Goal: Task Accomplishment & Management: Manage account settings

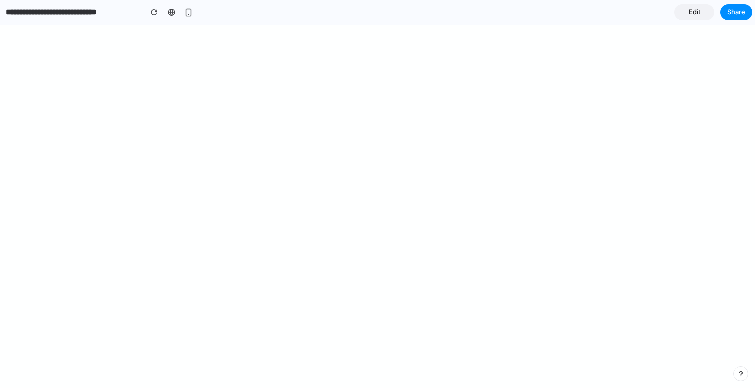
select select "******"
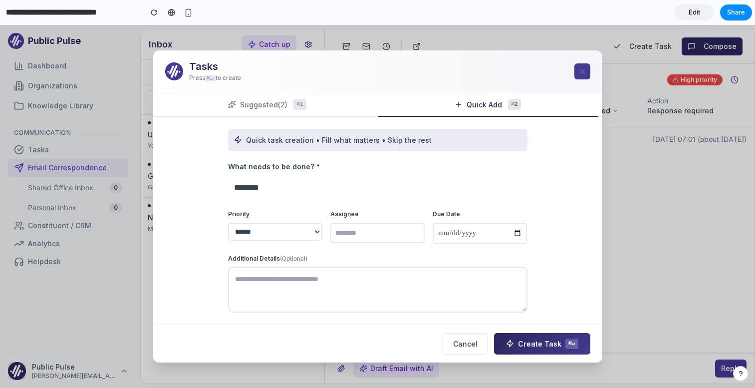
click at [584, 70] on icon at bounding box center [582, 71] width 9 height 9
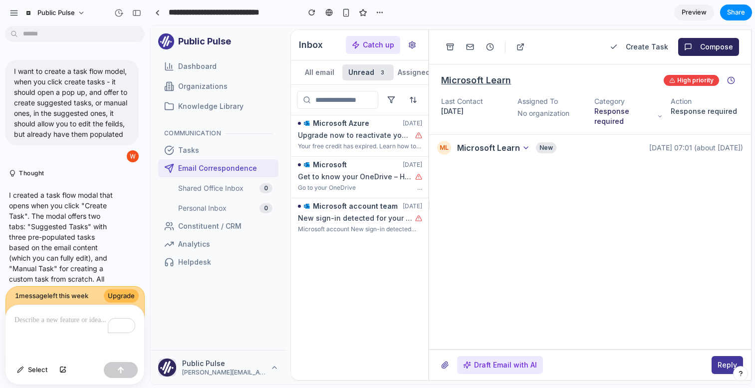
click at [641, 46] on button "Create Task" at bounding box center [639, 47] width 70 height 18
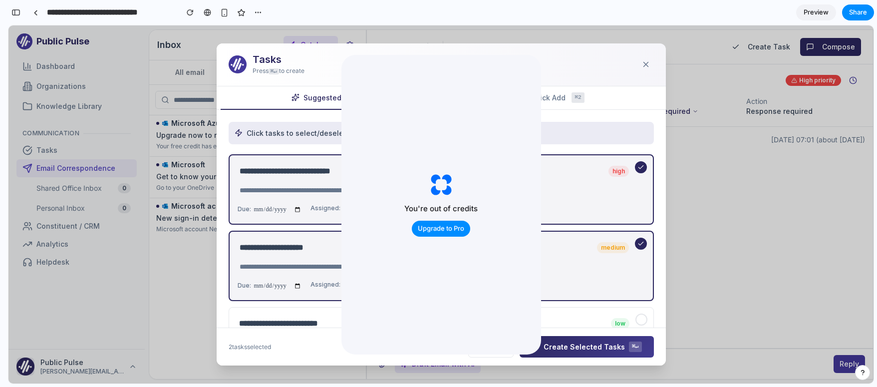
scroll to position [1000, 0]
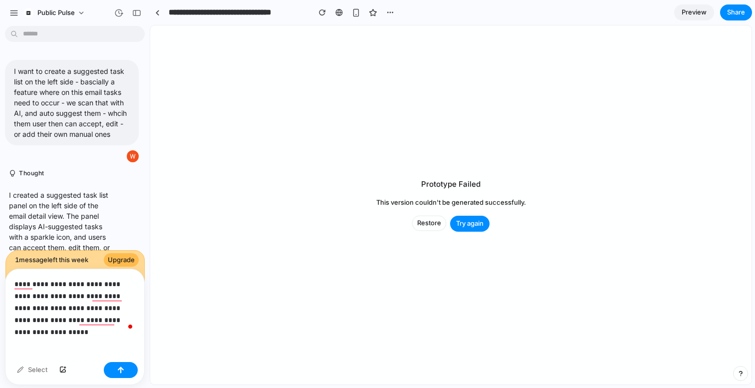
scroll to position [1574, 0]
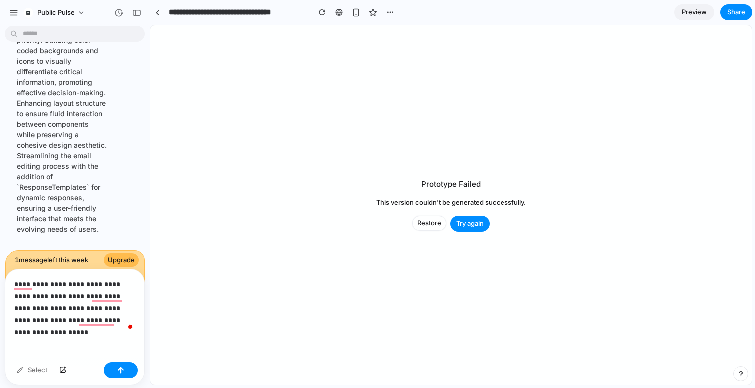
click at [47, 321] on p "**********" at bounding box center [74, 302] width 121 height 48
click at [425, 226] on span "Restore" at bounding box center [429, 223] width 24 height 10
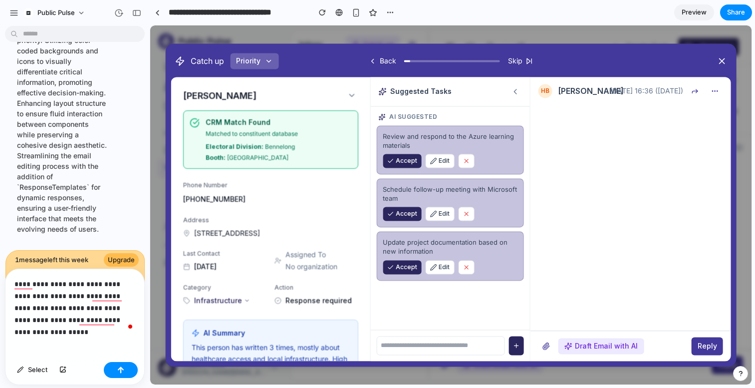
scroll to position [0, 0]
click at [127, 371] on button "button" at bounding box center [121, 370] width 34 height 16
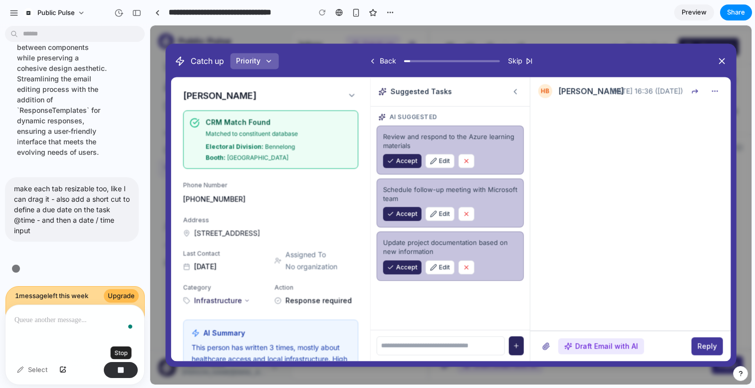
scroll to position [2332, 0]
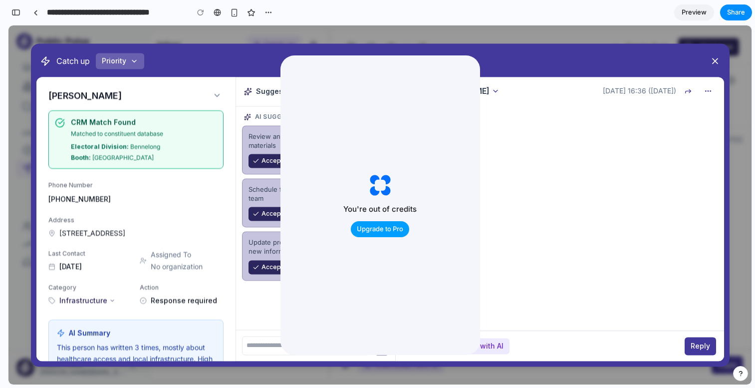
click at [385, 230] on span "Upgrade to Pro" at bounding box center [380, 229] width 46 height 10
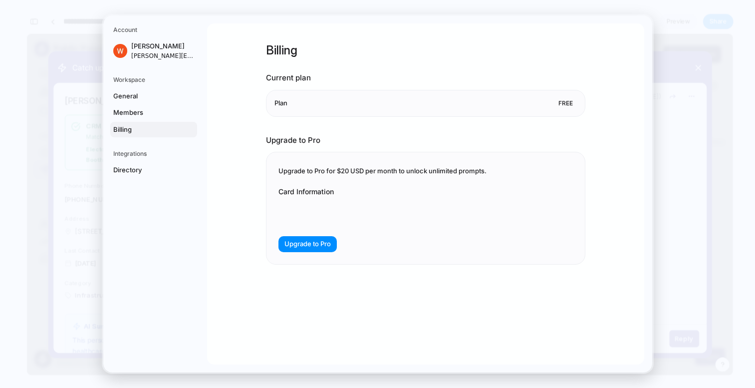
scroll to position [2313, 0]
click at [378, 194] on com-1password-button at bounding box center [378, 194] width 0 height 0
click at [322, 248] on span "Upgrade to Pro" at bounding box center [307, 244] width 46 height 10
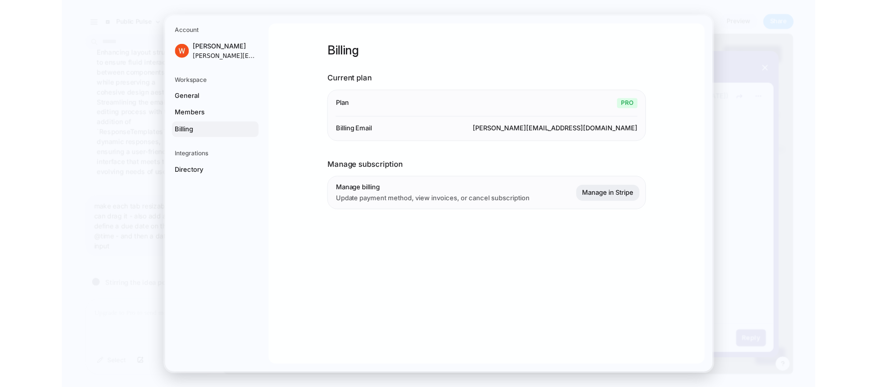
scroll to position [1632, 0]
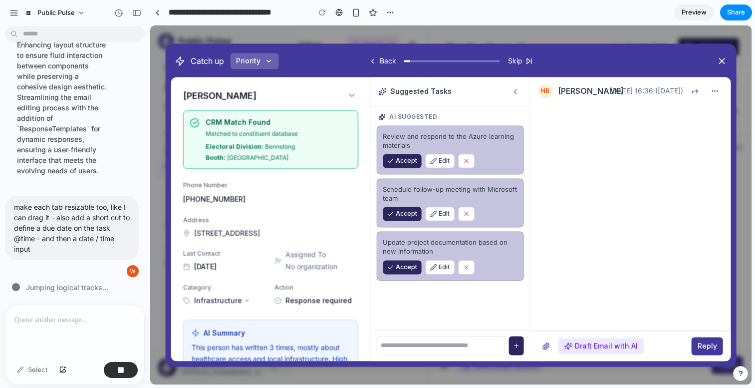
click at [461, 162] on button "button" at bounding box center [466, 161] width 16 height 14
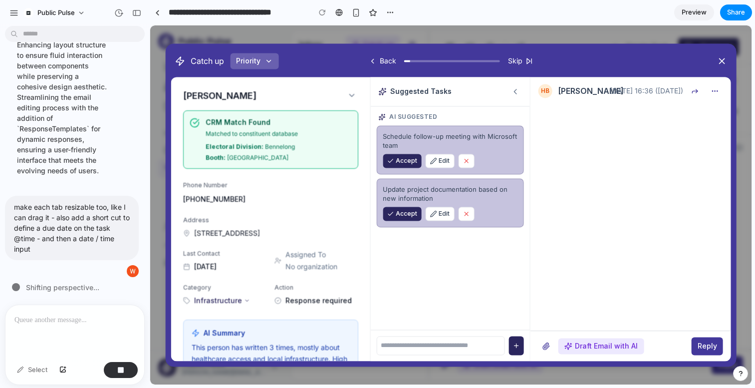
click at [405, 346] on input "text" at bounding box center [440, 345] width 128 height 19
type input "*******"
click at [444, 283] on span "Delete" at bounding box center [445, 283] width 18 height 8
click at [430, 342] on input "text" at bounding box center [440, 345] width 128 height 19
type input "*"
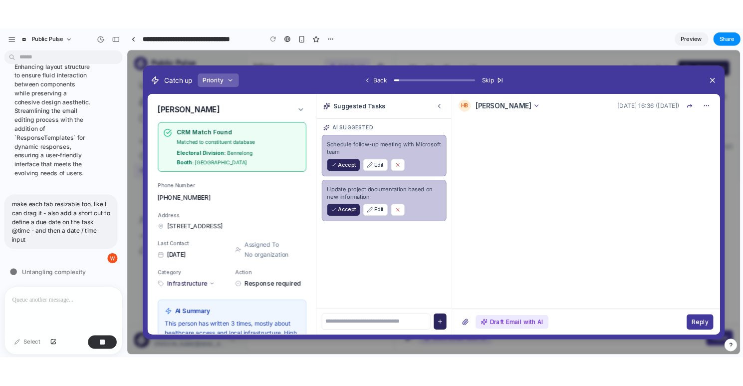
scroll to position [1633, 0]
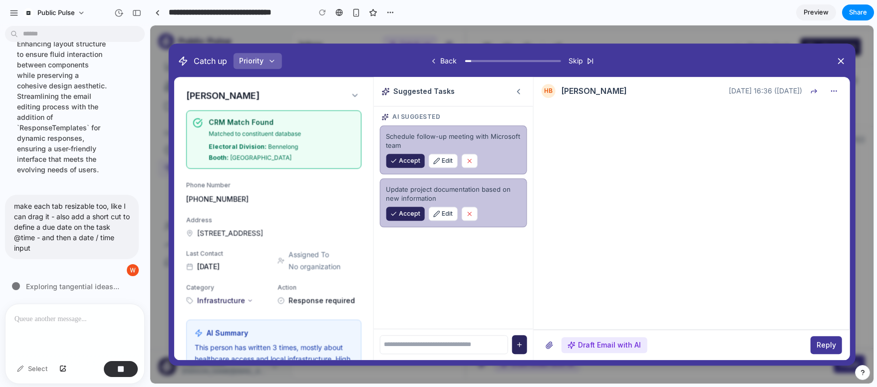
click at [629, 91] on button at bounding box center [633, 91] width 8 height 8
click at [755, 91] on button "button" at bounding box center [834, 91] width 16 height 16
click at [755, 92] on button "button" at bounding box center [834, 91] width 16 height 16
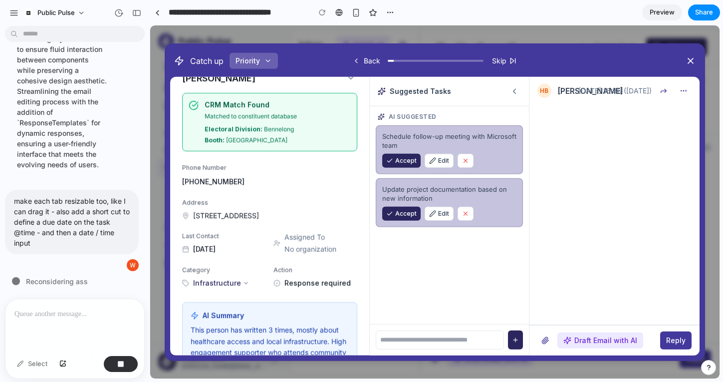
scroll to position [0, 0]
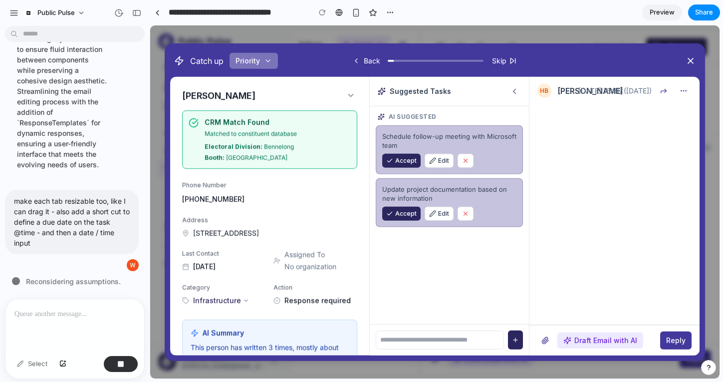
click at [259, 67] on button "Priority" at bounding box center [254, 60] width 48 height 16
click at [257, 63] on span "Priority" at bounding box center [248, 60] width 24 height 10
click at [297, 261] on div "Assigned To No organization" at bounding box center [320, 261] width 73 height 22
click at [301, 269] on span "No organization" at bounding box center [310, 267] width 52 height 10
click at [34, 329] on div "To enrich screen reader interactions, please activate Accessibility in Grammarl…" at bounding box center [74, 325] width 139 height 53
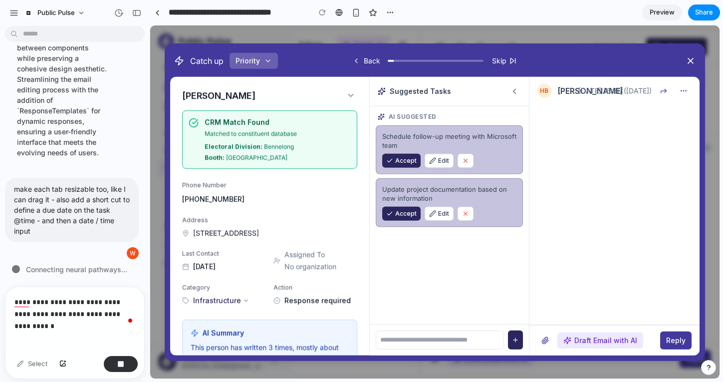
scroll to position [1662, 0]
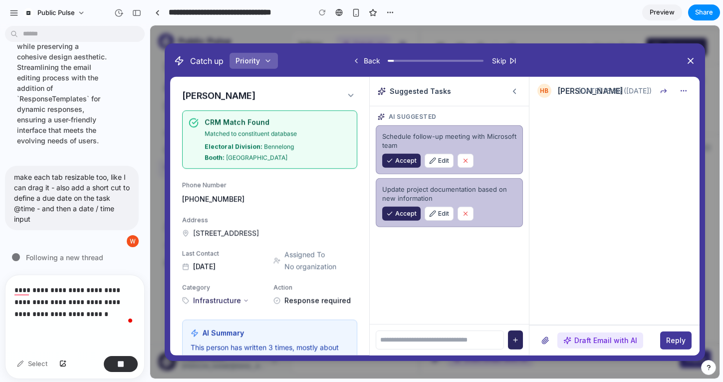
click at [46, 314] on p "**********" at bounding box center [74, 302] width 121 height 36
click at [44, 314] on p "**********" at bounding box center [74, 302] width 121 height 36
click at [348, 96] on icon at bounding box center [350, 95] width 9 height 9
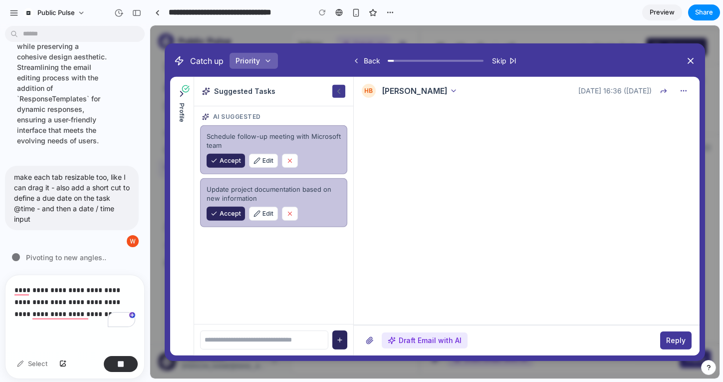
click at [337, 90] on icon at bounding box center [338, 90] width 9 height 9
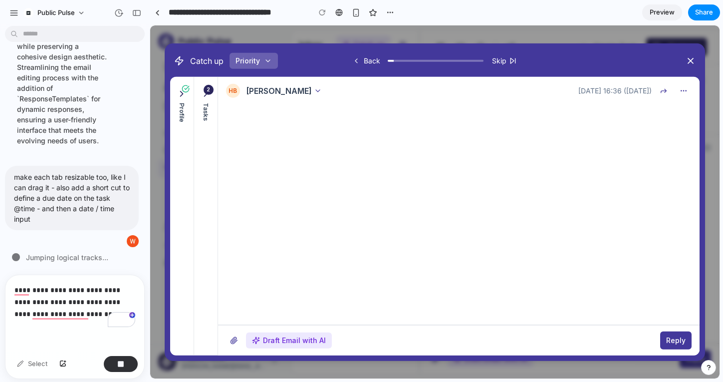
click at [209, 89] on div "2" at bounding box center [209, 89] width 10 height 10
click at [205, 94] on icon at bounding box center [206, 93] width 2 height 5
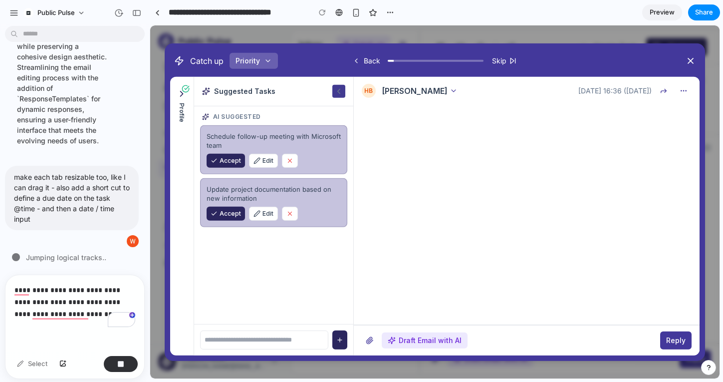
click at [338, 95] on icon at bounding box center [338, 90] width 9 height 9
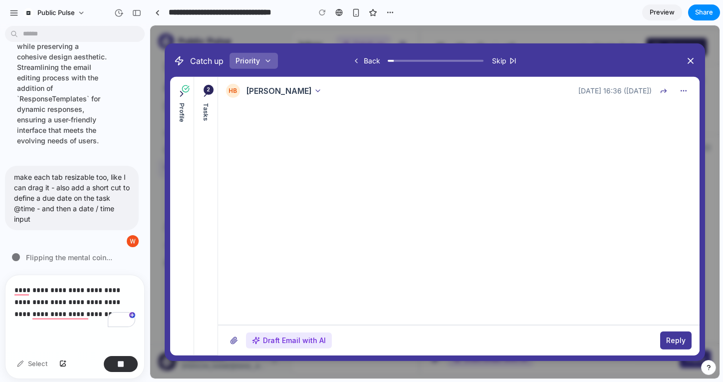
click at [179, 90] on icon at bounding box center [182, 93] width 10 height 10
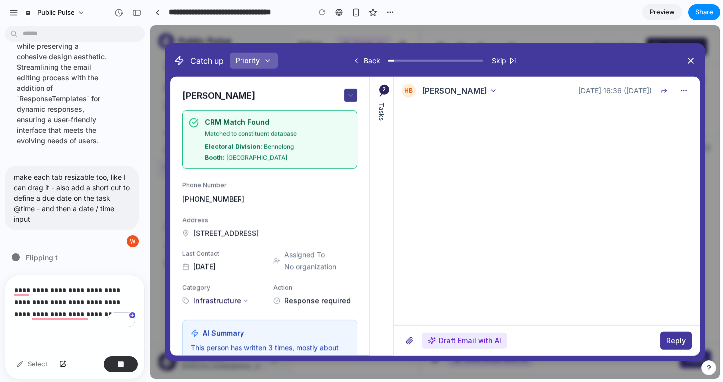
click at [350, 92] on icon at bounding box center [350, 95] width 9 height 9
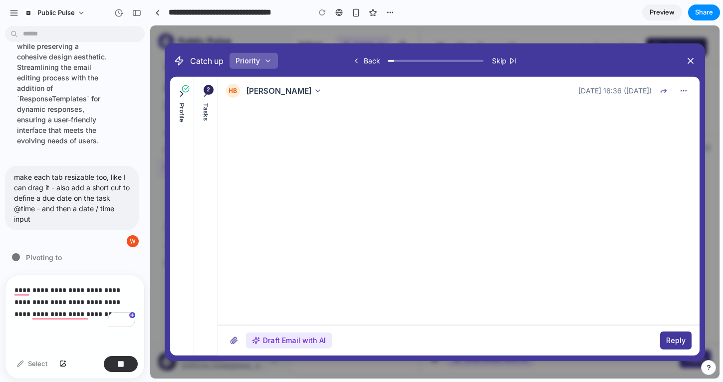
click at [208, 99] on button "Tasks" at bounding box center [206, 104] width 18 height 40
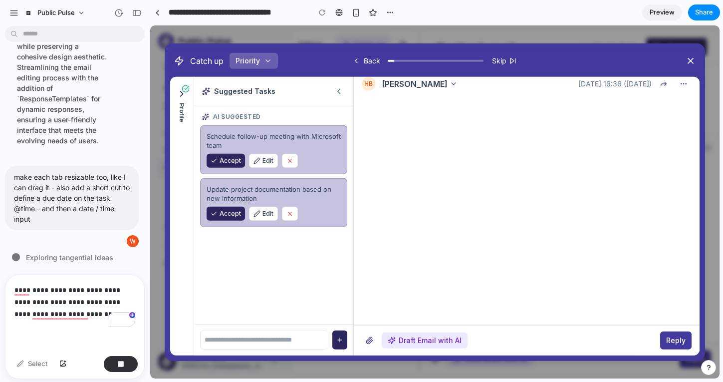
scroll to position [0, 0]
click at [424, 84] on div "[PERSON_NAME]" at bounding box center [420, 90] width 76 height 12
click at [450, 87] on button at bounding box center [454, 90] width 8 height 8
click at [422, 100] on div "[PERSON_NAME] BM [DATE] 16:36 ([DATE])" at bounding box center [527, 90] width 346 height 28
click at [450, 92] on button at bounding box center [454, 90] width 8 height 8
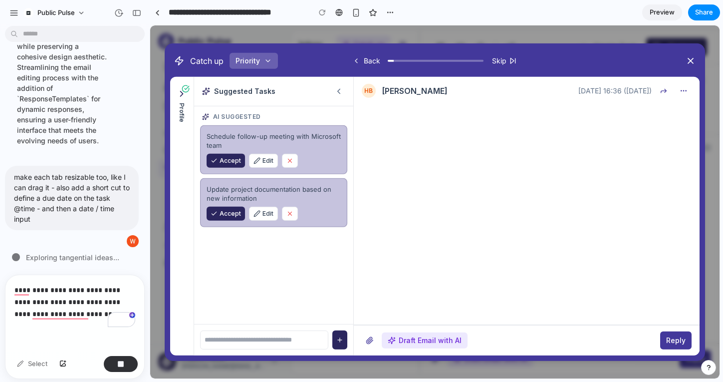
click at [450, 92] on button at bounding box center [454, 90] width 8 height 8
click at [182, 90] on icon at bounding box center [185, 88] width 6 height 6
click at [182, 92] on icon at bounding box center [186, 88] width 8 height 8
click at [182, 95] on icon at bounding box center [182, 93] width 10 height 10
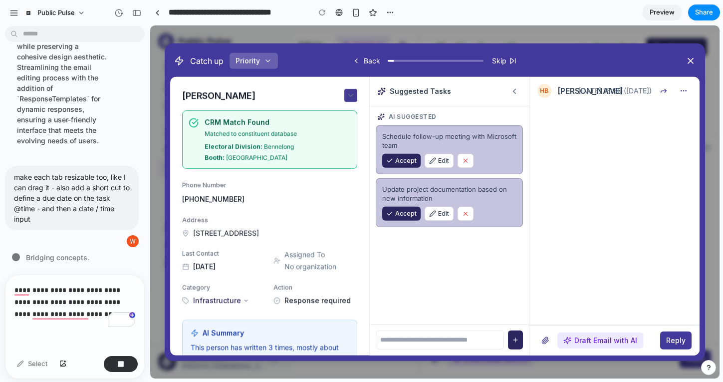
click at [349, 96] on icon at bounding box center [350, 95] width 9 height 9
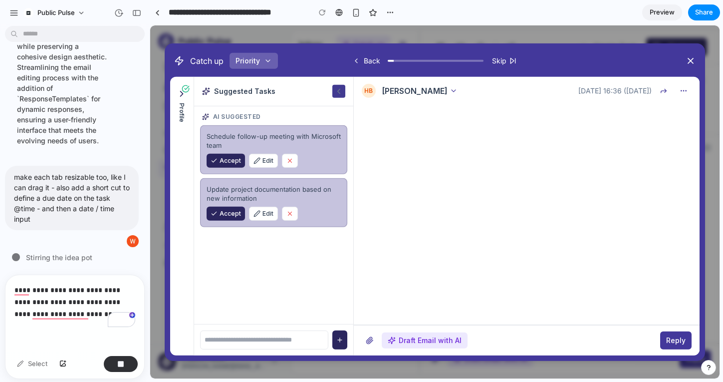
click at [335, 90] on icon at bounding box center [338, 90] width 9 height 9
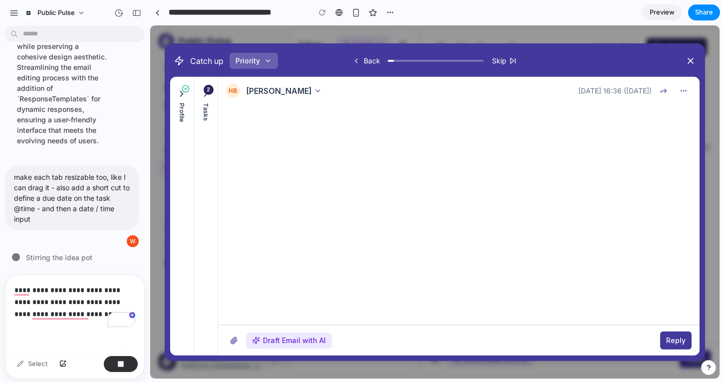
click at [202, 92] on icon at bounding box center [206, 93] width 10 height 10
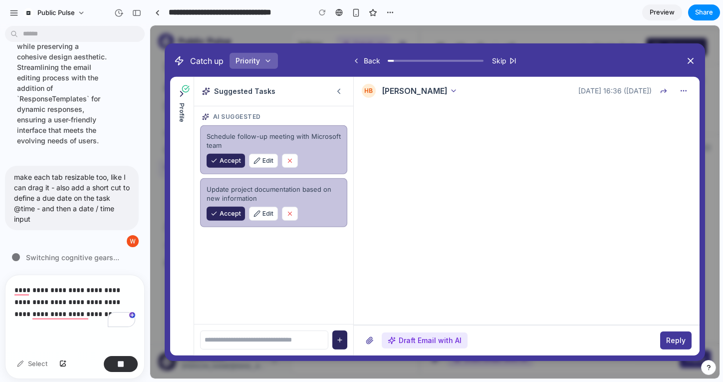
click at [340, 339] on icon "button" at bounding box center [340, 340] width 0 height 4
click at [269, 346] on input "text" at bounding box center [264, 339] width 128 height 19
click at [179, 91] on icon at bounding box center [182, 93] width 10 height 10
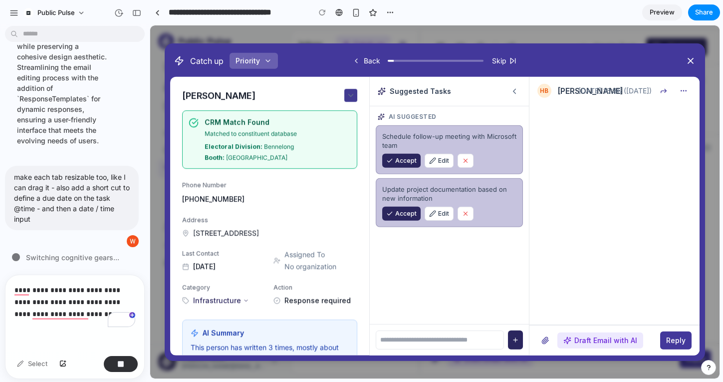
click at [348, 95] on icon at bounding box center [350, 95] width 9 height 9
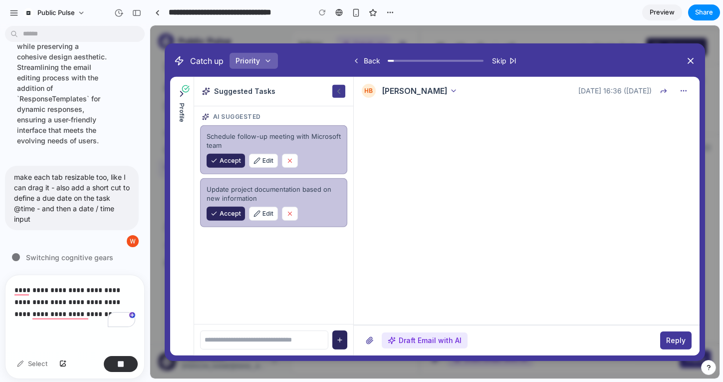
click at [334, 93] on icon at bounding box center [338, 90] width 9 height 9
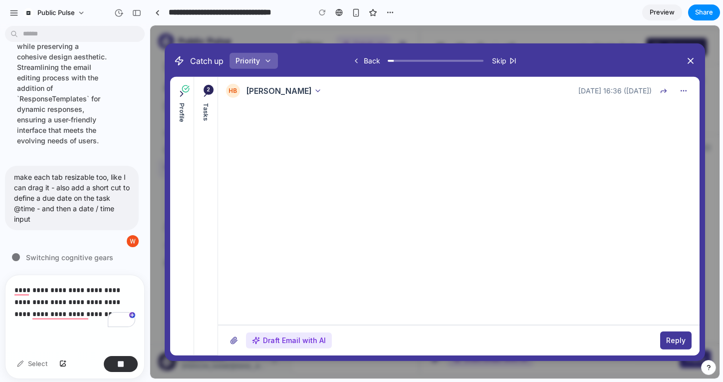
click at [208, 99] on button "Tasks" at bounding box center [206, 104] width 18 height 40
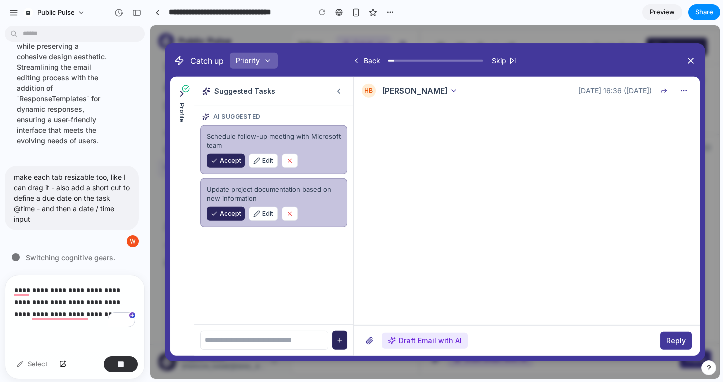
click at [208, 99] on div "Suggested Tasks" at bounding box center [273, 90] width 159 height 29
click at [183, 96] on icon at bounding box center [182, 93] width 10 height 10
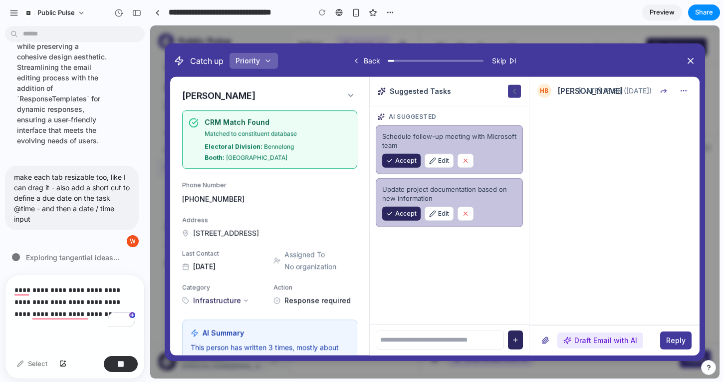
click at [513, 88] on icon at bounding box center [514, 90] width 9 height 9
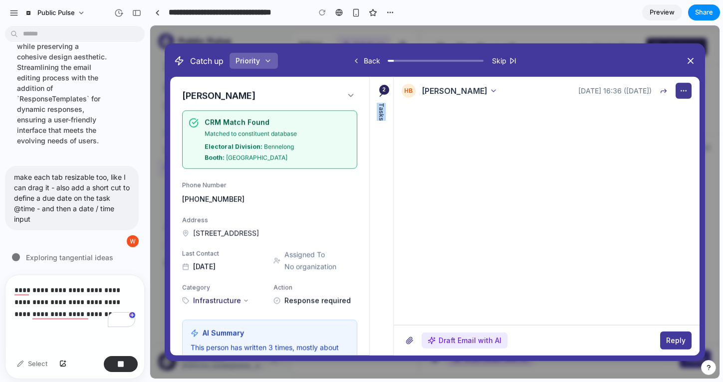
click at [687, 86] on button "button" at bounding box center [684, 90] width 16 height 16
click at [659, 87] on button at bounding box center [664, 90] width 16 height 16
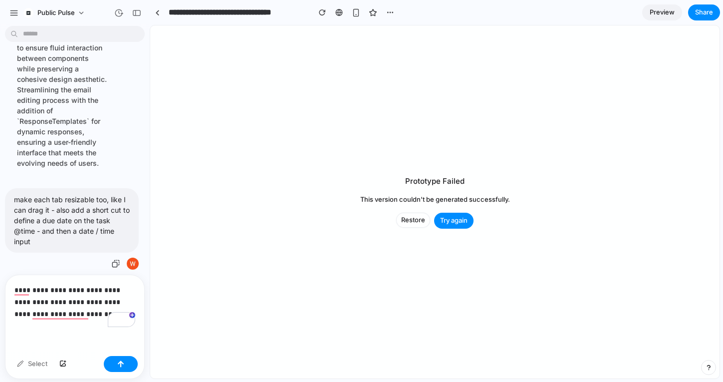
scroll to position [1639, 0]
click at [415, 217] on span "Restore" at bounding box center [413, 220] width 24 height 10
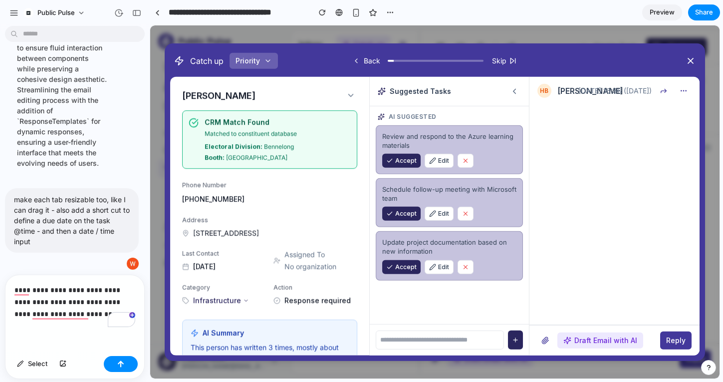
scroll to position [0, 0]
click at [370, 153] on div "AI Suggested Review and respond to the Azure learning materials Accept Edit Sch…" at bounding box center [449, 215] width 159 height 218
click at [515, 91] on icon at bounding box center [514, 90] width 9 height 9
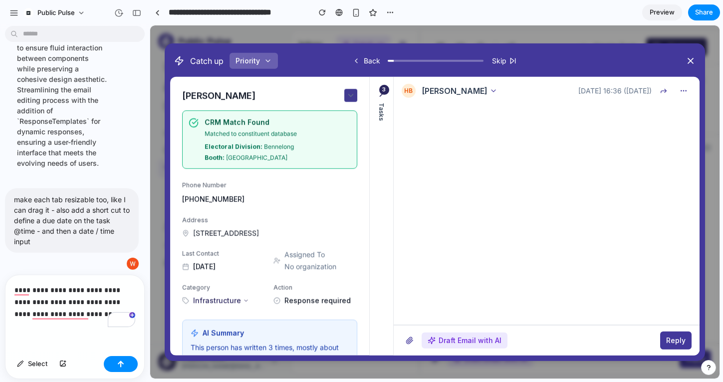
click at [357, 97] on button at bounding box center [350, 95] width 13 height 13
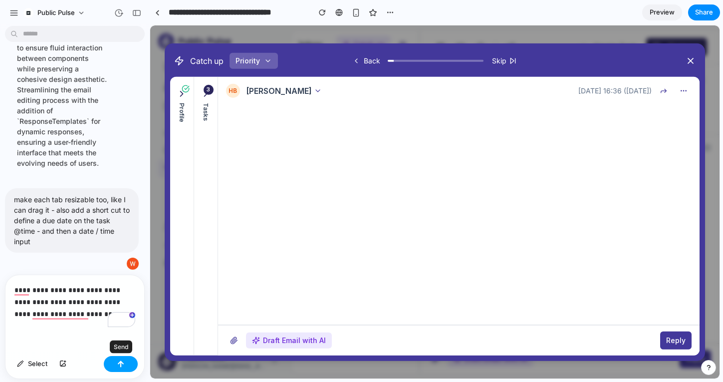
click at [112, 359] on button "button" at bounding box center [121, 364] width 34 height 16
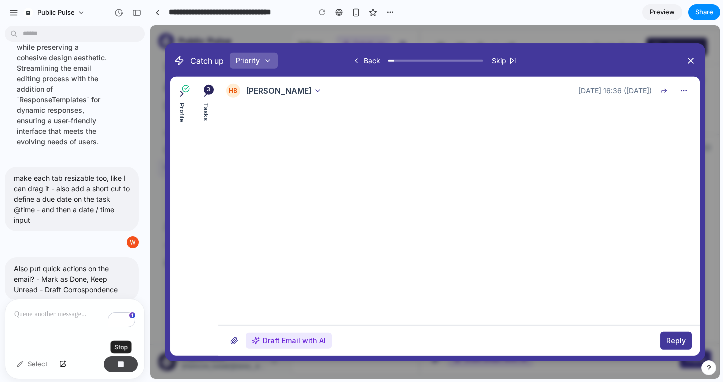
scroll to position [1707, 0]
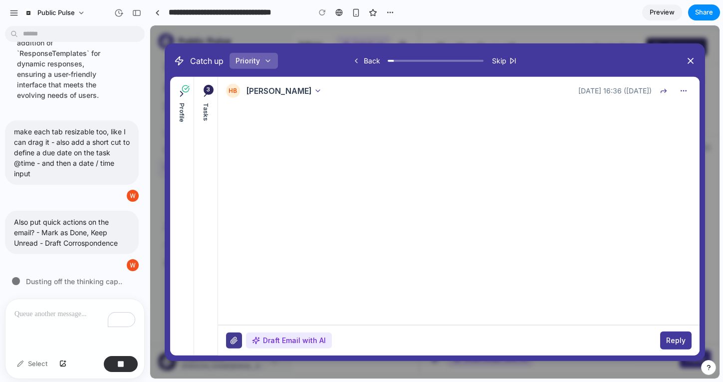
click at [227, 340] on button at bounding box center [234, 340] width 16 height 16
click at [263, 340] on span "Draft Email with AI" at bounding box center [294, 340] width 63 height 10
click at [188, 268] on div "Profile" at bounding box center [182, 215] width 24 height 278
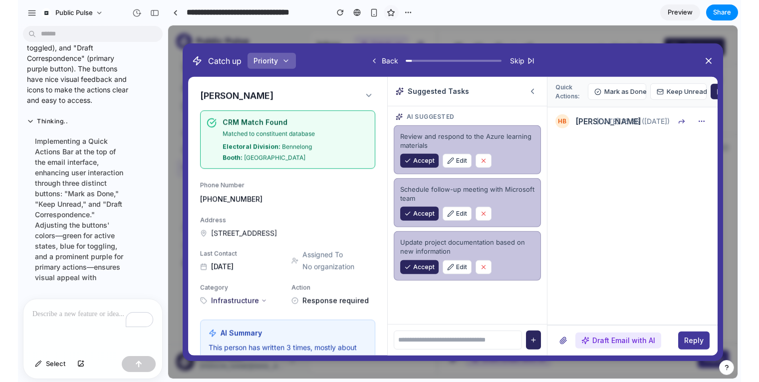
scroll to position [1643, 0]
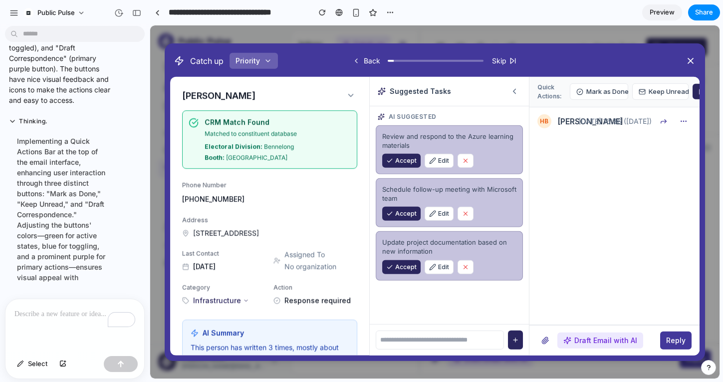
drag, startPoint x: 306, startPoint y: 39, endPoint x: 400, endPoint y: 33, distance: 94.0
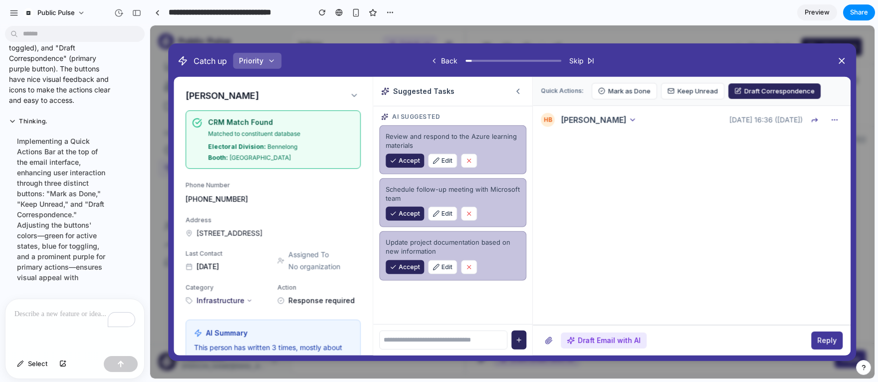
click at [76, 309] on p "To enrich screen reader interactions, please activate Accessibility in Grammarl…" at bounding box center [74, 314] width 121 height 12
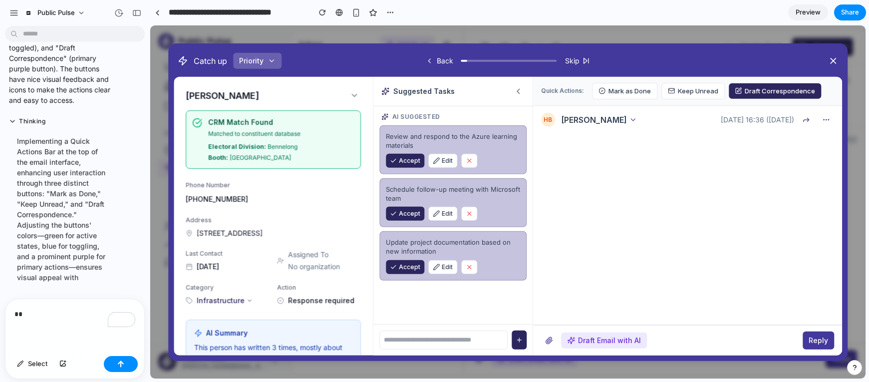
click at [755, 99] on div "Quick Actions: Mark as Done Keep Unread Draft Correspondence" at bounding box center [687, 90] width 309 height 29
click at [755, 91] on span "Draft Correspondence" at bounding box center [780, 91] width 70 height 10
click at [679, 88] on span "Keep Unread" at bounding box center [698, 91] width 40 height 10
click at [622, 88] on span "Mark as Done" at bounding box center [629, 91] width 42 height 10
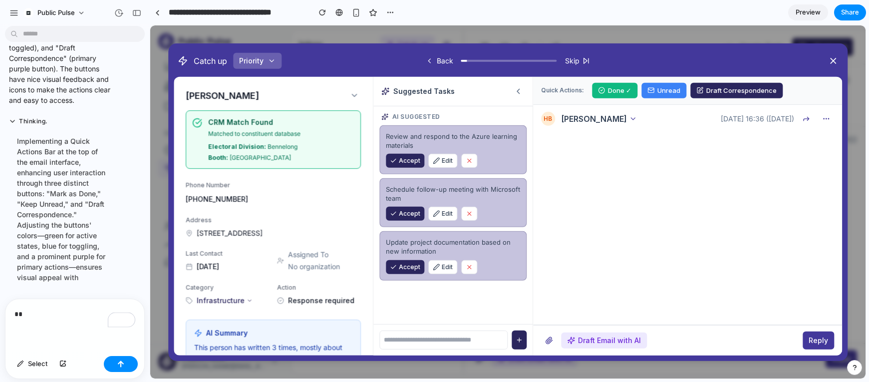
click at [616, 85] on button "Done ✓" at bounding box center [614, 90] width 45 height 16
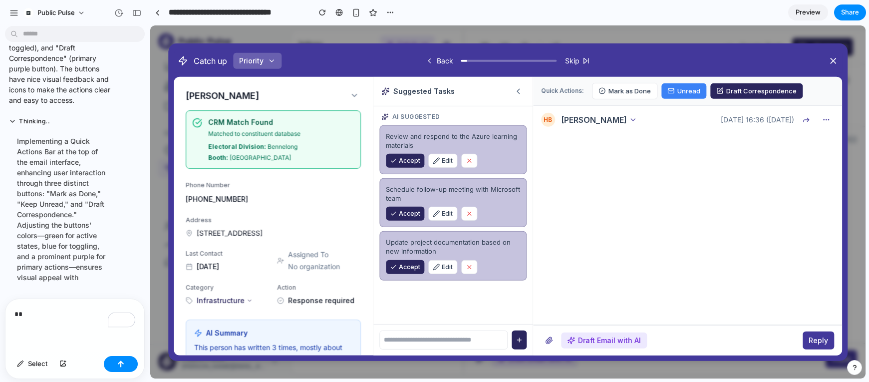
click at [663, 91] on button "Unread" at bounding box center [683, 91] width 45 height 16
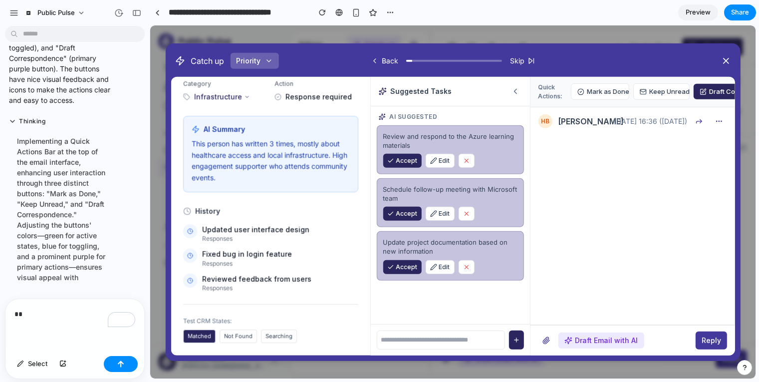
scroll to position [0, 0]
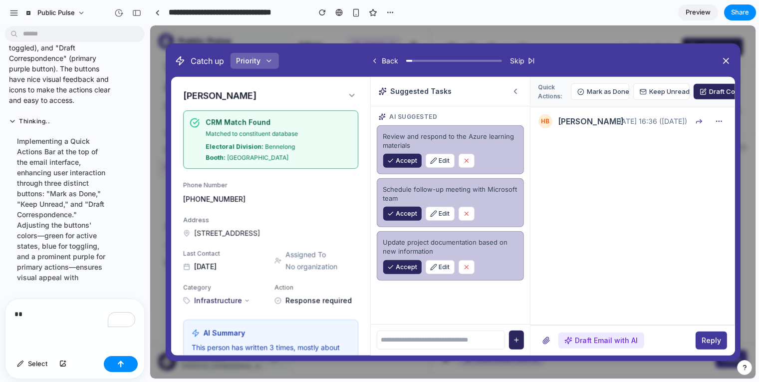
click at [36, 308] on p "**" at bounding box center [74, 314] width 121 height 12
drag, startPoint x: 36, startPoint y: 307, endPoint x: -1, endPoint y: 307, distance: 37.4
click at [0, 307] on html "Public Pulse I want to create a suggested task list on the left side - basciall…" at bounding box center [379, 191] width 759 height 382
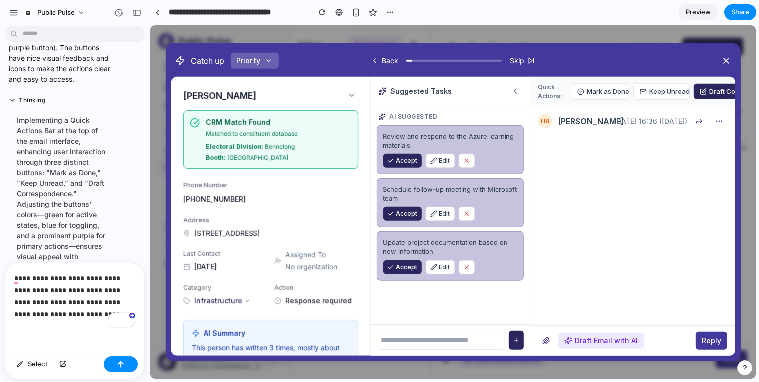
click at [23, 315] on p "**********" at bounding box center [74, 296] width 121 height 48
click at [54, 314] on p "**********" at bounding box center [74, 296] width 121 height 48
click at [67, 323] on div "**********" at bounding box center [74, 307] width 139 height 89
click at [43, 315] on p "**********" at bounding box center [74, 296] width 121 height 48
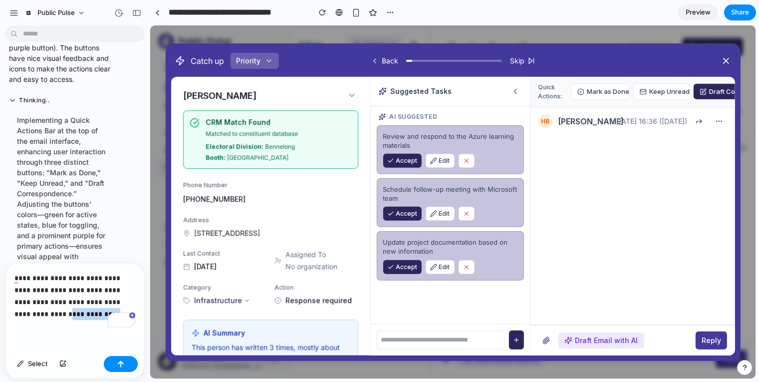
click at [43, 315] on p "**********" at bounding box center [74, 296] width 121 height 48
click at [53, 344] on div "**********" at bounding box center [74, 307] width 139 height 89
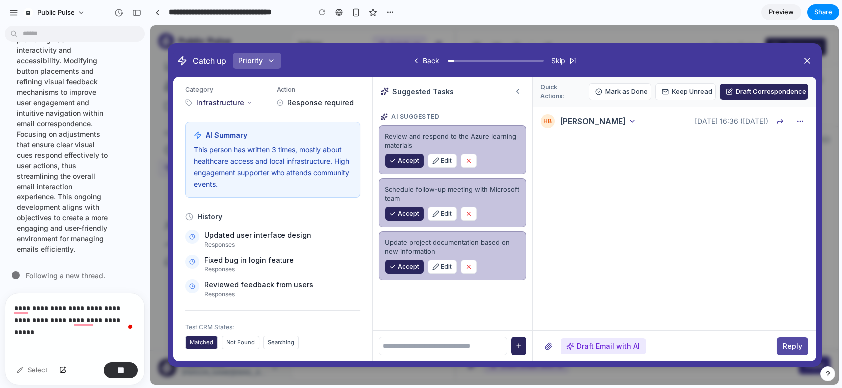
scroll to position [1988, 0]
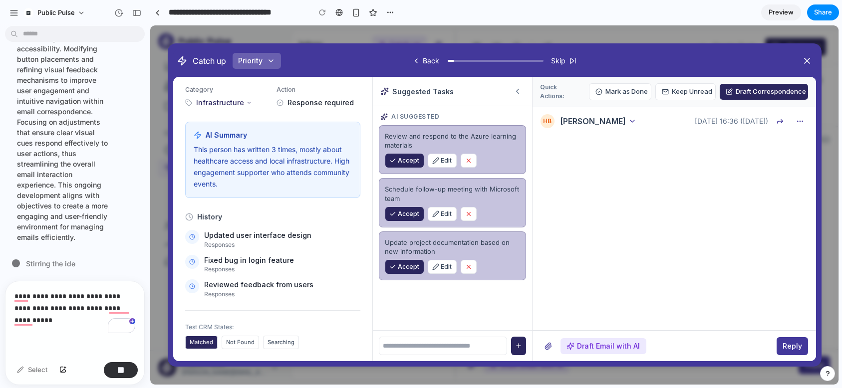
click at [54, 324] on p "**********" at bounding box center [74, 308] width 121 height 36
drag, startPoint x: 50, startPoint y: 322, endPoint x: 12, endPoint y: 320, distance: 38.5
click at [12, 320] on div "**********" at bounding box center [74, 319] width 139 height 77
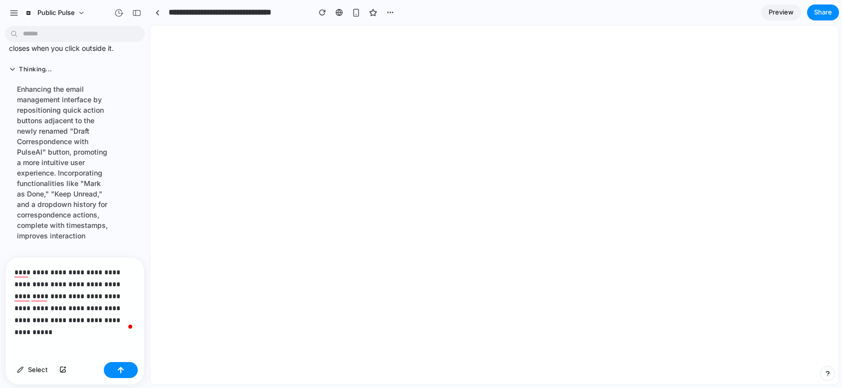
scroll to position [0, 0]
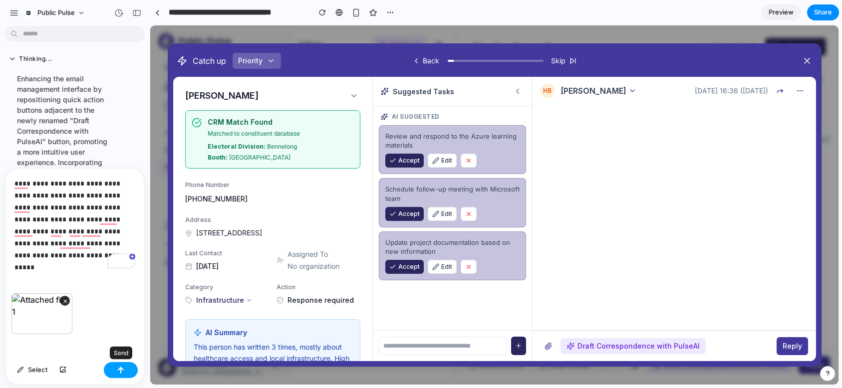
click at [121, 370] on div "button" at bounding box center [120, 370] width 7 height 7
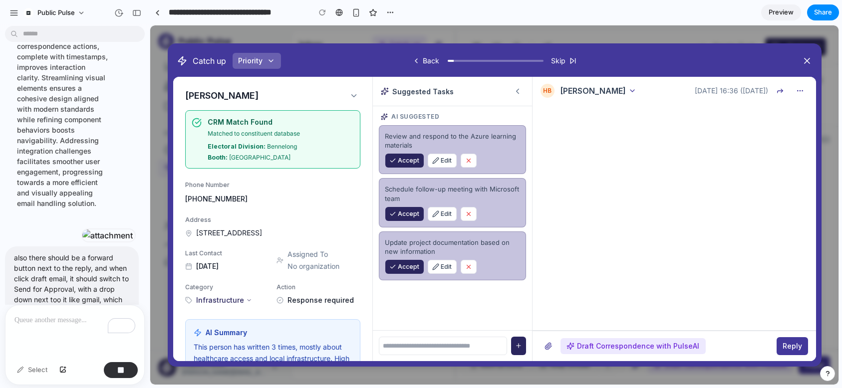
scroll to position [2110, 0]
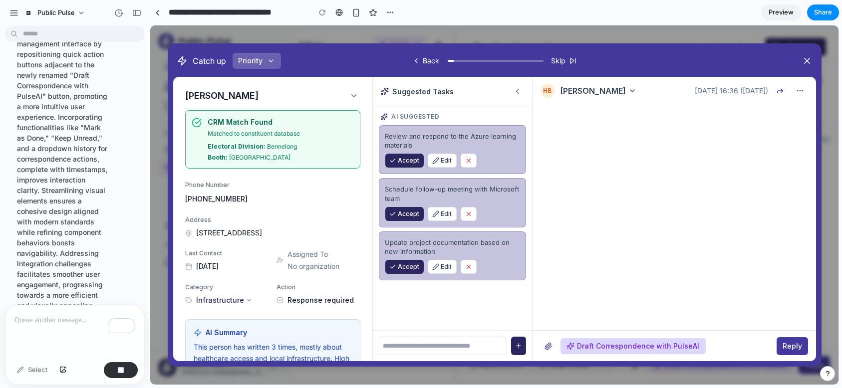
click at [587, 342] on span "Draft Correspondence with PulseAI" at bounding box center [638, 346] width 122 height 10
click at [549, 347] on button at bounding box center [548, 346] width 16 height 16
click at [81, 318] on p "To enrich screen reader interactions, please activate Accessibility in Grammarl…" at bounding box center [74, 320] width 121 height 12
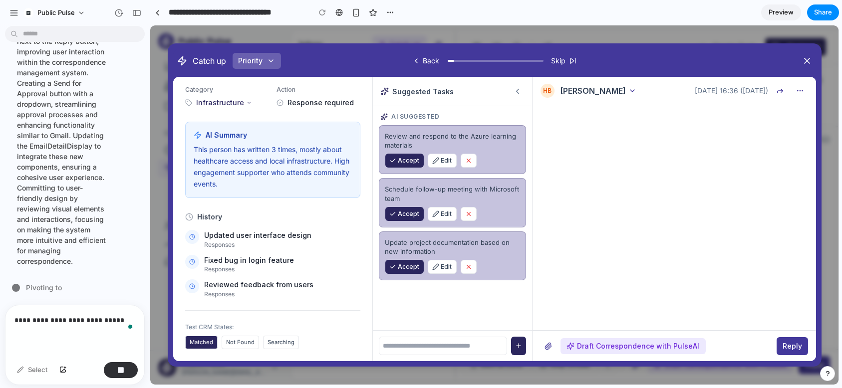
scroll to position [0, 0]
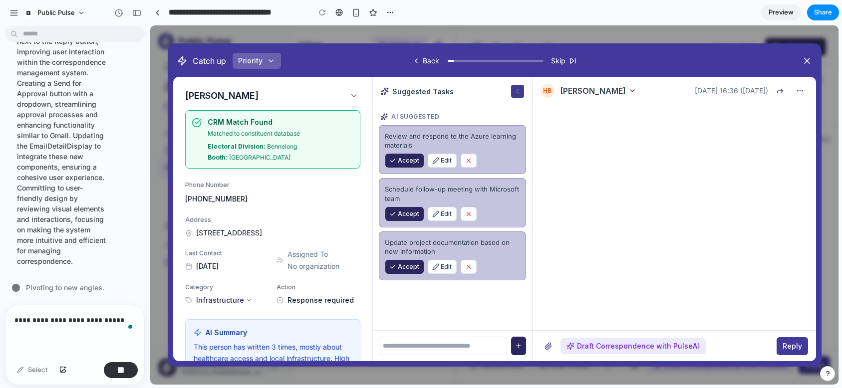
click at [511, 95] on button at bounding box center [517, 91] width 13 height 13
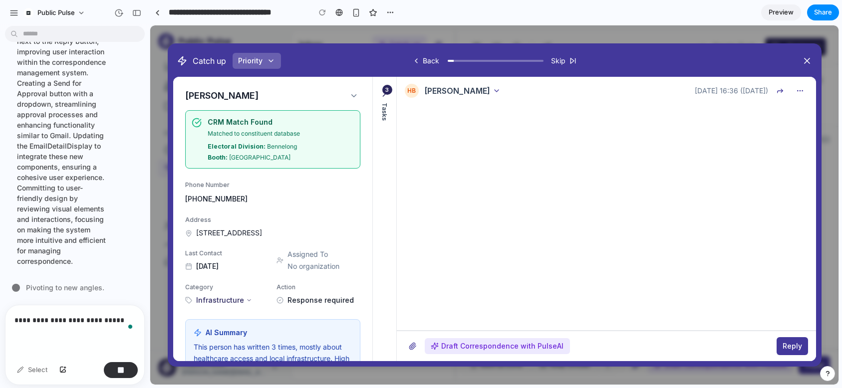
click at [381, 91] on icon at bounding box center [384, 94] width 10 height 10
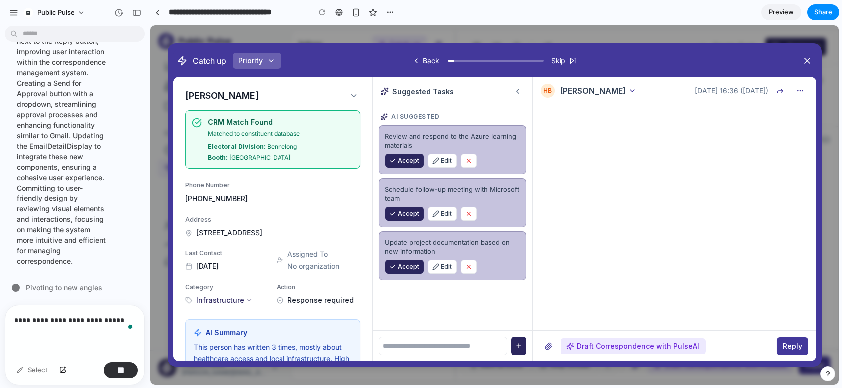
click at [467, 158] on icon "button" at bounding box center [468, 160] width 7 height 7
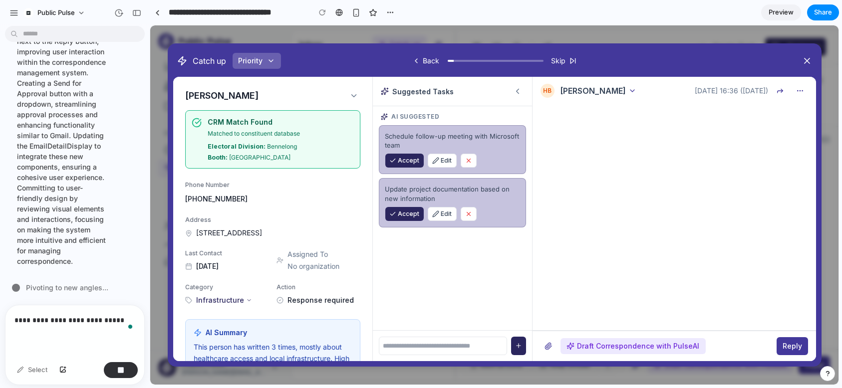
click at [429, 193] on div "Update project documentation based on new information" at bounding box center [452, 194] width 134 height 18
click at [443, 214] on span "Edit" at bounding box center [446, 214] width 11 height 9
click at [432, 212] on icon "button" at bounding box center [435, 214] width 7 height 7
click at [479, 216] on div "Accept Edit" at bounding box center [452, 214] width 134 height 14
click at [472, 216] on button "button" at bounding box center [468, 214] width 16 height 14
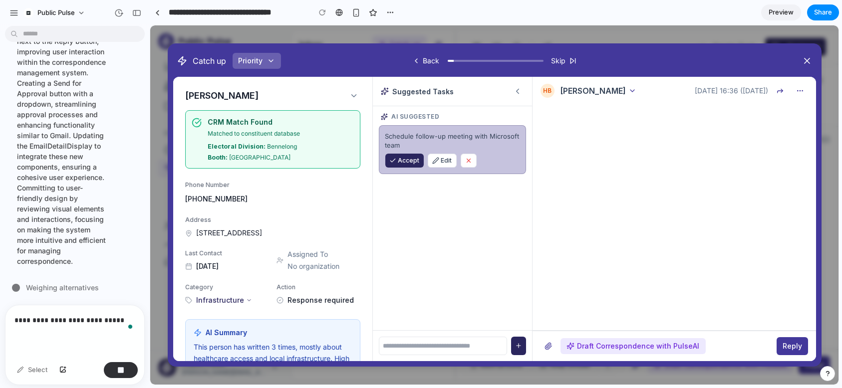
click at [421, 346] on input "text" at bounding box center [442, 346] width 128 height 19
type input "*"
type input "*****"
click at [416, 220] on div "Assigned to @ will" at bounding box center [458, 217] width 121 height 8
click at [413, 226] on button "Edit" at bounding box center [410, 230] width 24 height 10
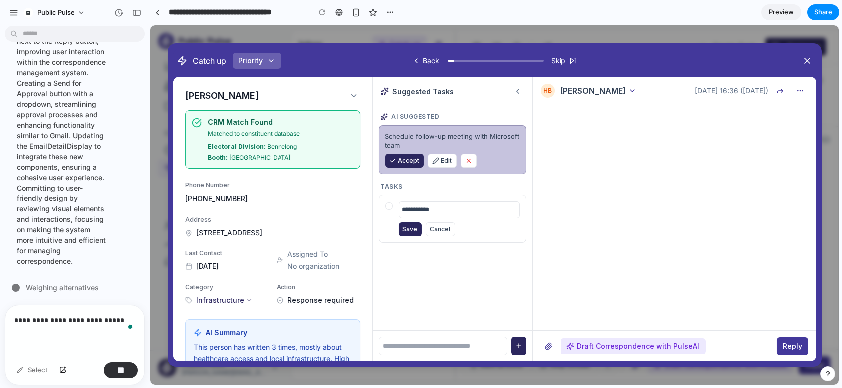
drag, startPoint x: 439, startPoint y: 208, endPoint x: 379, endPoint y: 206, distance: 60.4
click at [380, 206] on div "**********" at bounding box center [451, 219] width 147 height 48
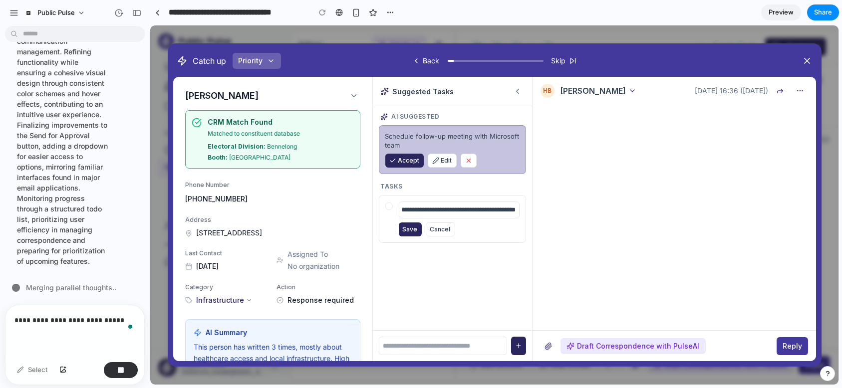
type input "**********"
click at [414, 240] on span "Edit" at bounding box center [414, 240] width 10 height 8
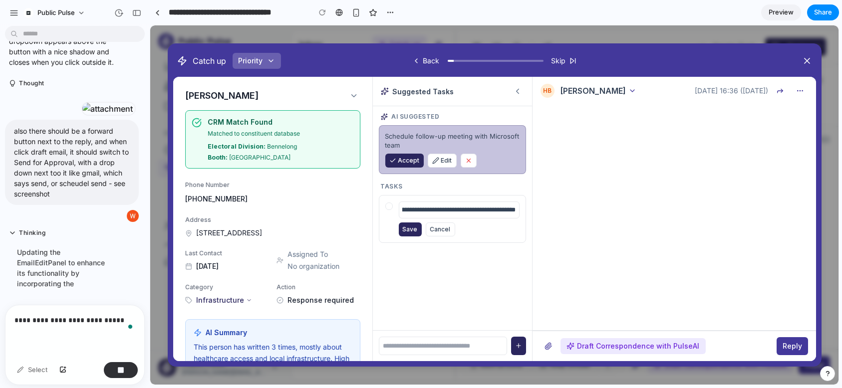
click at [407, 213] on input "**********" at bounding box center [458, 210] width 121 height 17
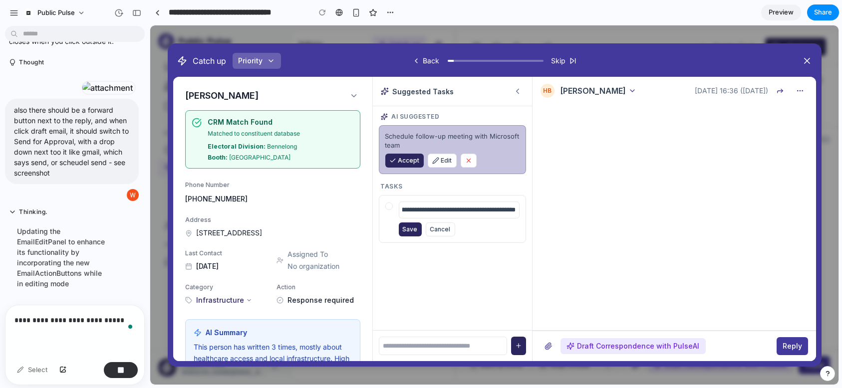
scroll to position [0, 0]
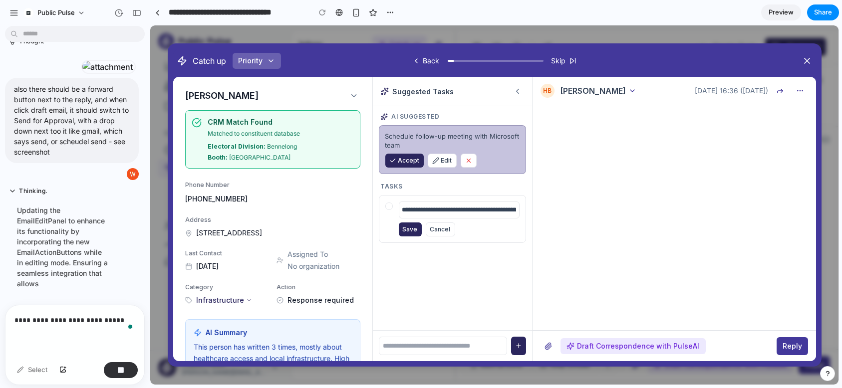
drag, startPoint x: 407, startPoint y: 212, endPoint x: 366, endPoint y: 209, distance: 40.5
click at [366, 209] on div "**********" at bounding box center [494, 219] width 643 height 284
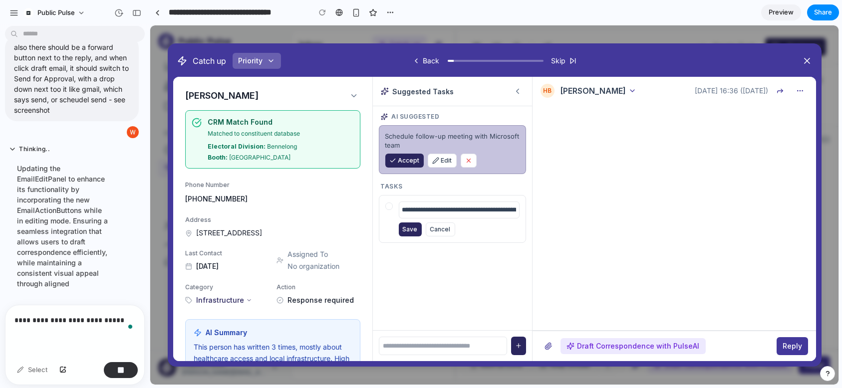
click at [432, 209] on input "**********" at bounding box center [458, 210] width 121 height 17
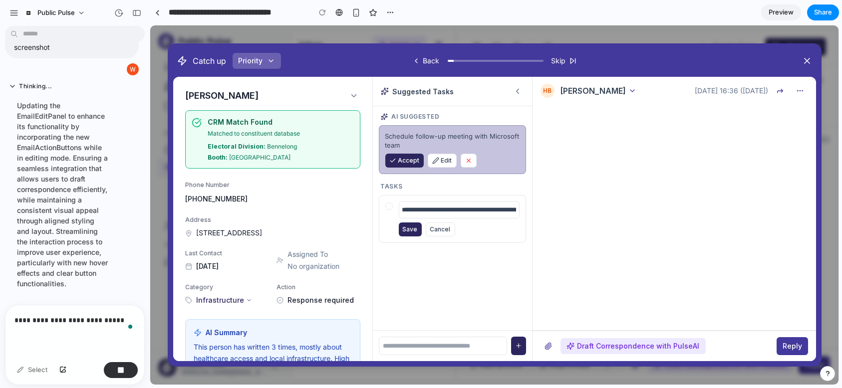
click at [430, 210] on input "**********" at bounding box center [458, 210] width 121 height 17
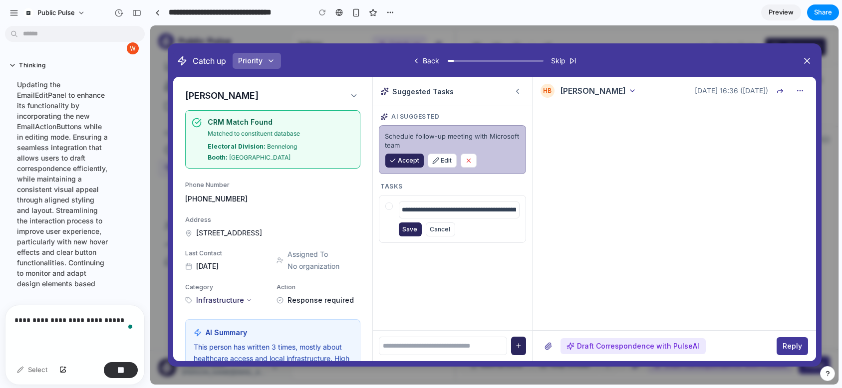
type input "**********"
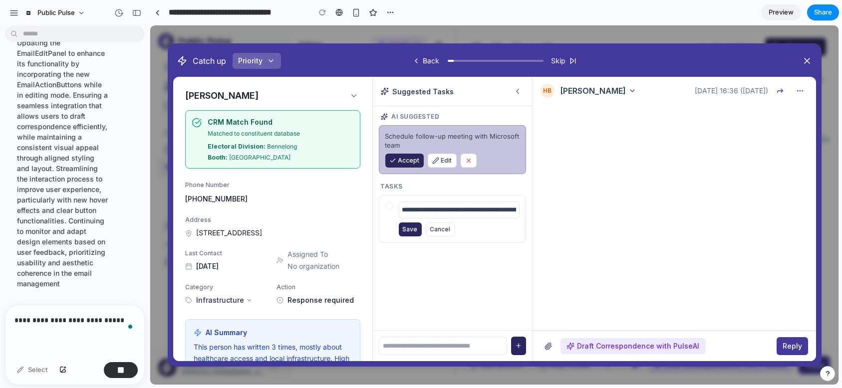
scroll to position [2359, 0]
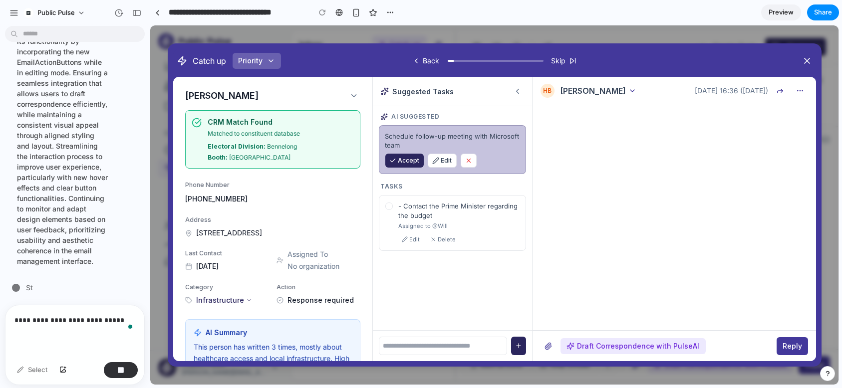
click at [402, 205] on div "- Contact the Prime Minister regarding the budget" at bounding box center [458, 211] width 121 height 18
click at [402, 242] on button "Edit" at bounding box center [410, 240] width 24 height 10
drag, startPoint x: 417, startPoint y: 209, endPoint x: 339, endPoint y: 200, distance: 78.3
click at [339, 200] on div "**********" at bounding box center [494, 219] width 643 height 284
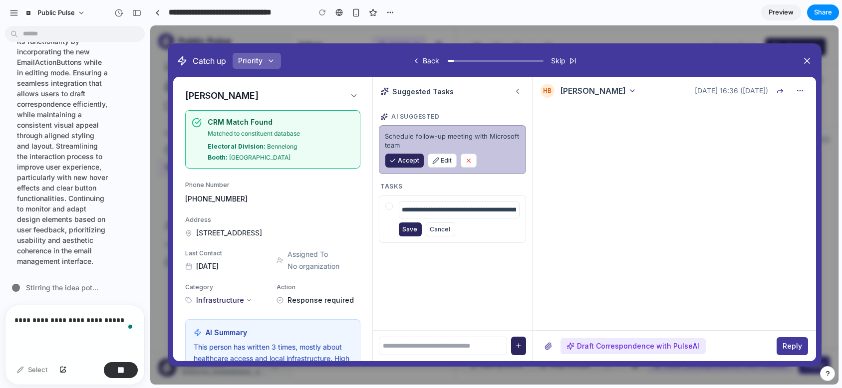
click at [418, 210] on input "**********" at bounding box center [458, 210] width 121 height 17
click at [425, 210] on input "**********" at bounding box center [458, 210] width 121 height 17
type input "**********"
click at [414, 232] on span "Save" at bounding box center [409, 229] width 15 height 7
click at [407, 241] on icon "button" at bounding box center [404, 240] width 6 height 6
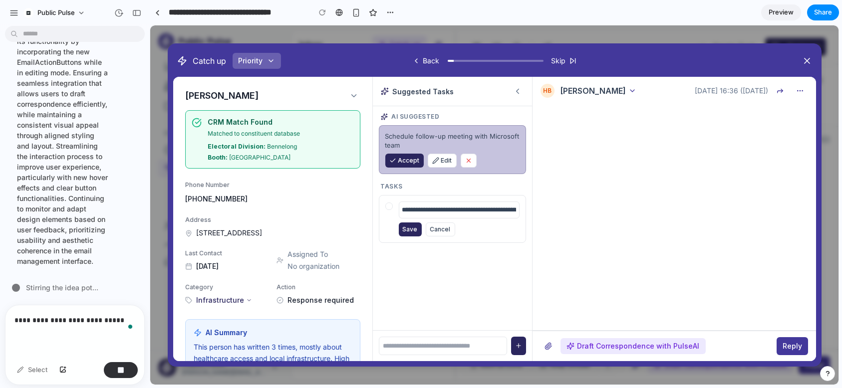
drag, startPoint x: 408, startPoint y: 210, endPoint x: 359, endPoint y: 210, distance: 49.4
click at [359, 210] on div "**********" at bounding box center [494, 219] width 643 height 284
click at [405, 212] on input "**********" at bounding box center [458, 210] width 121 height 17
click at [420, 212] on input "**********" at bounding box center [458, 210] width 121 height 17
type input "**********"
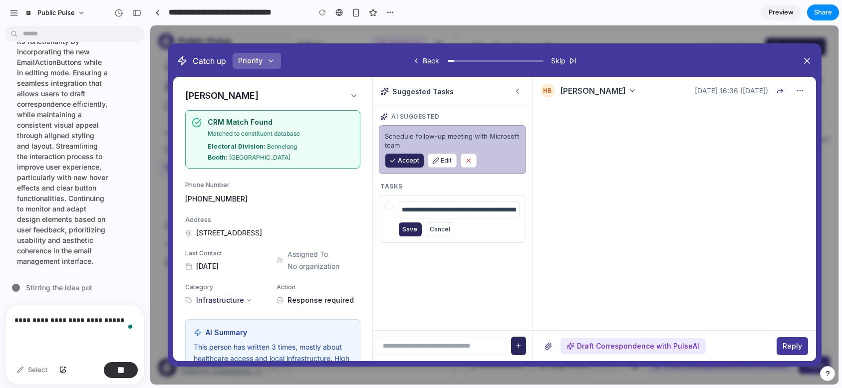
click at [417, 221] on div "**********" at bounding box center [458, 219] width 121 height 35
click at [417, 225] on button "Save" at bounding box center [409, 230] width 23 height 14
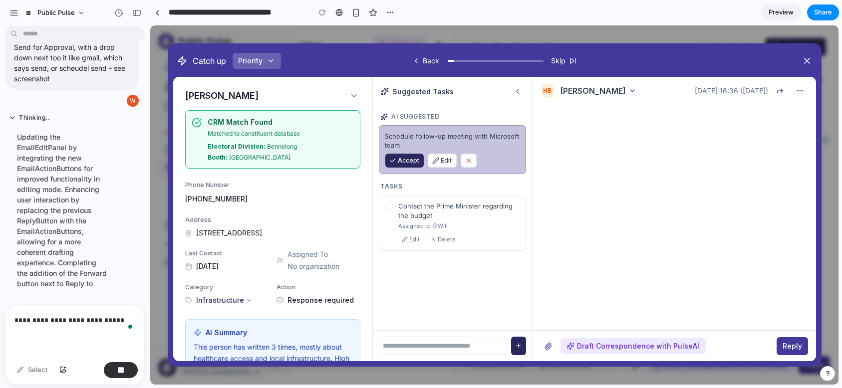
click at [421, 343] on input "text" at bounding box center [442, 346] width 128 height 19
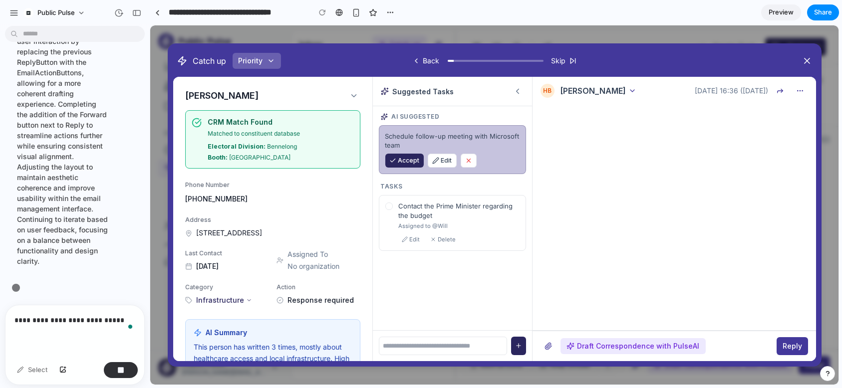
scroll to position [2390, 0]
type input "*"
type input "**********"
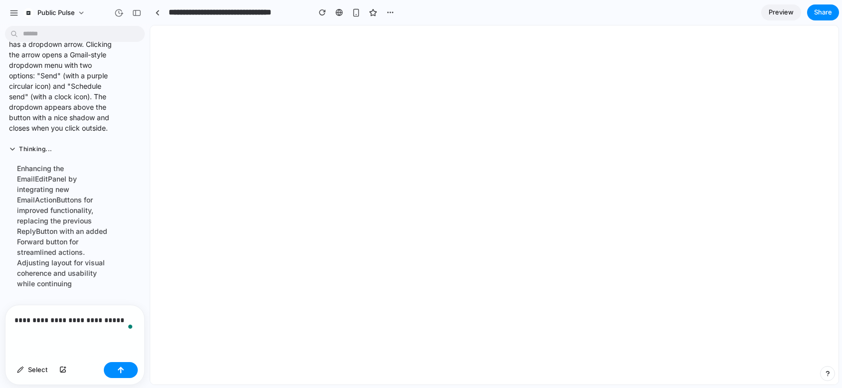
scroll to position [0, 0]
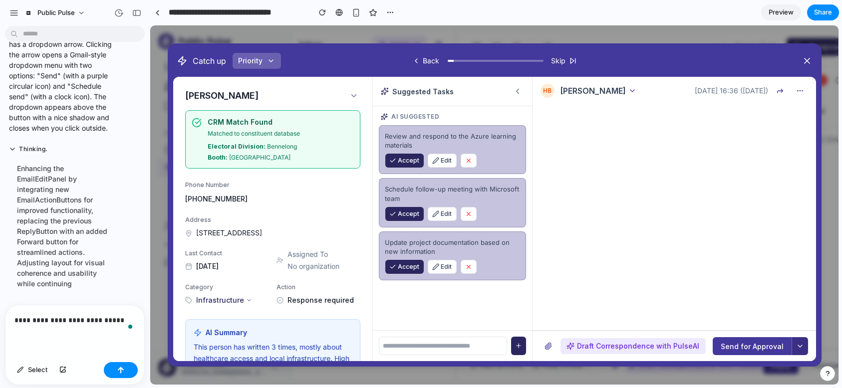
click at [755, 345] on icon at bounding box center [800, 346] width 4 height 2
click at [755, 347] on div at bounding box center [494, 205] width 653 height 322
click at [515, 82] on div "Suggested Tasks" at bounding box center [451, 91] width 159 height 29
click at [517, 91] on icon at bounding box center [517, 91] width 9 height 9
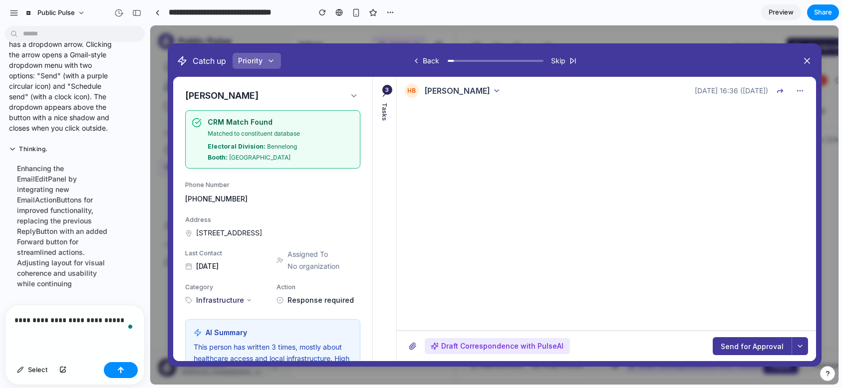
click at [111, 325] on p "**********" at bounding box center [74, 320] width 121 height 12
click at [111, 320] on p "**********" at bounding box center [74, 320] width 121 height 12
click at [112, 321] on p "**********" at bounding box center [74, 320] width 121 height 12
click at [95, 321] on p "**********" at bounding box center [74, 320] width 121 height 12
click at [78, 311] on div "**********" at bounding box center [74, 331] width 139 height 53
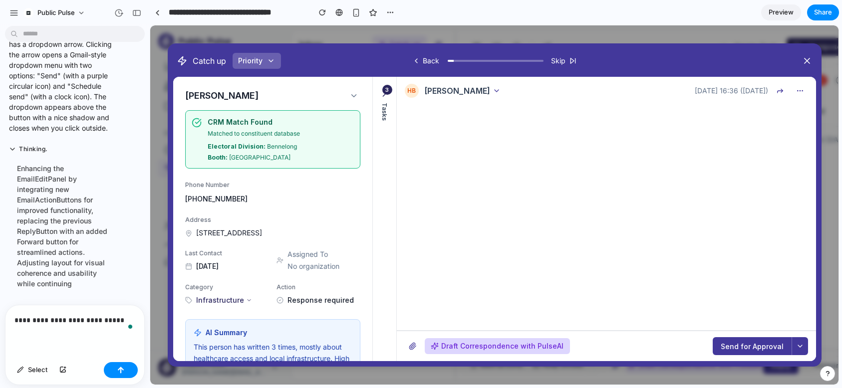
click at [462, 341] on span "Draft Correspondence with PulseAI" at bounding box center [502, 346] width 122 height 10
click at [461, 347] on span "Draft Correspondence with PulseAI" at bounding box center [502, 346] width 122 height 10
click at [458, 347] on span "Draft Correspondence with PulseAI" at bounding box center [502, 346] width 122 height 10
click at [80, 336] on div "**********" at bounding box center [74, 331] width 139 height 53
click at [67, 316] on p "**********" at bounding box center [74, 320] width 121 height 12
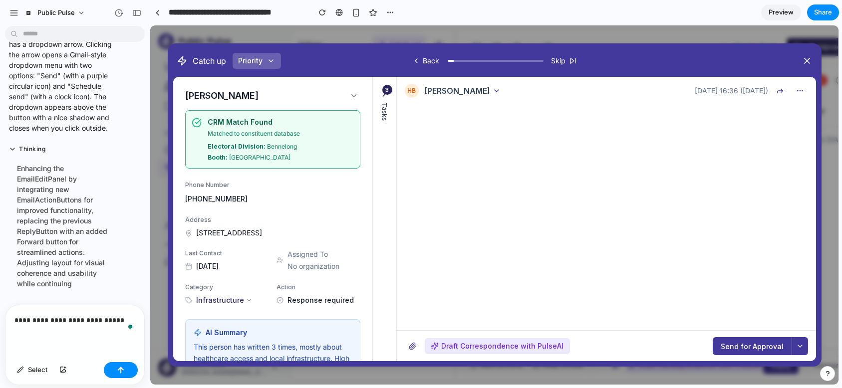
click at [52, 316] on p "**********" at bounding box center [74, 320] width 121 height 12
click at [52, 166] on div "Enhancing the EmailEditPanel by integrating new EmailActionButtons for improved…" at bounding box center [62, 226] width 107 height 138
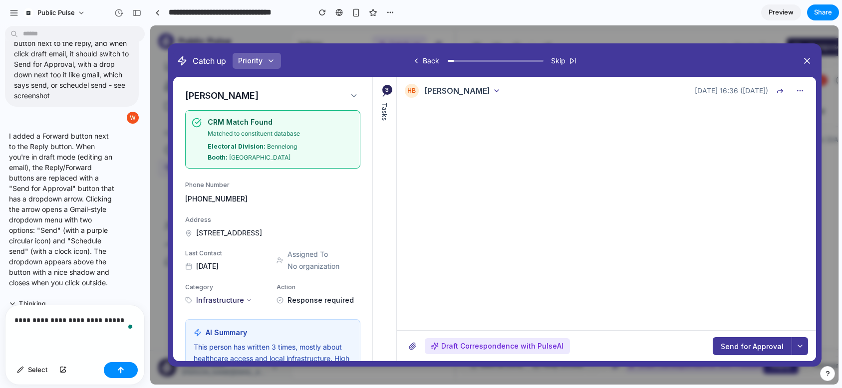
scroll to position [2084, 0]
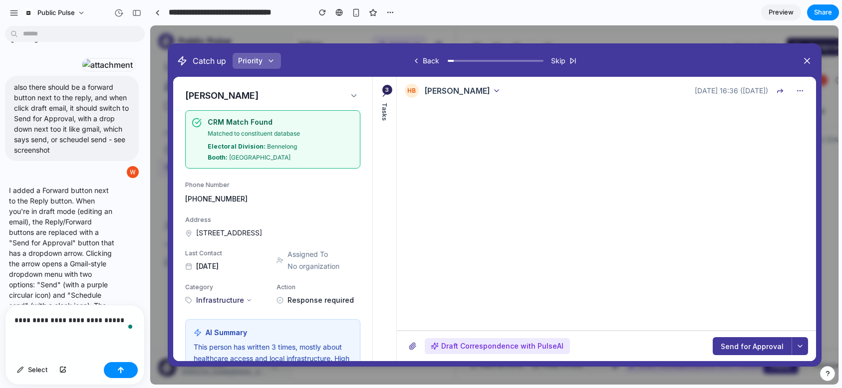
click at [59, 318] on p "**********" at bounding box center [74, 320] width 121 height 12
click at [127, 367] on button "button" at bounding box center [121, 370] width 34 height 16
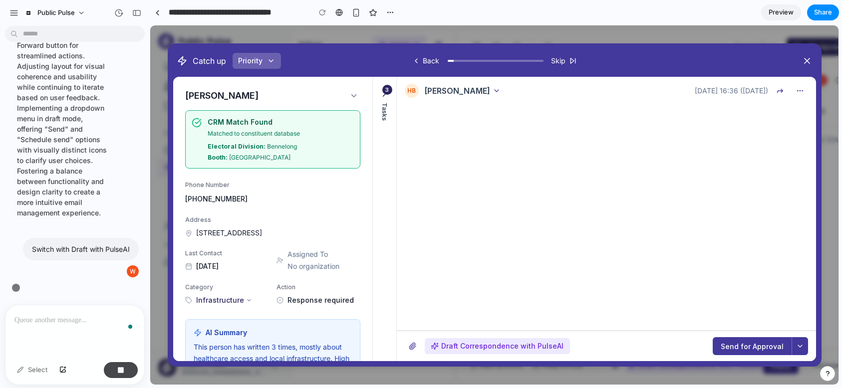
scroll to position [2566, 0]
click at [50, 330] on div "To enrich screen reader interactions, please activate Accessibility in Grammarl…" at bounding box center [74, 331] width 139 height 53
click at [39, 321] on p "To enrich screen reader interactions, please activate Accessibility in Grammarl…" at bounding box center [74, 320] width 121 height 12
click at [352, 95] on icon at bounding box center [353, 95] width 4 height 2
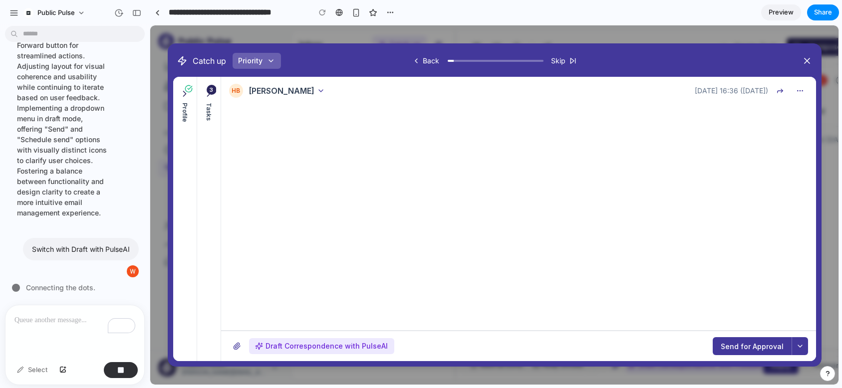
click at [185, 93] on icon at bounding box center [185, 94] width 10 height 10
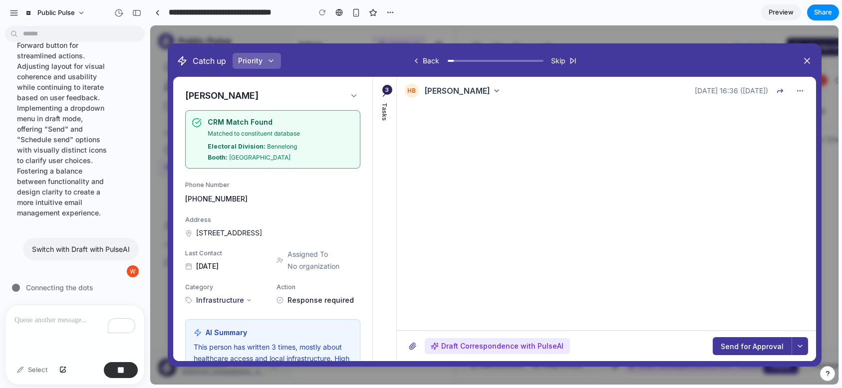
click at [264, 71] on div "Catch up Priority Back Skip" at bounding box center [494, 61] width 643 height 24
click at [264, 62] on button "Priority" at bounding box center [256, 61] width 48 height 16
click at [755, 350] on button at bounding box center [800, 346] width 16 height 18
click at [47, 314] on p "To enrich screen reader interactions, please activate Accessibility in Grammarl…" at bounding box center [74, 320] width 121 height 12
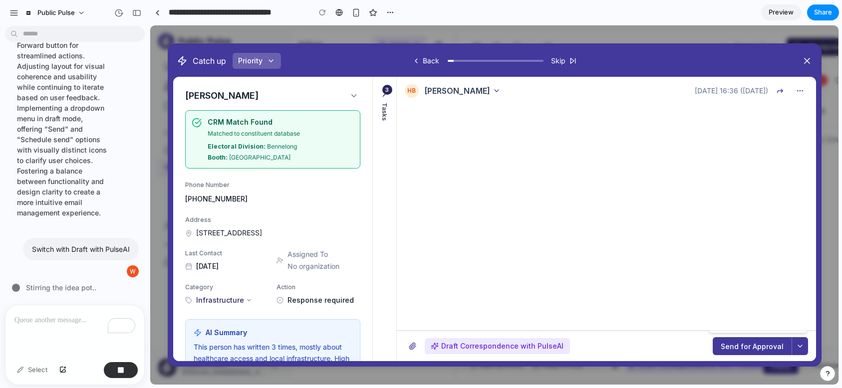
click at [42, 320] on p "To enrich screen reader interactions, please activate Accessibility in Grammarl…" at bounding box center [74, 320] width 121 height 12
click at [484, 350] on div at bounding box center [494, 205] width 653 height 322
click at [479, 345] on span "Draft Correspondence with PulseAI" at bounding box center [502, 346] width 122 height 10
click at [755, 350] on button "Send for Approval" at bounding box center [752, 346] width 79 height 18
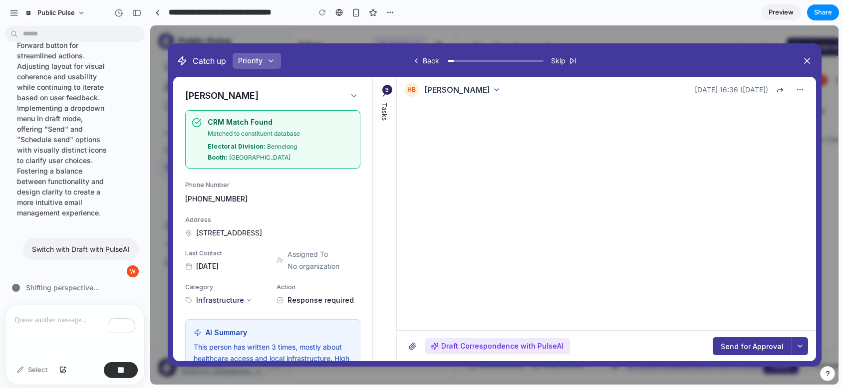
click at [755, 350] on button at bounding box center [800, 346] width 16 height 18
click at [755, 350] on div at bounding box center [494, 205] width 653 height 322
click at [82, 320] on p "To enrich screen reader interactions, please activate Accessibility in Grammarl…" at bounding box center [74, 320] width 121 height 12
click at [42, 344] on div "To enrich screen reader interactions, please activate Accessibility in Grammarl…" at bounding box center [74, 331] width 139 height 53
click at [95, 328] on div "To enrich screen reader interactions, please activate Accessibility in Grammarl…" at bounding box center [74, 331] width 139 height 53
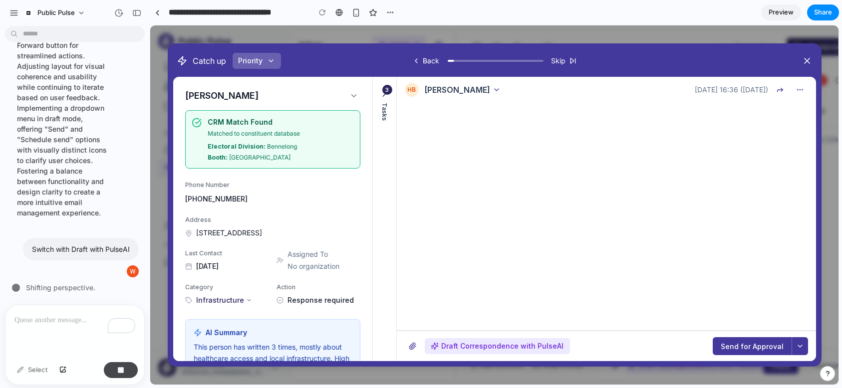
click at [121, 365] on button "button" at bounding box center [121, 370] width 34 height 16
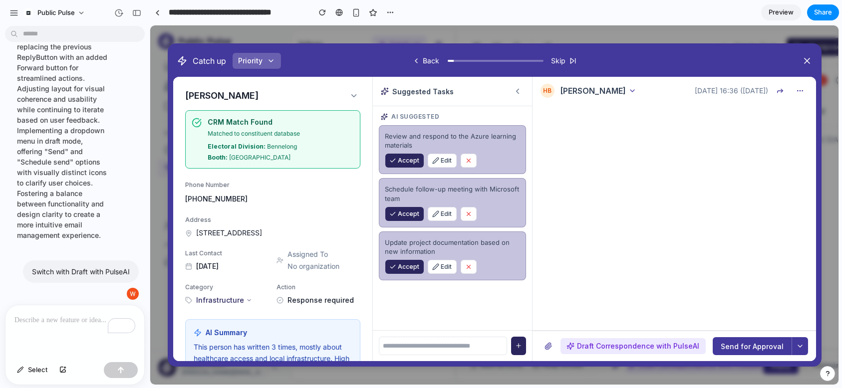
scroll to position [0, 0]
click at [79, 333] on div "To enrich screen reader interactions, please activate Accessibility in Grammarl…" at bounding box center [74, 331] width 139 height 53
click at [73, 340] on div "To enrich screen reader interactions, please activate Accessibility in Grammarl…" at bounding box center [74, 331] width 139 height 53
click at [57, 323] on p "To enrich screen reader interactions, please activate Accessibility in Grammarl…" at bounding box center [74, 320] width 121 height 12
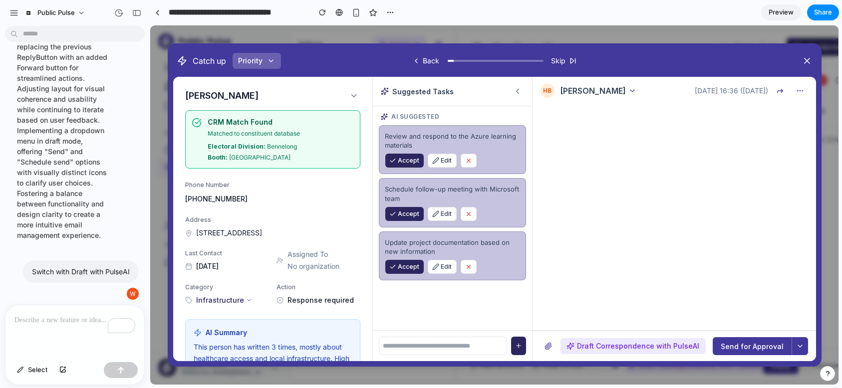
click at [50, 321] on p "To enrich screen reader interactions, please activate Accessibility in Grammarl…" at bounding box center [74, 320] width 121 height 12
drag, startPoint x: 50, startPoint y: 321, endPoint x: 50, endPoint y: 19, distance: 301.9
click at [50, 19] on div "Public Pulse I want to create a suggested task list on the left side - basciall…" at bounding box center [75, 194] width 150 height 388
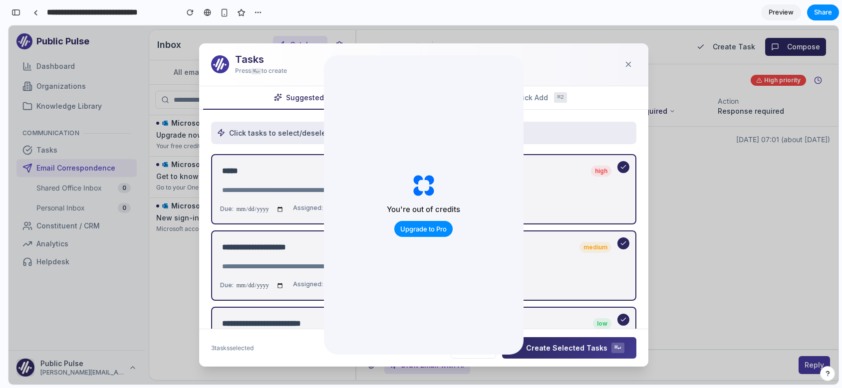
scroll to position [1000, 0]
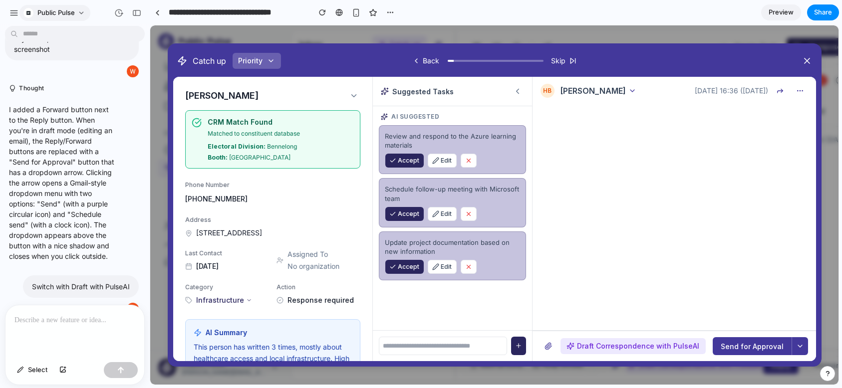
scroll to position [2276, 0]
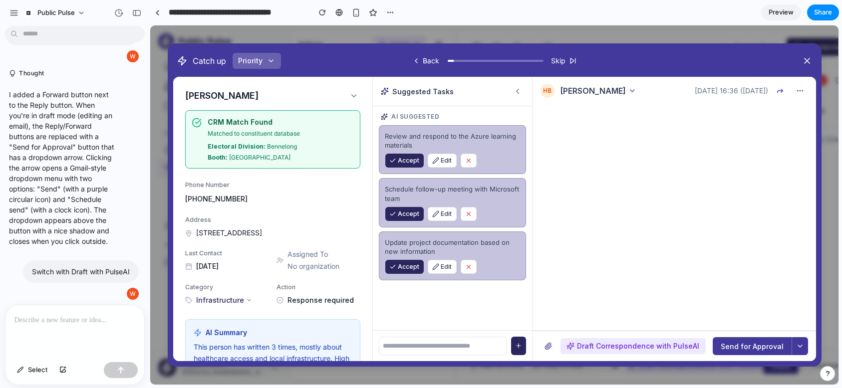
click at [804, 352] on button at bounding box center [800, 346] width 16 height 18
click at [800, 348] on div at bounding box center [494, 205] width 653 height 322
click at [44, 321] on p at bounding box center [74, 320] width 121 height 12
click at [38, 322] on p "To enrich screen reader interactions, please activate Accessibility in Grammarl…" at bounding box center [74, 320] width 121 height 12
click at [73, 159] on p "I added a Forward button next to the Reply button. When you're in draft mode (e…" at bounding box center [62, 167] width 107 height 157
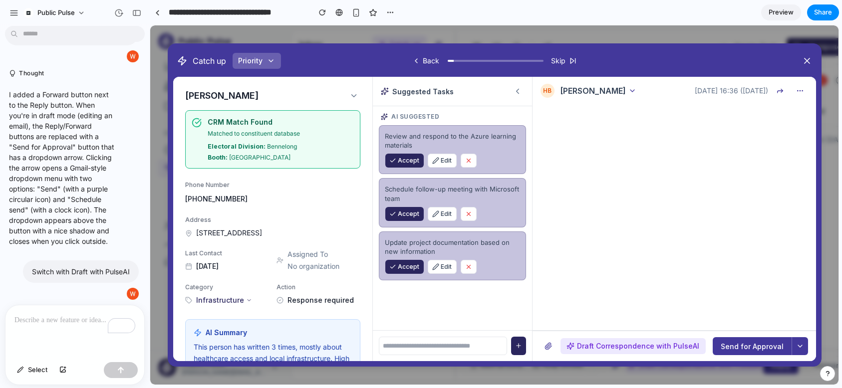
click at [58, 322] on p "To enrich screen reader interactions, please activate Accessibility in Grammarl…" at bounding box center [74, 320] width 121 height 12
click at [36, 371] on span "Select" at bounding box center [37, 370] width 19 height 10
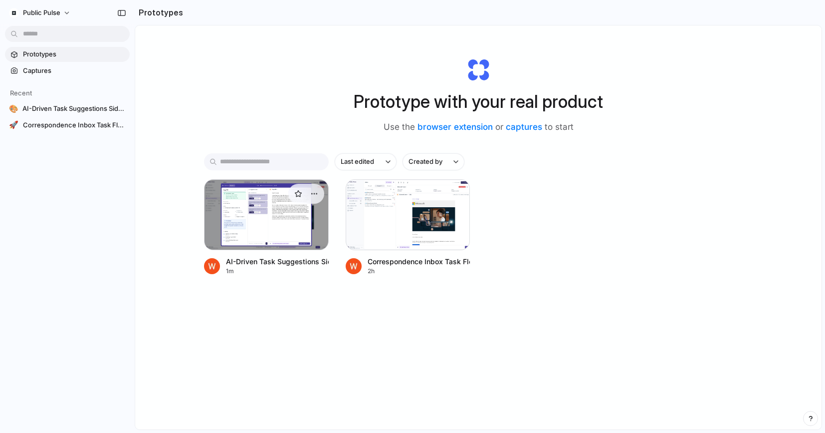
click at [266, 214] on div at bounding box center [266, 214] width 125 height 71
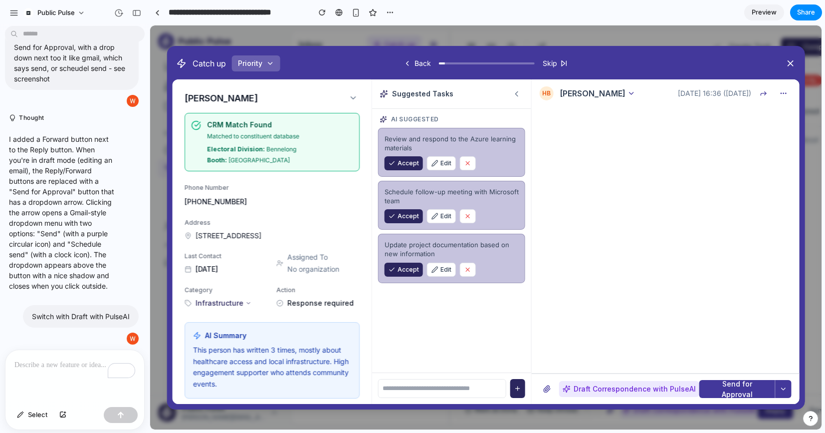
click at [64, 368] on p "To enrich screen reader interactions, please activate Accessibility in Grammarl…" at bounding box center [74, 365] width 121 height 12
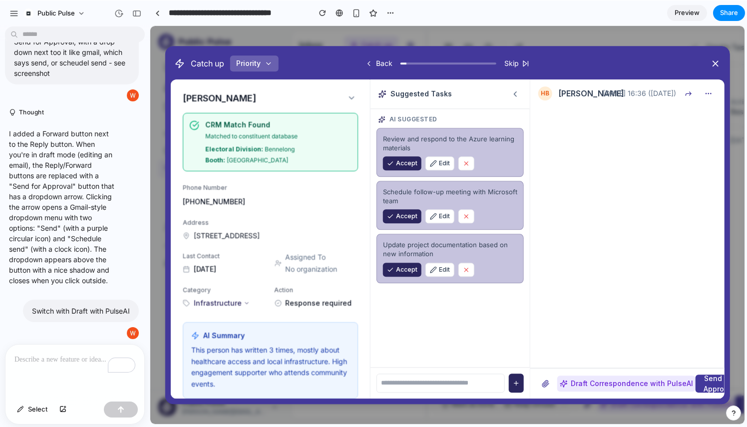
scroll to position [2237, 0]
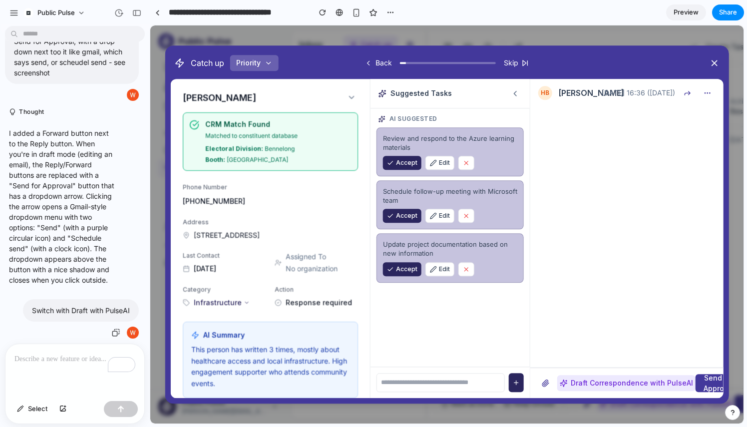
click at [50, 310] on p "Switch with Draft with PulseAI" at bounding box center [81, 310] width 98 height 10
copy div "Switch with Draft with PulseAI"
click at [52, 370] on div "To enrich screen reader interactions, please activate Accessibility in Grammarl…" at bounding box center [74, 370] width 139 height 53
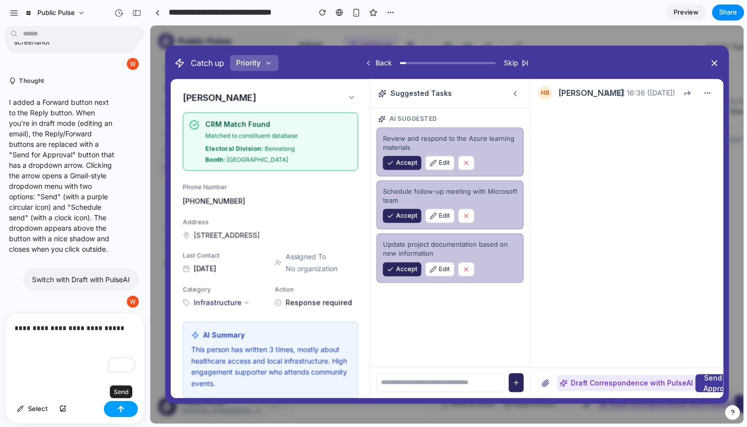
click at [120, 411] on div "button" at bounding box center [120, 408] width 7 height 7
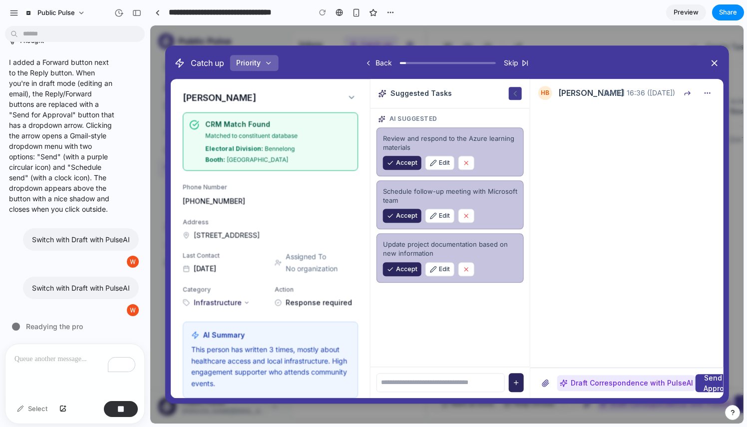
click at [515, 97] on icon at bounding box center [515, 93] width 9 height 9
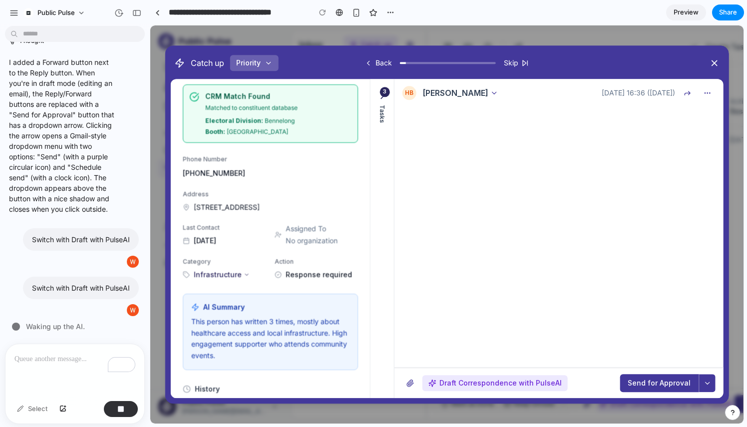
scroll to position [0, 0]
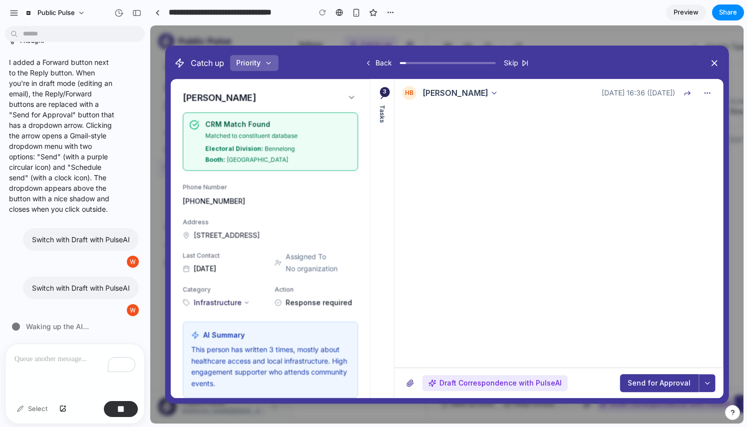
click at [348, 95] on icon at bounding box center [351, 97] width 9 height 9
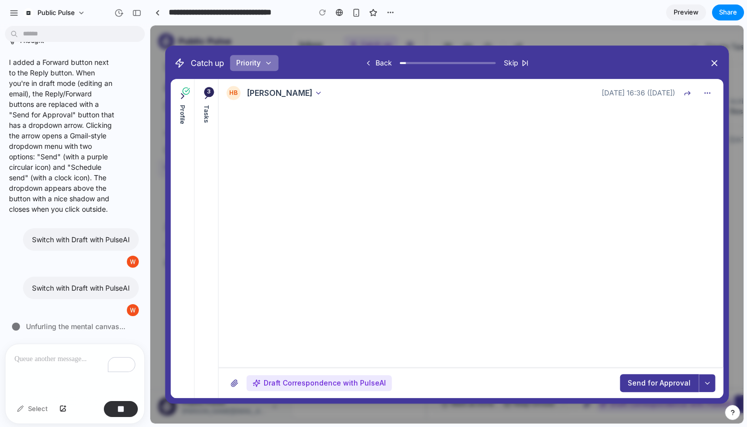
click at [270, 64] on icon "button" at bounding box center [269, 63] width 8 height 8
click at [180, 97] on icon at bounding box center [182, 96] width 10 height 10
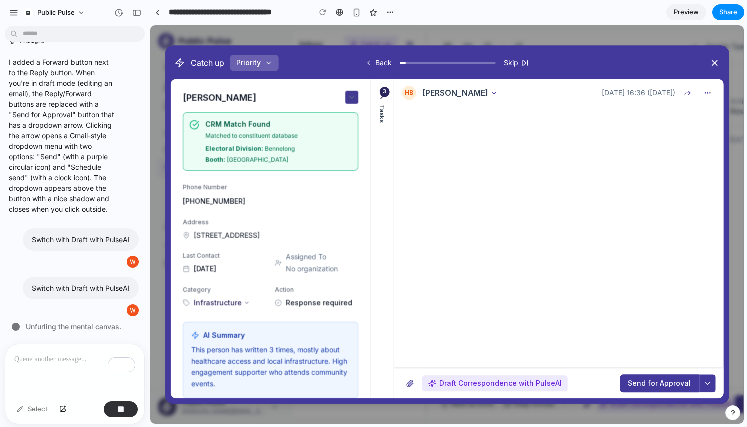
click at [350, 93] on icon at bounding box center [351, 97] width 9 height 9
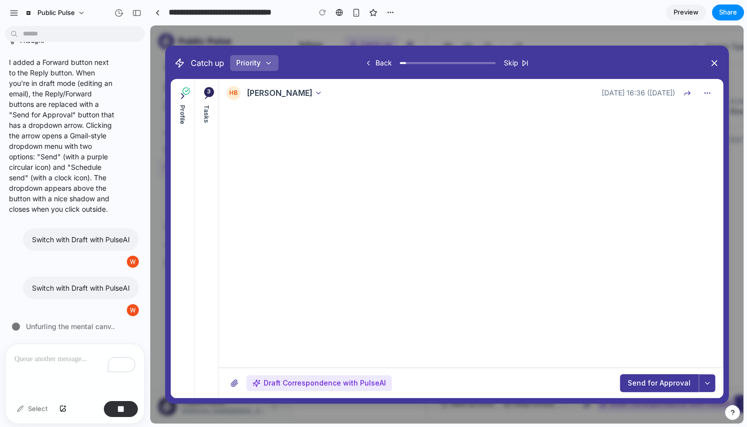
click at [203, 98] on icon at bounding box center [206, 96] width 10 height 10
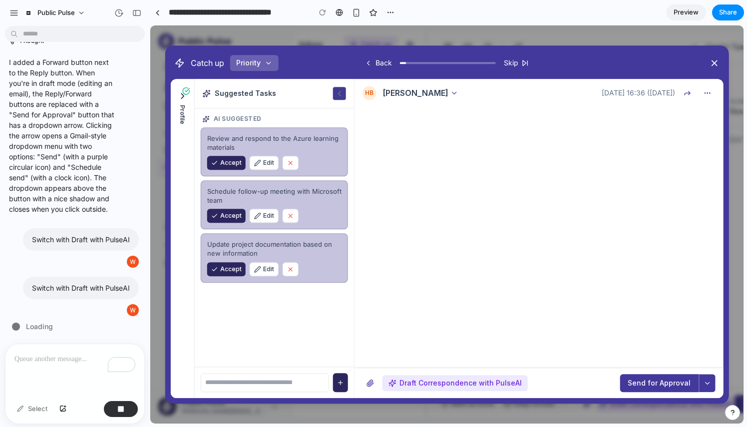
click at [338, 97] on button at bounding box center [339, 93] width 13 height 13
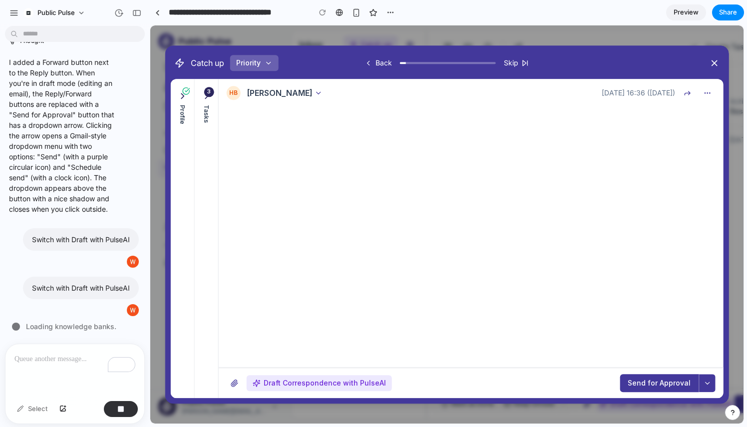
scroll to position [2254, 0]
click at [705, 386] on icon at bounding box center [707, 383] width 8 height 8
click at [59, 370] on div "To enrich screen reader interactions, please activate Accessibility in Grammarl…" at bounding box center [74, 370] width 139 height 53
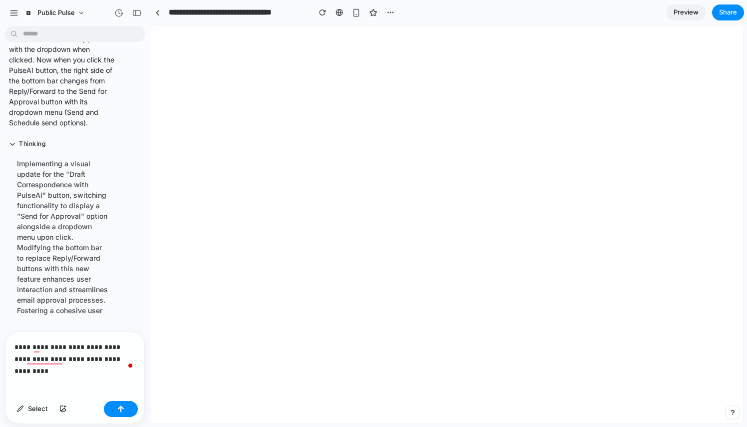
scroll to position [0, 0]
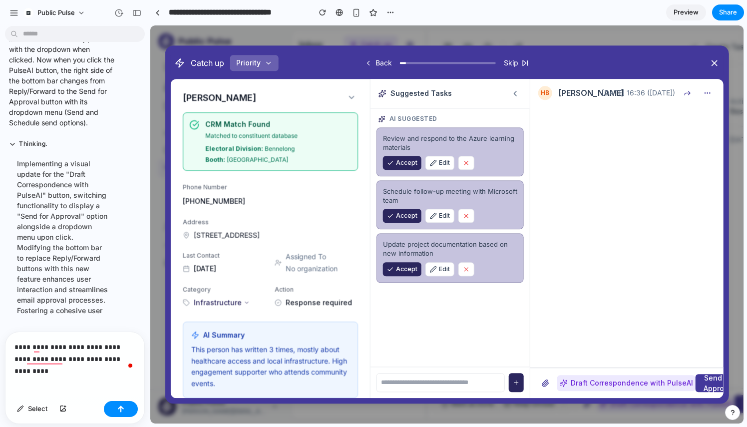
click at [513, 89] on icon at bounding box center [515, 93] width 9 height 9
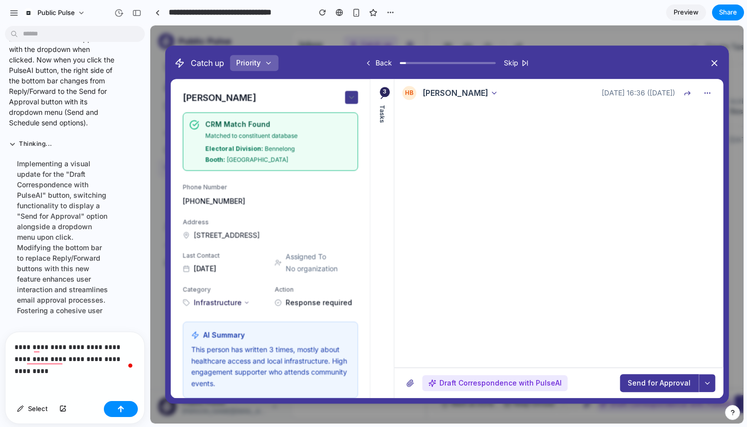
click at [347, 94] on icon at bounding box center [351, 97] width 9 height 9
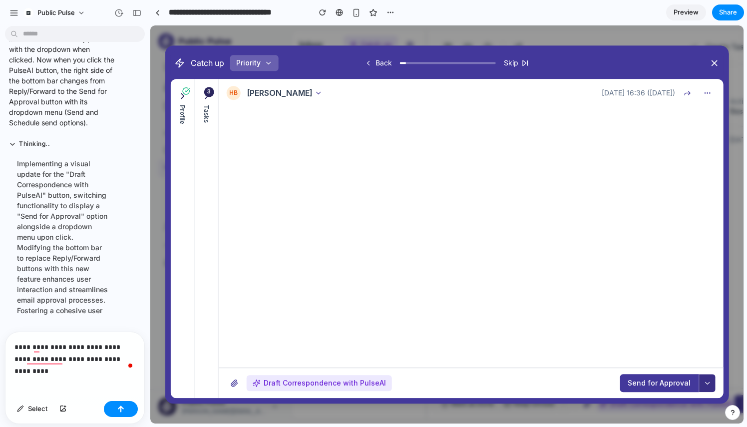
click at [705, 384] on icon at bounding box center [707, 383] width 8 height 8
click at [710, 383] on div at bounding box center [447, 224] width 562 height 357
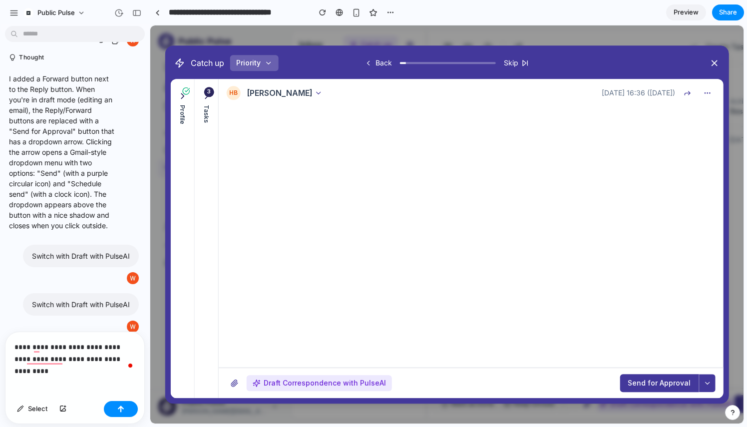
scroll to position [2629, 0]
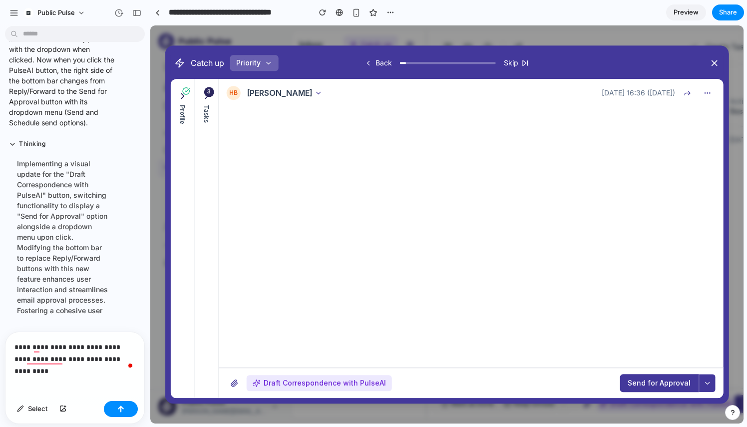
click at [206, 91] on div "3" at bounding box center [209, 92] width 10 height 10
click at [207, 98] on icon at bounding box center [206, 96] width 10 height 10
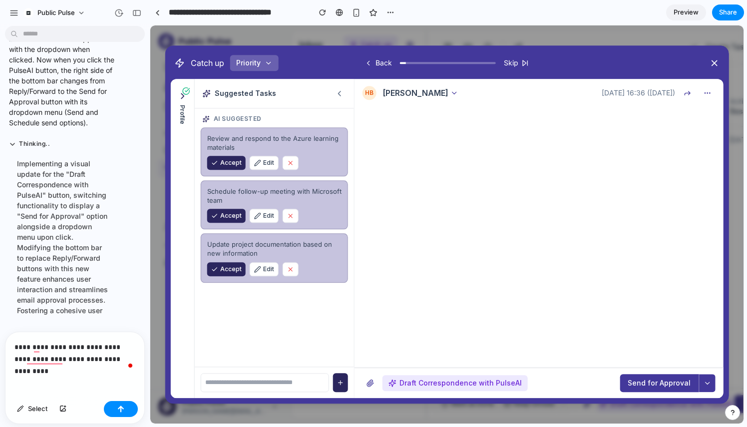
click at [239, 379] on input "text" at bounding box center [265, 382] width 128 height 19
type input "***"
type input "**********"
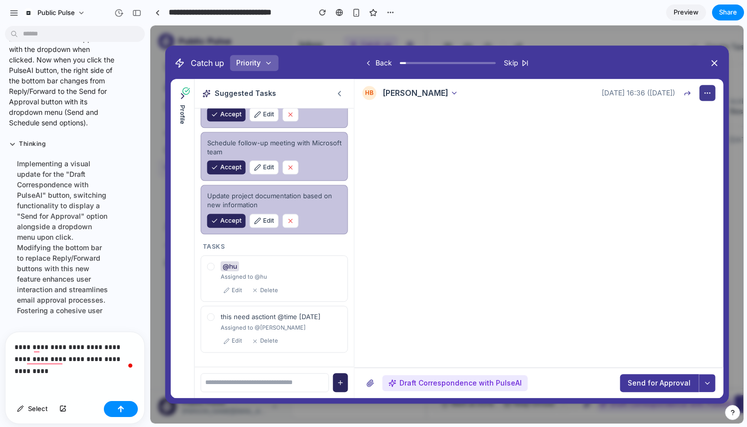
click at [710, 87] on button "button" at bounding box center [707, 93] width 16 height 16
click at [180, 84] on div "Profile" at bounding box center [183, 238] width 24 height 319
click at [180, 91] on icon at bounding box center [182, 96] width 10 height 10
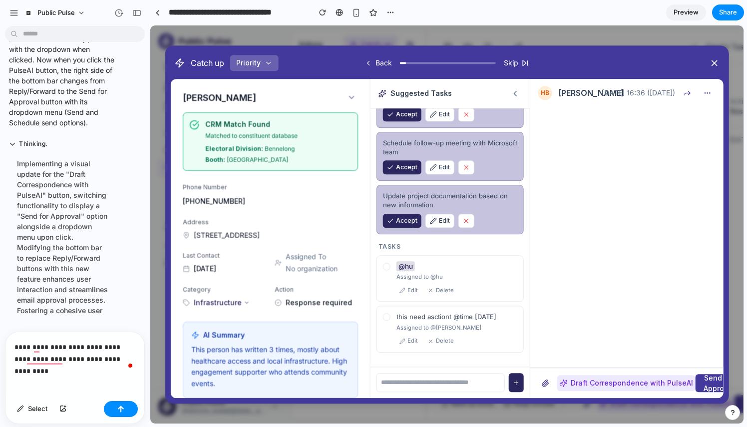
click at [223, 166] on div "CRM Match Found Matched to constituent database Electoral Division: Bennelong B…" at bounding box center [270, 141] width 175 height 58
drag, startPoint x: 202, startPoint y: 139, endPoint x: 238, endPoint y: 197, distance: 68.1
click at [238, 197] on div "Hugo BM CRM Match Found Matched to constituent database Electoral Division: Ben…" at bounding box center [270, 320] width 199 height 482
click at [255, 203] on div "[PHONE_NUMBER]" at bounding box center [270, 201] width 175 height 10
drag, startPoint x: 329, startPoint y: 161, endPoint x: 203, endPoint y: 162, distance: 126.3
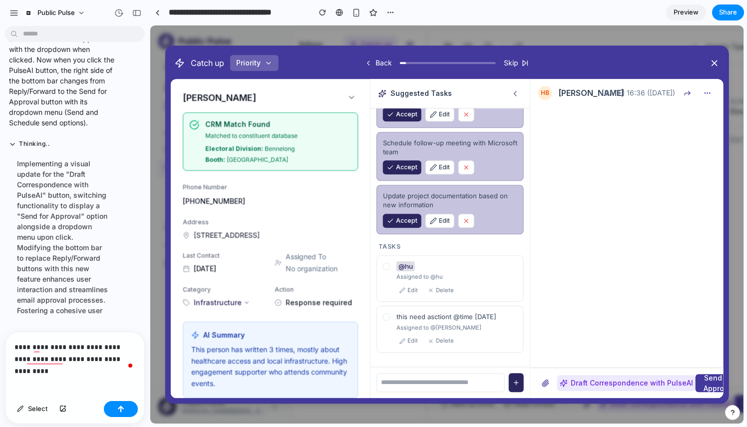
click at [203, 162] on div "CRM Match Found Matched to constituent database Electoral Division: Bennelong B…" at bounding box center [270, 141] width 175 height 58
drag, startPoint x: 209, startPoint y: 162, endPoint x: 286, endPoint y: 162, distance: 76.9
click at [286, 162] on div "Booth: North Ryde Public School" at bounding box center [278, 159] width 146 height 9
click at [284, 162] on div "Booth: North Ryde Public School" at bounding box center [278, 159] width 146 height 9
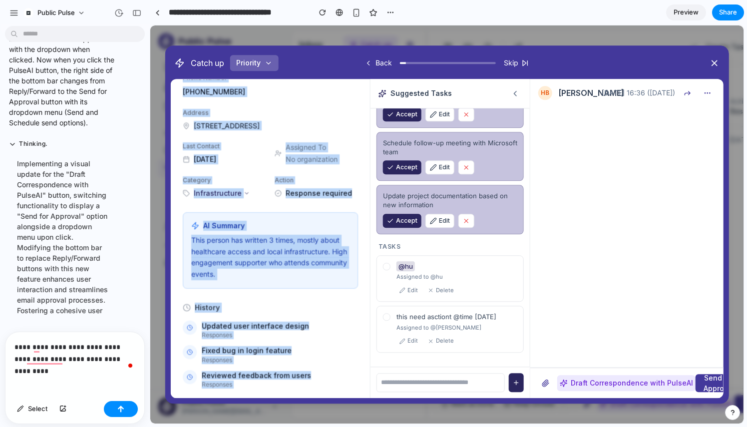
scroll to position [163, 0]
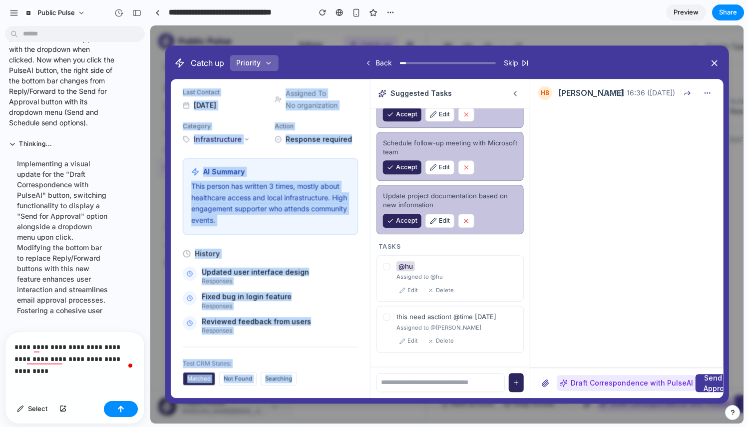
drag, startPoint x: 180, startPoint y: 91, endPoint x: 354, endPoint y: 385, distance: 342.1
click at [354, 385] on div "Hugo BM CRM Match Found Matched to constituent database Electoral Division: Ben…" at bounding box center [270, 157] width 199 height 482
click at [354, 385] on div "Matched Not Found Searching" at bounding box center [270, 378] width 175 height 13
drag, startPoint x: 180, startPoint y: 95, endPoint x: 347, endPoint y: 352, distance: 306.3
click at [347, 352] on div "Hugo BM CRM Match Found Matched to constituent database Electoral Division: Ben…" at bounding box center [270, 157] width 199 height 482
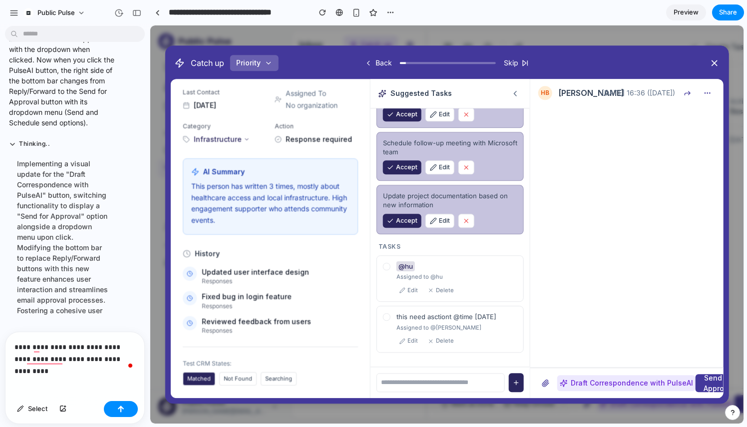
click at [336, 302] on div "Responses" at bounding box center [280, 306] width 156 height 8
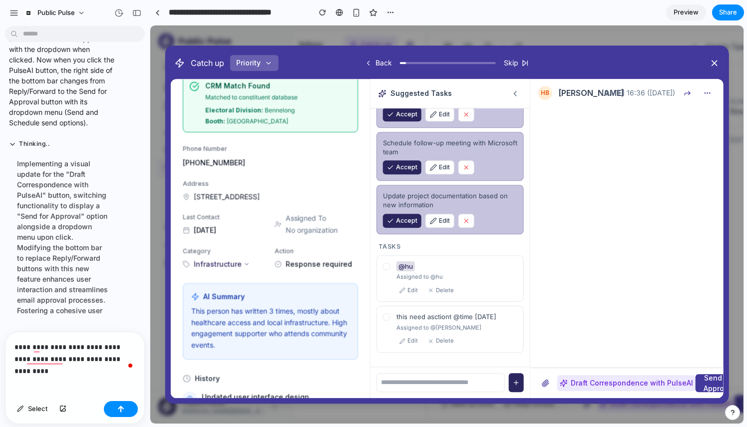
scroll to position [0, 0]
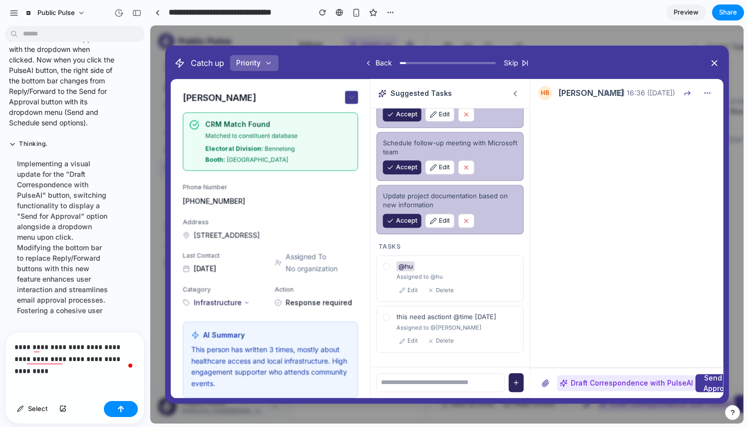
click at [348, 96] on icon at bounding box center [351, 97] width 9 height 9
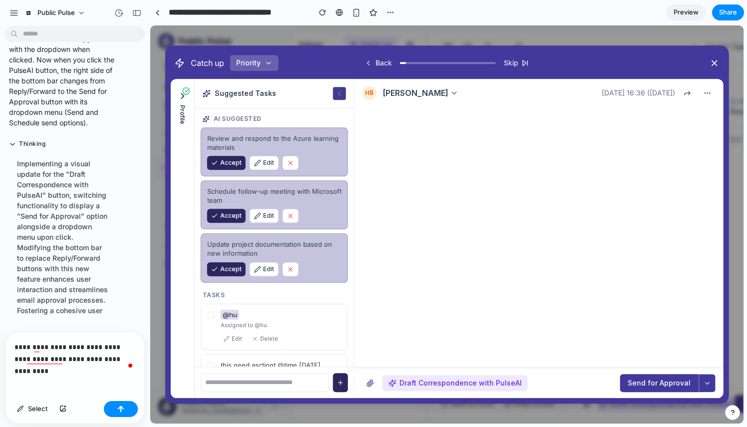
click at [340, 93] on icon at bounding box center [339, 93] width 9 height 9
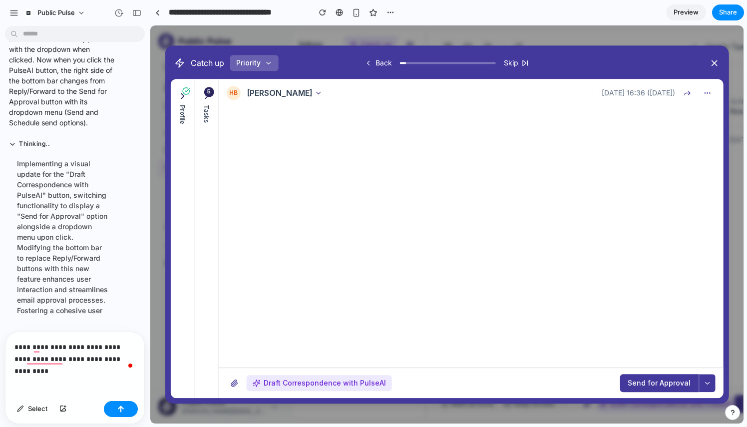
click at [179, 95] on icon at bounding box center [182, 96] width 10 height 10
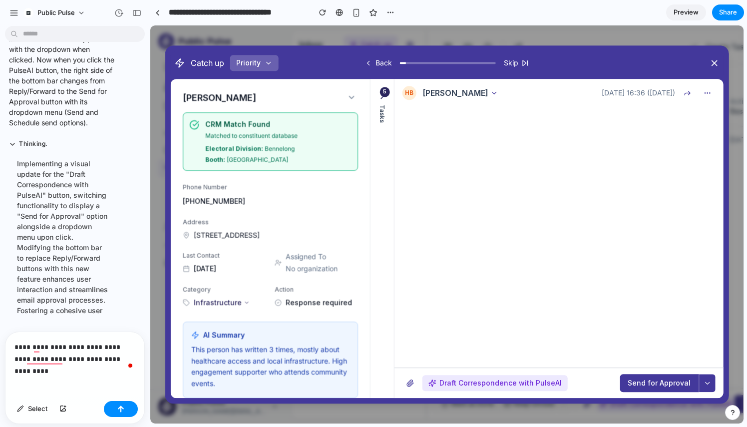
click at [93, 393] on div "**********" at bounding box center [74, 364] width 139 height 65
click at [129, 403] on button "button" at bounding box center [121, 409] width 34 height 16
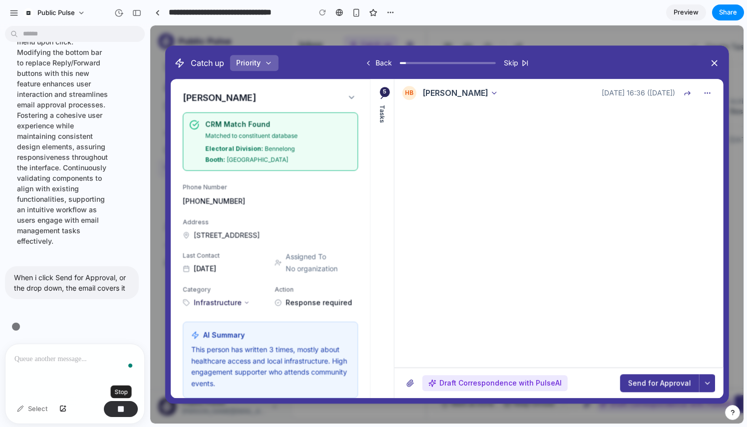
scroll to position [2824, 0]
click at [379, 95] on icon at bounding box center [382, 96] width 10 height 10
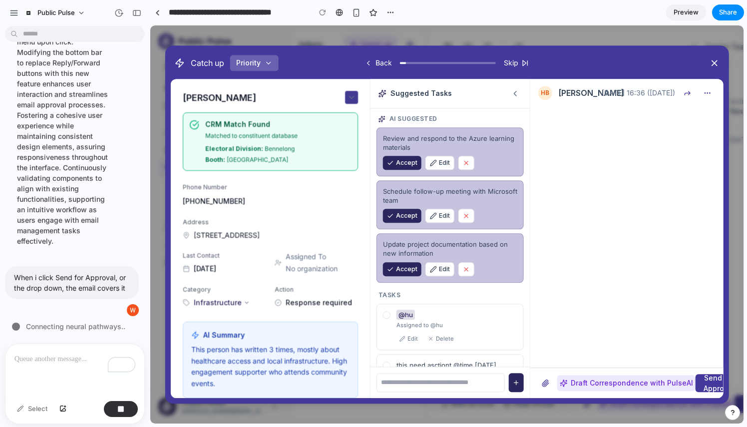
click at [349, 99] on icon at bounding box center [351, 97] width 9 height 9
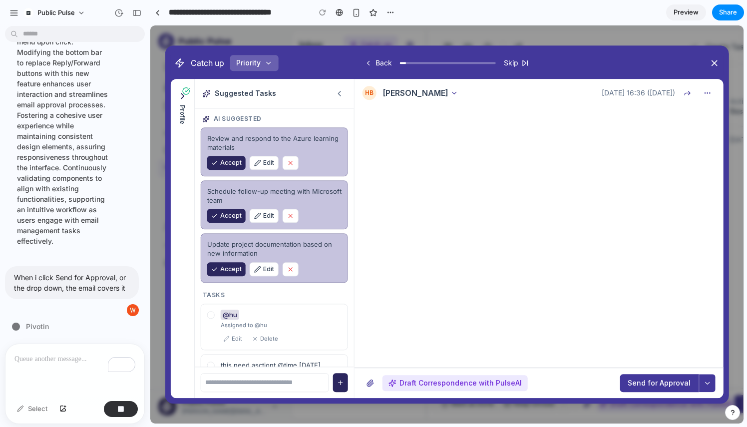
click at [57, 378] on div "To enrich screen reader interactions, please activate Accessibility in Grammarl…" at bounding box center [74, 370] width 139 height 53
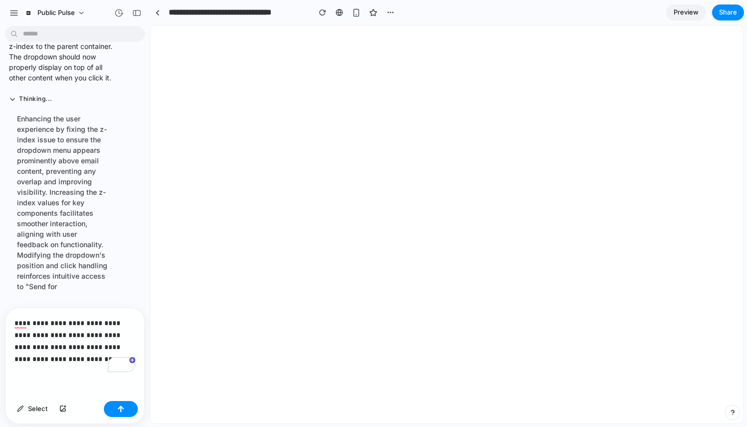
scroll to position [0, 0]
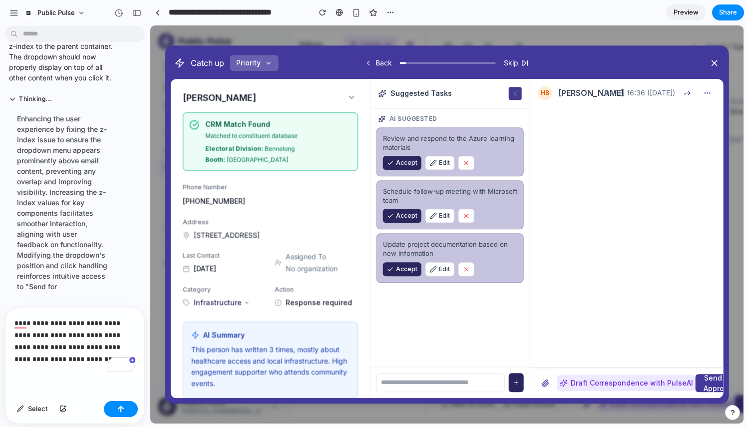
click at [512, 95] on icon at bounding box center [515, 93] width 9 height 9
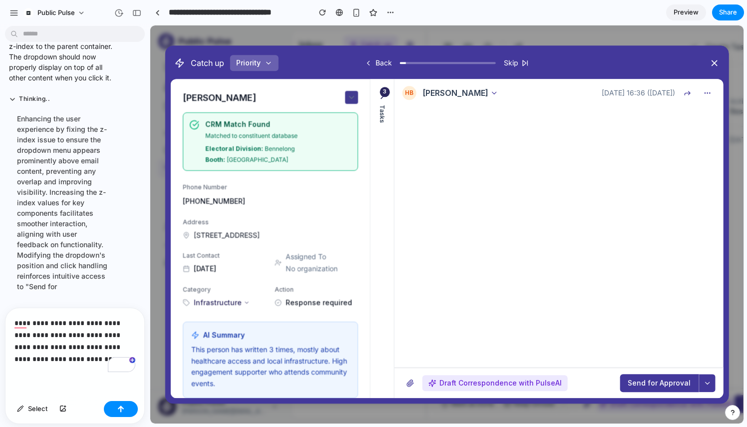
click at [347, 98] on icon at bounding box center [351, 97] width 9 height 9
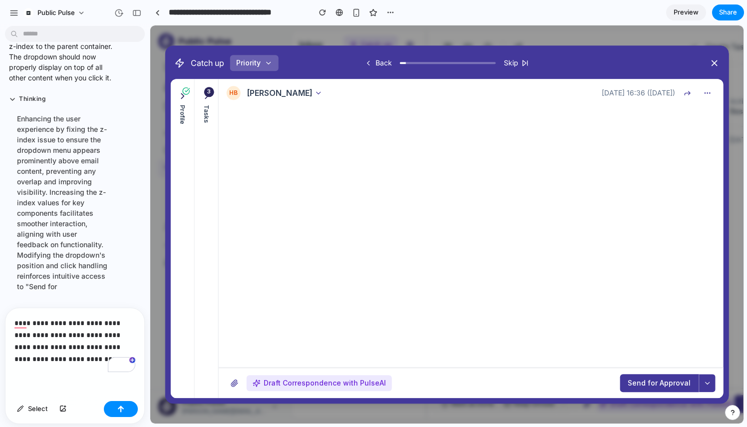
click at [184, 100] on icon at bounding box center [182, 96] width 10 height 10
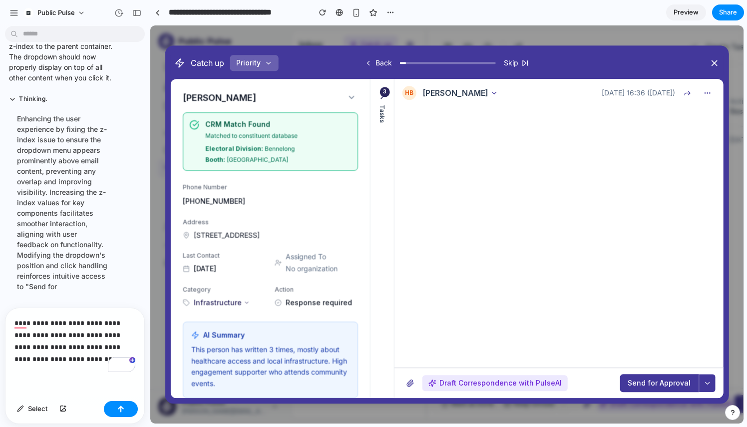
click at [381, 100] on icon at bounding box center [382, 96] width 10 height 10
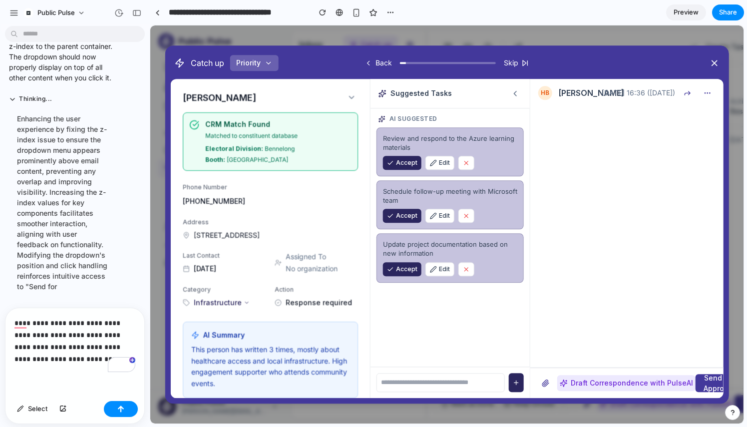
click at [466, 164] on icon "button" at bounding box center [465, 162] width 3 height 3
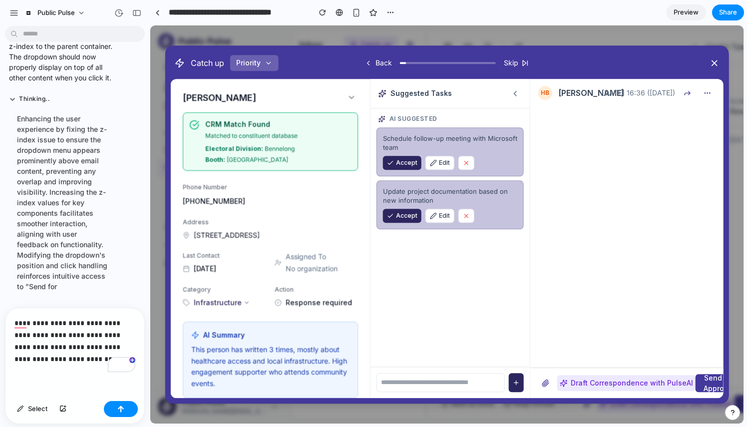
scroll to position [163, 0]
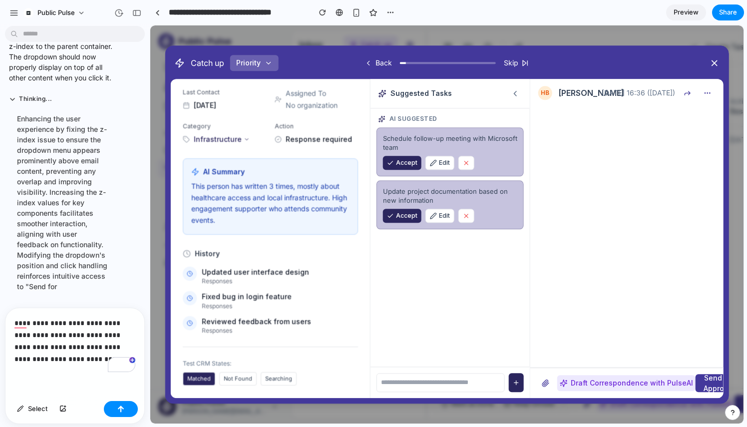
click at [245, 379] on span "Not Found" at bounding box center [238, 378] width 28 height 7
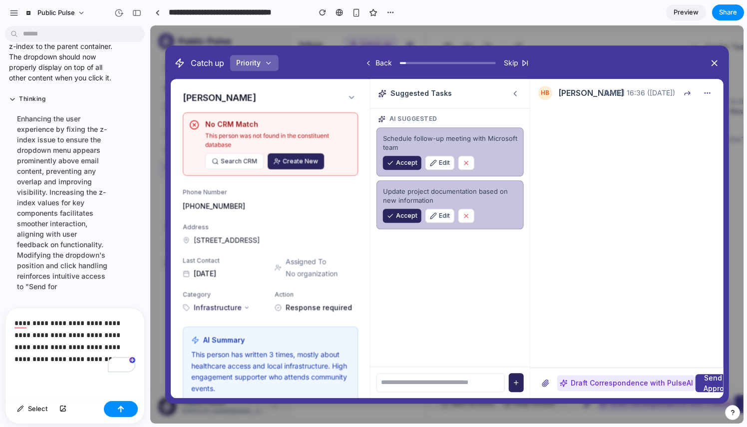
scroll to position [168, 0]
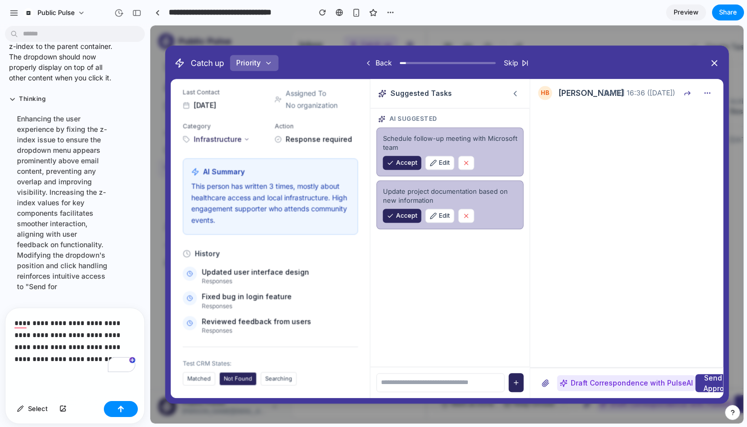
click at [225, 385] on button "Not Found" at bounding box center [237, 378] width 37 height 13
click at [207, 377] on span "Matched" at bounding box center [198, 378] width 23 height 7
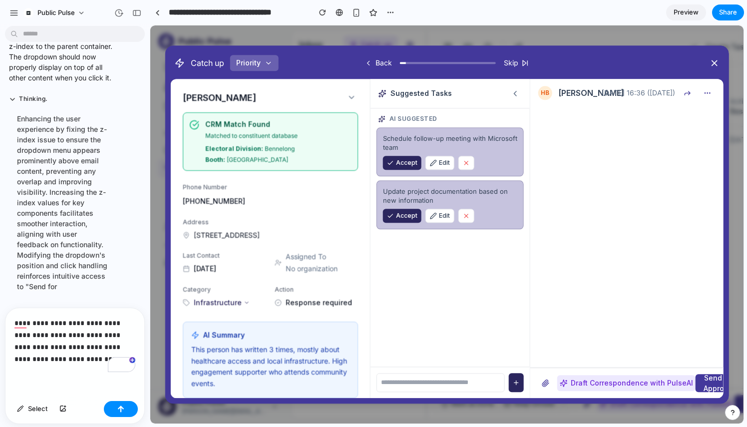
click at [351, 89] on div "Hugo BM CRM Match Found Matched to constituent database Electoral Division: Ben…" at bounding box center [270, 320] width 199 height 482
click at [351, 95] on icon at bounding box center [351, 97] width 9 height 9
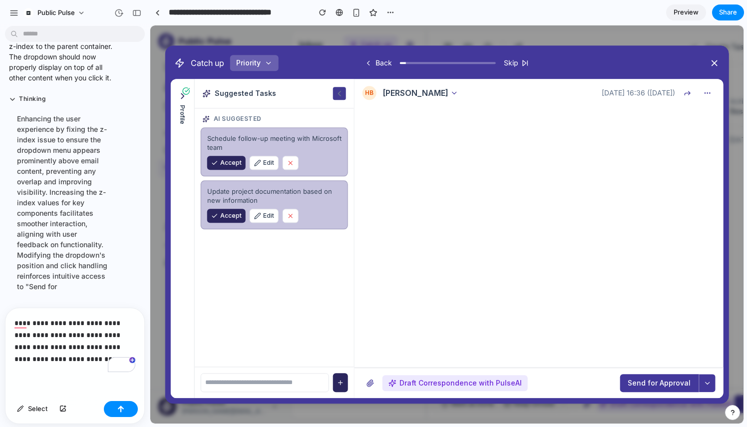
click at [340, 94] on icon at bounding box center [339, 93] width 9 height 9
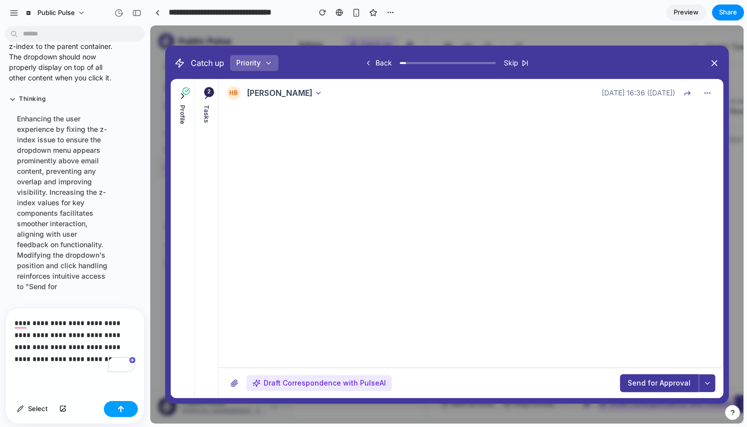
click at [118, 407] on div "button" at bounding box center [120, 408] width 7 height 7
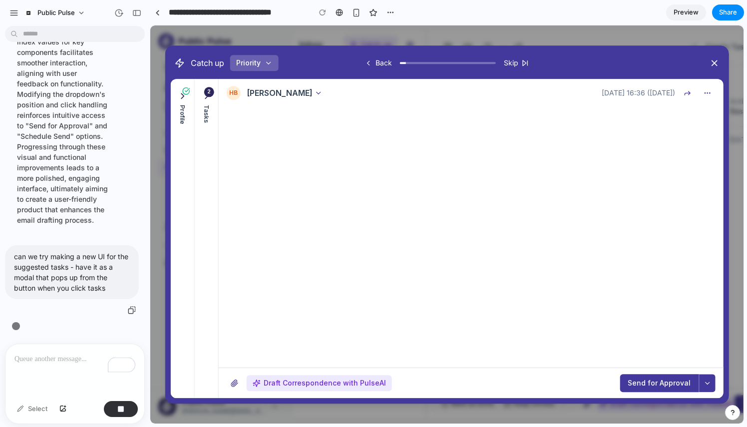
scroll to position [3031, 0]
click at [706, 376] on button at bounding box center [706, 383] width 16 height 18
click at [714, 380] on div at bounding box center [447, 224] width 562 height 357
click at [667, 381] on button "Send for Approval" at bounding box center [658, 383] width 79 height 18
click at [708, 93] on button "button" at bounding box center [707, 93] width 16 height 16
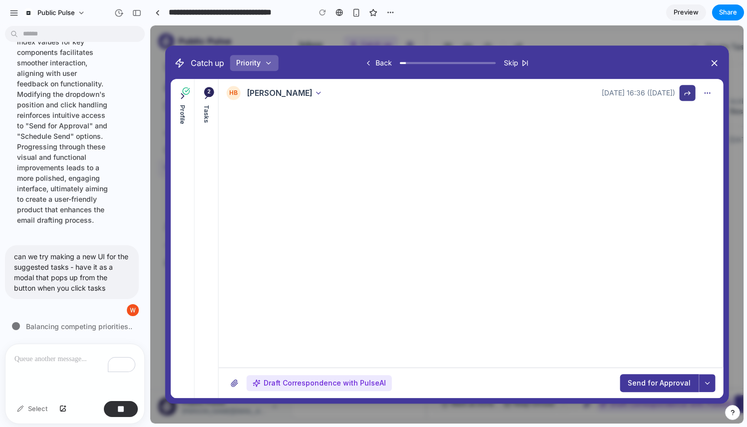
click at [681, 93] on button at bounding box center [687, 93] width 16 height 16
click at [200, 101] on button "Tasks" at bounding box center [206, 107] width 18 height 40
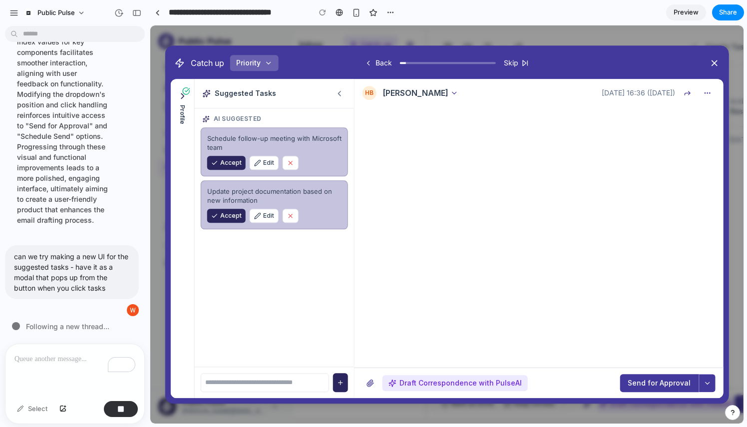
click at [245, 385] on input "text" at bounding box center [265, 382] width 128 height 19
click at [336, 95] on icon at bounding box center [339, 93] width 9 height 9
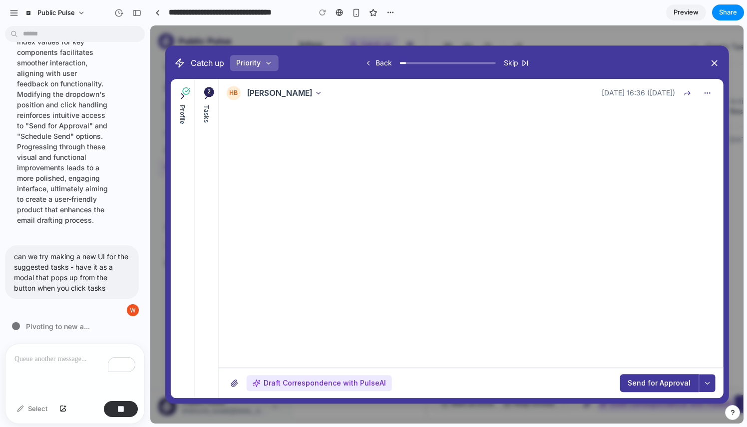
click at [204, 99] on icon at bounding box center [206, 96] width 10 height 10
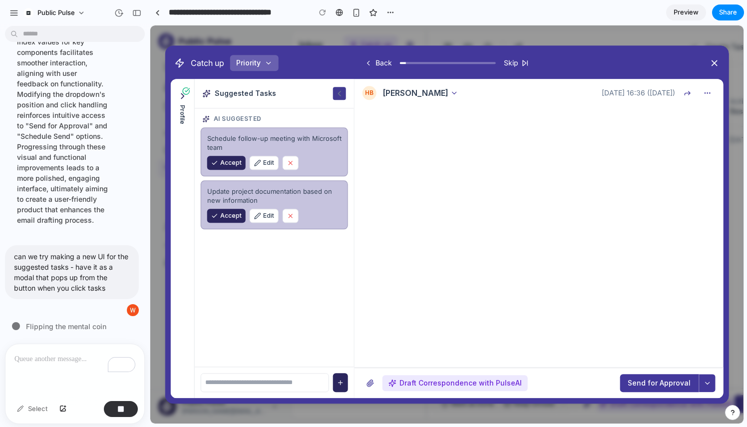
click at [336, 94] on icon at bounding box center [339, 93] width 9 height 9
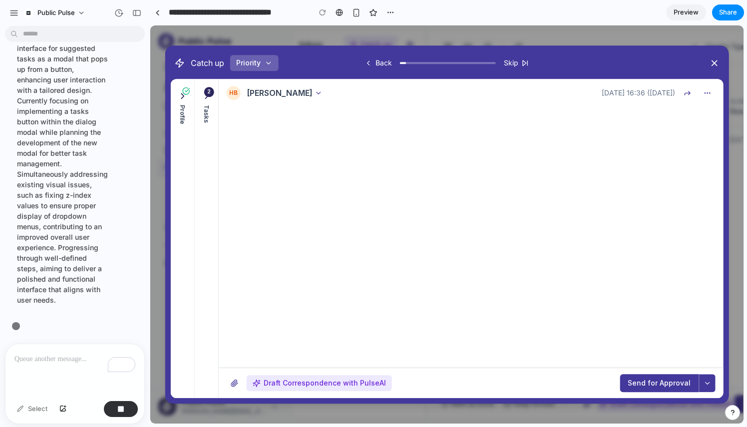
scroll to position [3051, 0]
click at [210, 97] on icon at bounding box center [206, 96] width 10 height 10
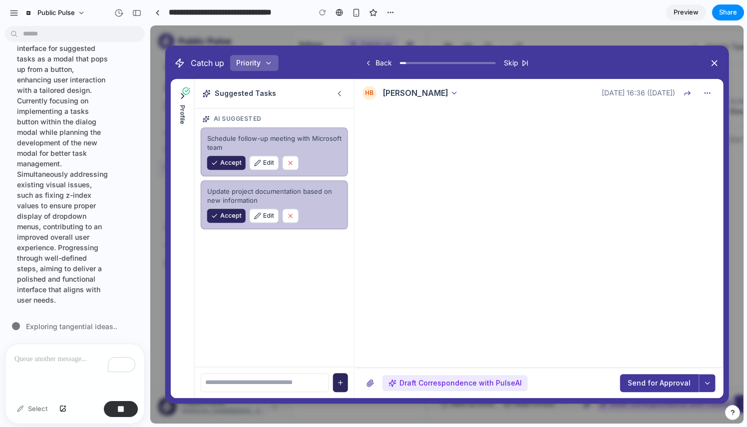
click at [338, 100] on div "Suggested Tasks" at bounding box center [274, 93] width 159 height 29
click at [338, 97] on icon at bounding box center [339, 93] width 9 height 9
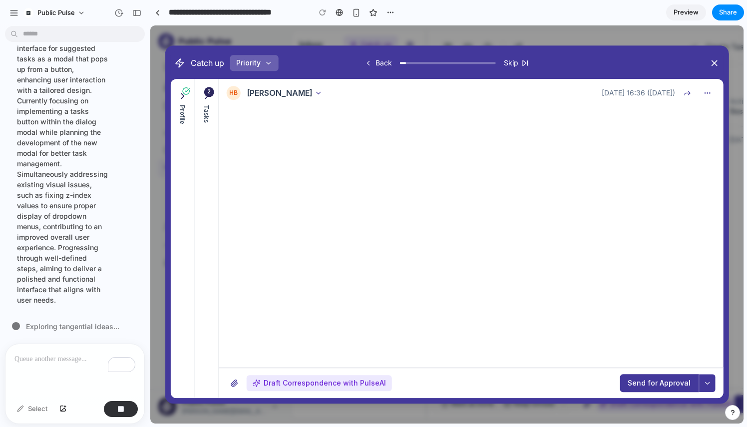
click at [183, 96] on icon at bounding box center [182, 95] width 2 height 5
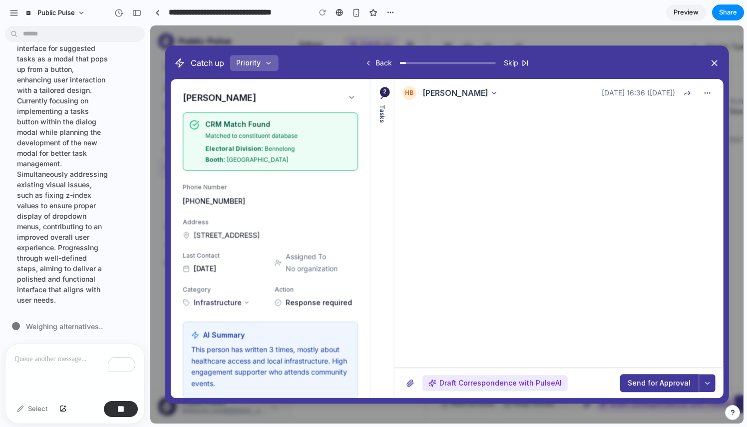
click at [363, 106] on div "Hugo BM CRM Match Found Matched to constituent database Electoral Division: Ben…" at bounding box center [270, 320] width 199 height 482
click at [357, 103] on div "[PERSON_NAME]" at bounding box center [270, 97] width 175 height 13
click at [344, 102] on div "[PERSON_NAME]" at bounding box center [270, 97] width 175 height 13
click at [347, 101] on icon at bounding box center [351, 97] width 9 height 9
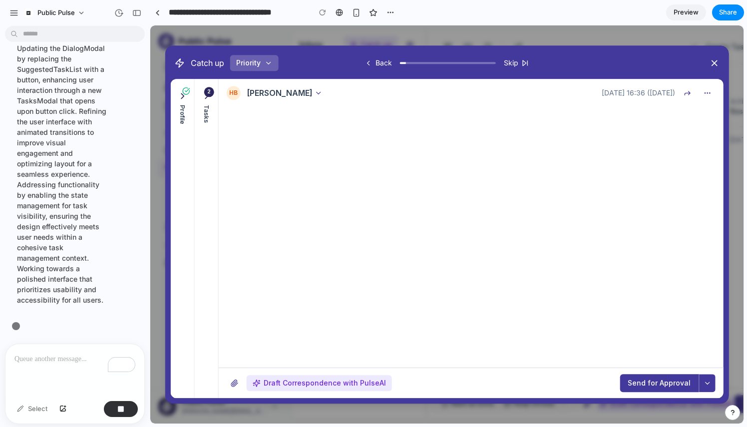
scroll to position [3041, 0]
click at [208, 105] on div "Tasks" at bounding box center [206, 114] width 9 height 18
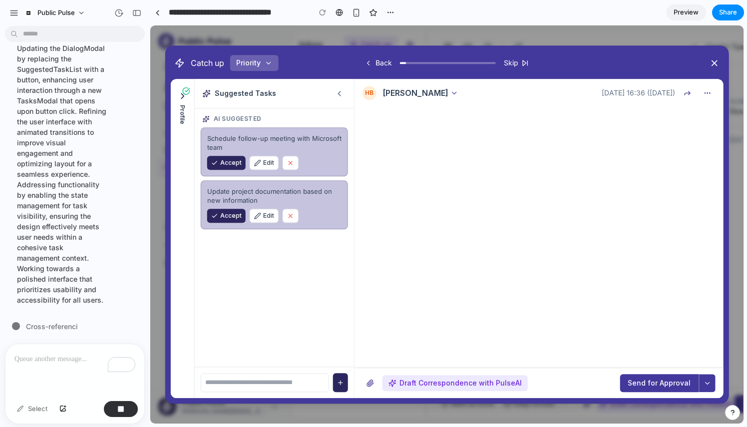
click at [183, 100] on icon at bounding box center [182, 96] width 10 height 10
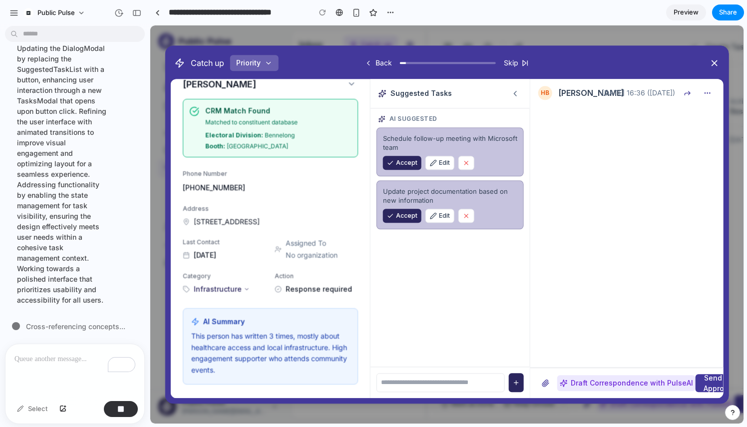
scroll to position [0, 0]
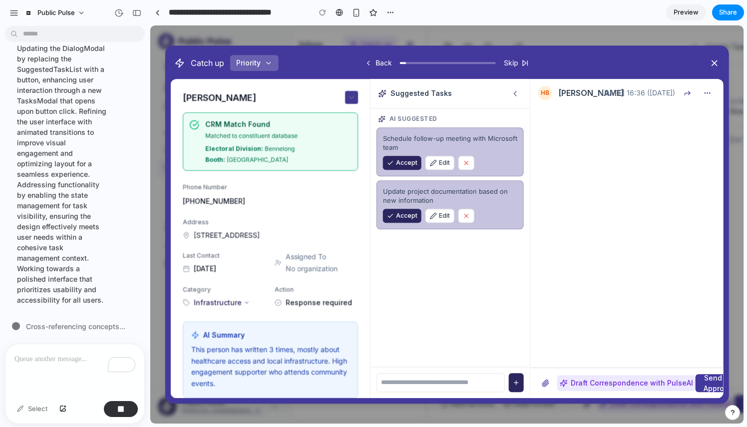
click at [348, 93] on icon at bounding box center [351, 97] width 9 height 9
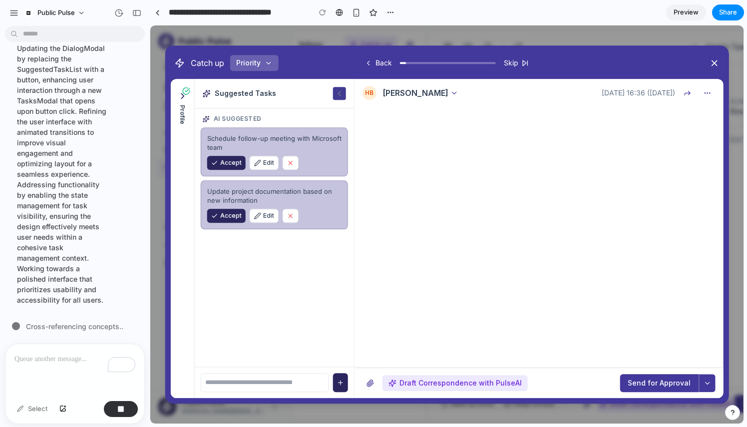
click at [336, 94] on icon at bounding box center [339, 93] width 9 height 9
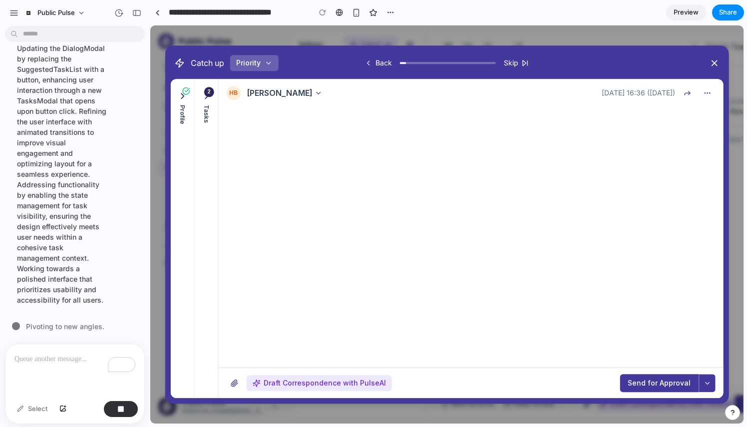
click at [208, 102] on button "Tasks" at bounding box center [206, 107] width 18 height 40
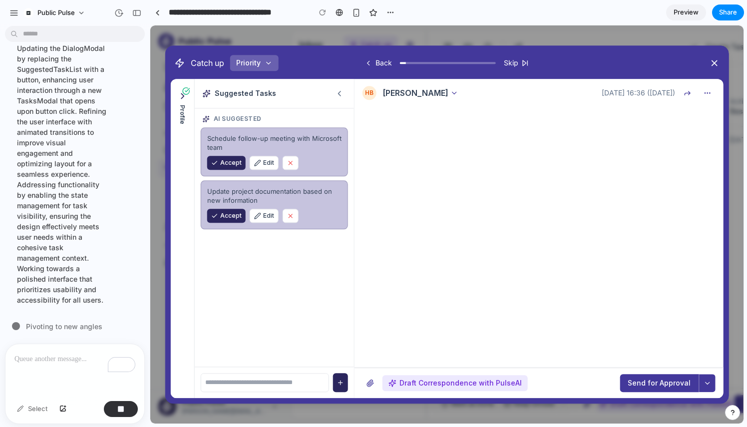
click at [190, 91] on button "Profile" at bounding box center [182, 107] width 18 height 41
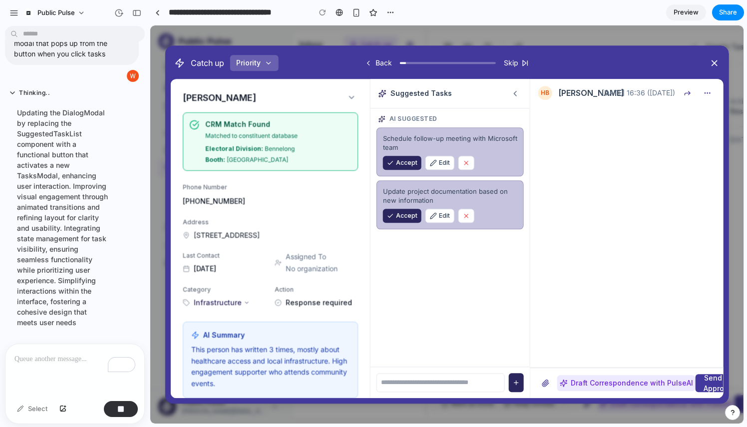
click at [292, 270] on span "No organization" at bounding box center [311, 269] width 52 height 10
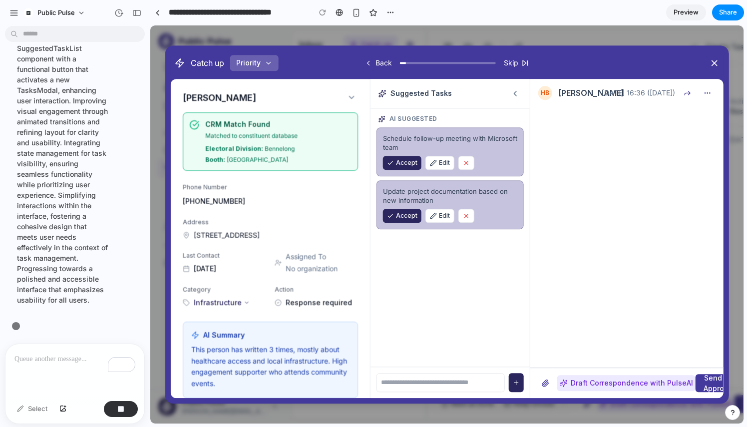
scroll to position [3072, 0]
click at [350, 100] on icon at bounding box center [351, 97] width 9 height 9
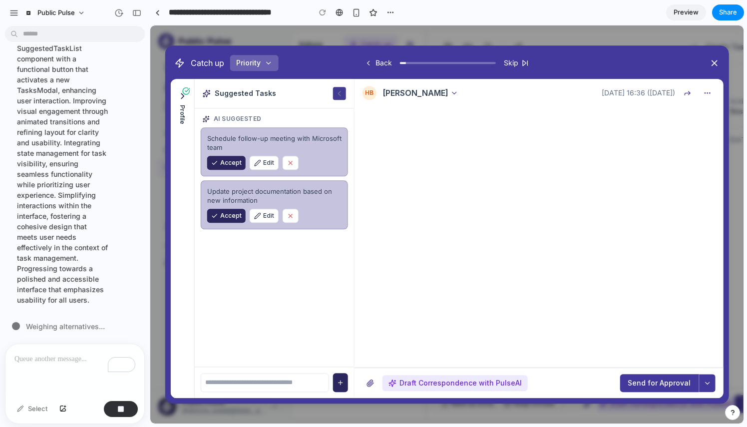
click at [335, 93] on icon at bounding box center [339, 93] width 9 height 9
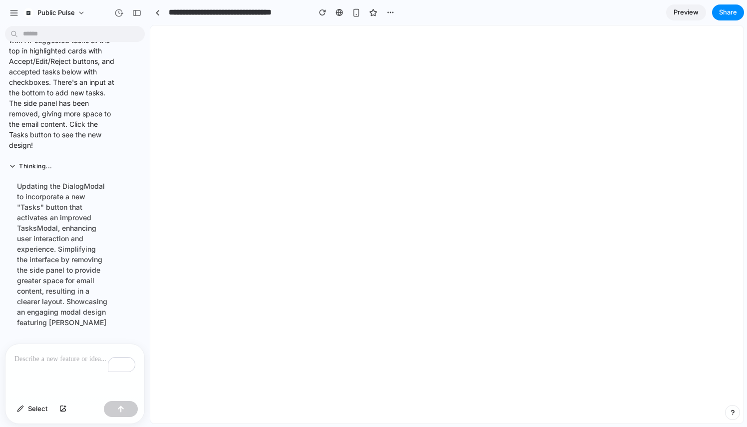
scroll to position [0, 0]
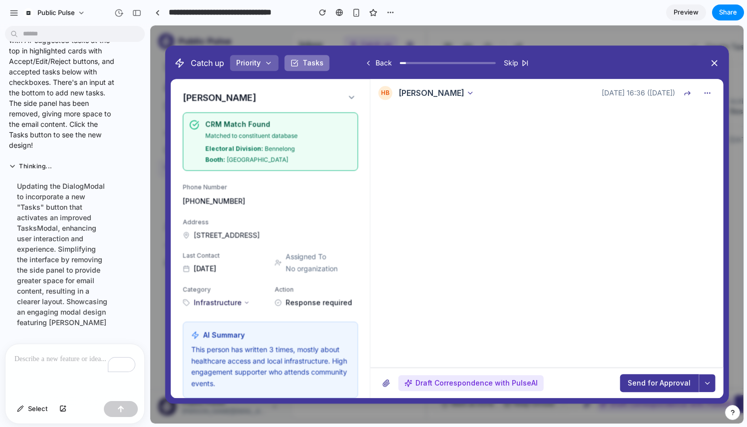
click at [307, 63] on button "Tasks" at bounding box center [306, 63] width 45 height 16
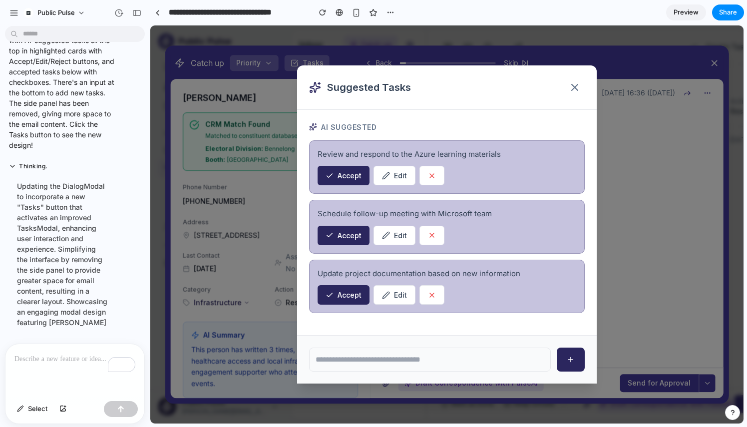
click at [340, 177] on div "Hugo BM CRM Match Found Matched to constituent database Electoral Division: Ben…" at bounding box center [270, 320] width 199 height 482
click at [375, 365] on div "[PERSON_NAME] BM [DATE] 16:36 ([DATE]) from: [PERSON_NAME] <[EMAIL_ADDRESS][DOM…" at bounding box center [546, 223] width 353 height 288
click at [373, 358] on div "[PERSON_NAME] BM [DATE] 16:36 ([DATE]) from: [PERSON_NAME] <[EMAIL_ADDRESS][DOM…" at bounding box center [546, 223] width 353 height 288
click at [570, 358] on div "[PERSON_NAME] BM [DATE] 16:36 ([DATE]) from: [PERSON_NAME] <[EMAIL_ADDRESS][DOM…" at bounding box center [546, 223] width 353 height 288
click at [577, 362] on div "[PERSON_NAME] BM [DATE] 16:36 ([DATE]) from: [PERSON_NAME] <[EMAIL_ADDRESS][DOM…" at bounding box center [546, 223] width 353 height 288
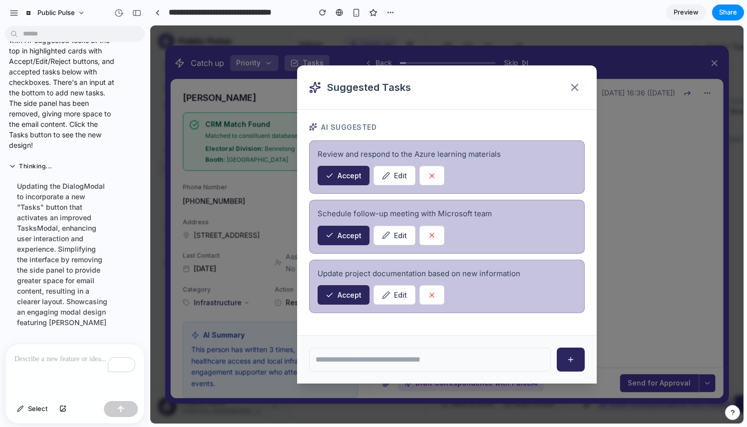
click at [601, 96] on span "[DATE] 16:36 ([DATE])" at bounding box center [637, 93] width 73 height 10
click at [575, 80] on div "[PERSON_NAME] BM [DATE] 16:36 ([DATE])" at bounding box center [546, 93] width 353 height 28
click at [601, 92] on span "[DATE] 16:36 ([DATE])" at bounding box center [637, 93] width 73 height 10
click at [281, 72] on div "Catch up Priority Tasks Back Skip" at bounding box center [447, 63] width 552 height 24
click at [238, 140] on div "CRM Match Found Matched to constituent database Electoral Division: Bennelong B…" at bounding box center [278, 141] width 146 height 45
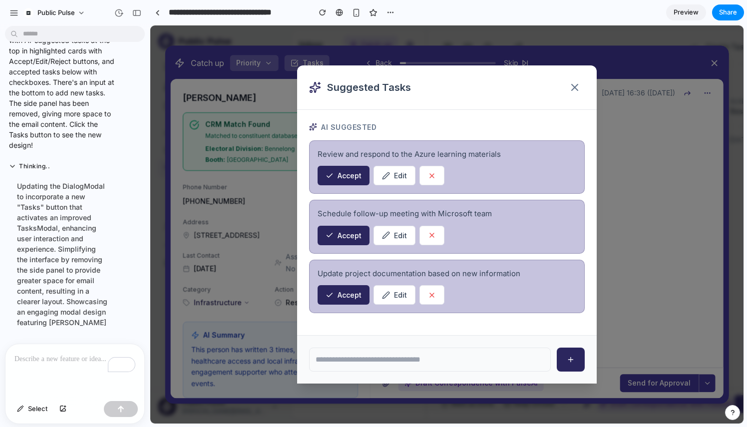
click at [601, 88] on span "[DATE] 16:36 ([DATE])" at bounding box center [637, 93] width 73 height 10
click at [246, 64] on span "Priority" at bounding box center [248, 63] width 24 height 10
click at [292, 63] on icon at bounding box center [294, 63] width 8 height 8
click at [292, 58] on button "Tasks" at bounding box center [306, 63] width 45 height 16
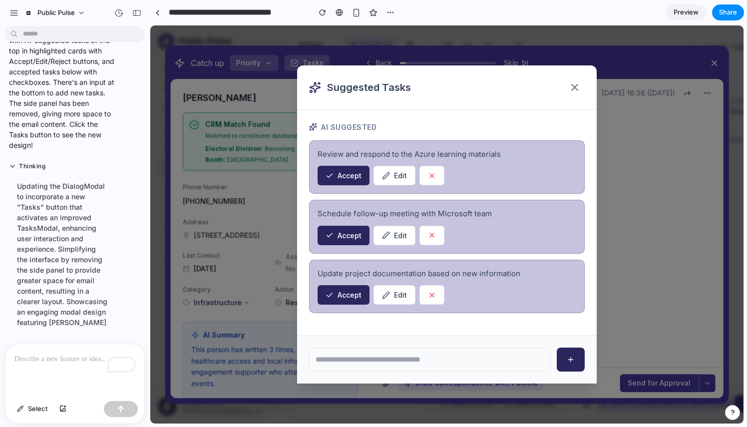
click at [46, 373] on div "To enrich screen reader interactions, please activate Accessibility in Grammarl…" at bounding box center [74, 370] width 139 height 53
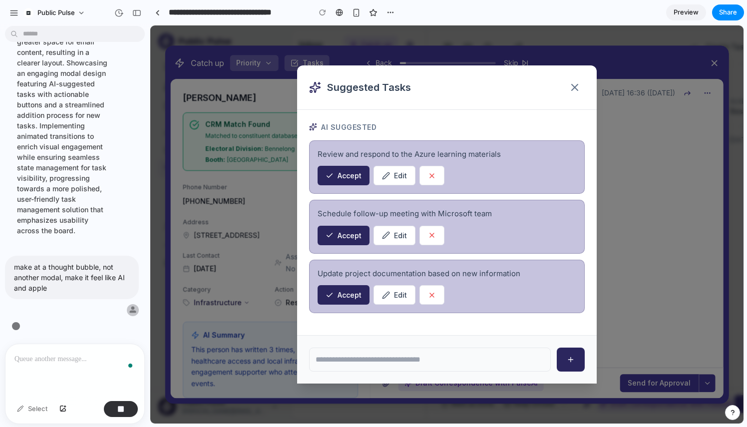
scroll to position [3332, 0]
click at [574, 83] on div "[PERSON_NAME] BM [DATE] 16:36 ([DATE])" at bounding box center [546, 93] width 353 height 28
click at [601, 88] on span "[DATE] 16:36 ([DATE])" at bounding box center [637, 93] width 73 height 10
click at [601, 89] on span "[DATE] 16:36 ([DATE])" at bounding box center [637, 93] width 73 height 10
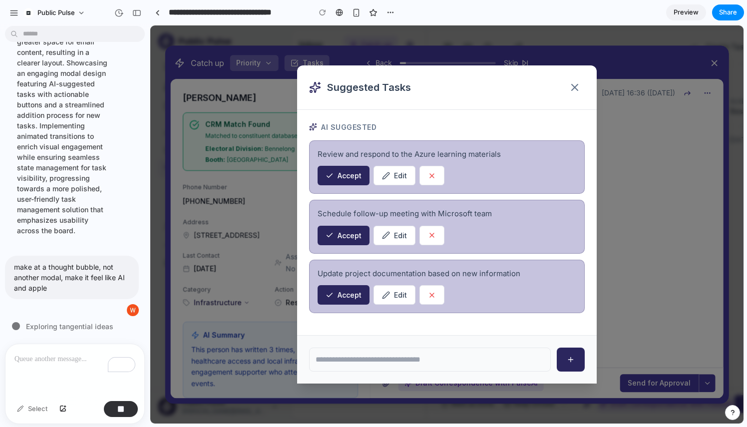
click at [566, 361] on div "[PERSON_NAME] BM [DATE] 16:36 ([DATE]) from: [PERSON_NAME] <[EMAIL_ADDRESS][DOM…" at bounding box center [546, 223] width 353 height 288
click at [202, 170] on div "CRM Match Found Matched to constituent database Electoral Division: Bennelong B…" at bounding box center [270, 141] width 175 height 58
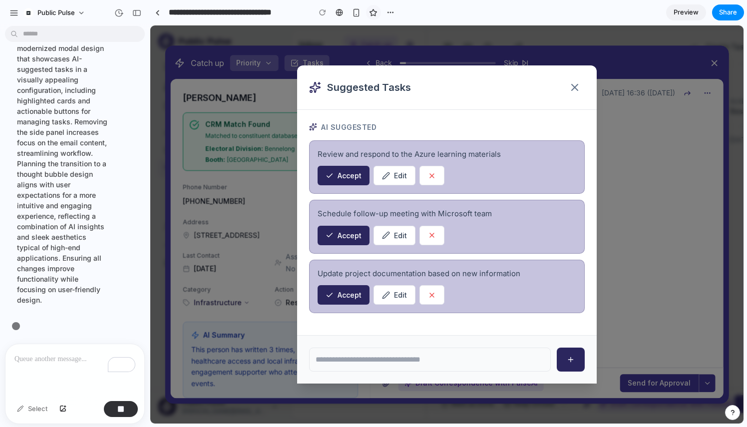
scroll to position [3362, 0]
click at [242, 167] on div "CRM Match Found Matched to constituent database Electoral Division: Bennelong B…" at bounding box center [270, 141] width 175 height 58
click at [76, 199] on div "Updating the dialog modal to integrate a new "Tasks" button, enhancing user int…" at bounding box center [62, 153] width 107 height 316
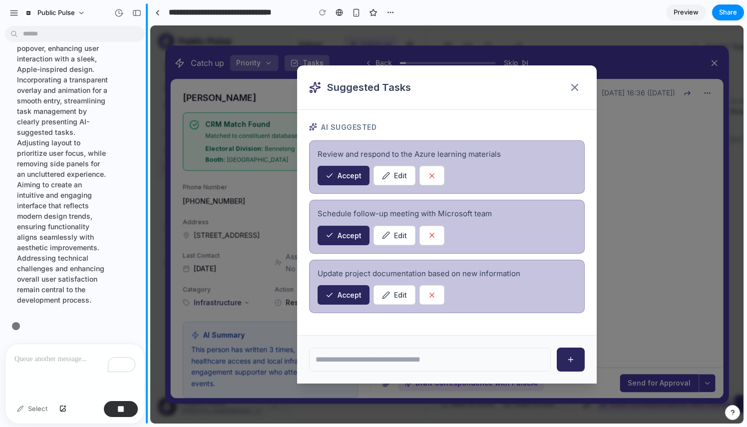
scroll to position [3352, 0]
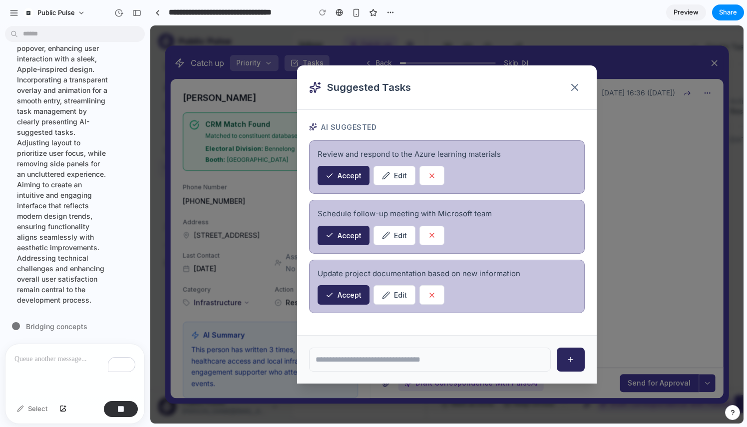
click at [336, 179] on div "Hugo BM CRM Match Found Matched to constituent database Electoral Division: Ben…" at bounding box center [270, 320] width 199 height 482
click at [572, 80] on div "[PERSON_NAME] BM [DATE] 16:36 ([DATE])" at bounding box center [546, 93] width 353 height 28
click at [572, 83] on div "[PERSON_NAME] BM [DATE] 16:36 ([DATE])" at bounding box center [546, 93] width 353 height 28
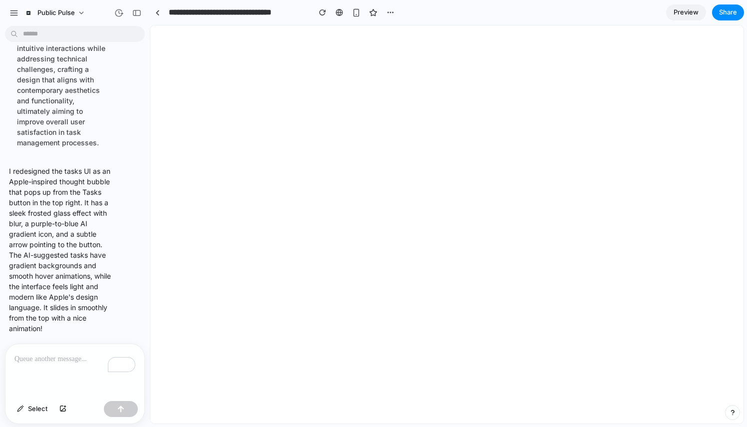
scroll to position [0, 0]
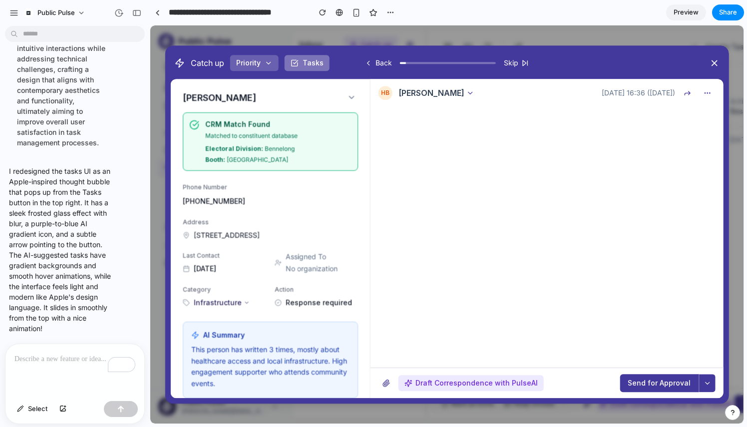
click at [299, 66] on button "Tasks" at bounding box center [306, 63] width 45 height 16
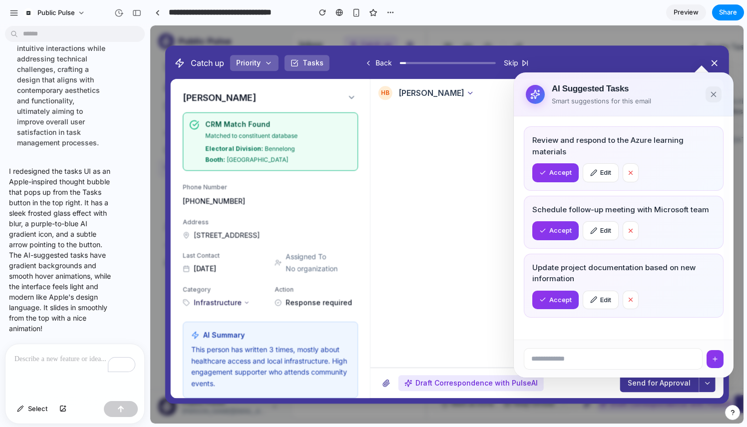
click at [712, 360] on div "[PERSON_NAME] BM [DATE] 16:36 ([DATE]) from: [PERSON_NAME] <[EMAIL_ADDRESS][DOM…" at bounding box center [546, 223] width 353 height 288
click at [716, 361] on div "[PERSON_NAME] BM [DATE] 16:36 ([DATE]) from: [PERSON_NAME] <[EMAIL_ADDRESS][DOM…" at bounding box center [546, 223] width 353 height 288
click at [705, 98] on button "button" at bounding box center [707, 93] width 16 height 16
click at [586, 51] on div "Catch up Priority Tasks Back Skip" at bounding box center [447, 63] width 552 height 24
click at [310, 49] on div "Catch up Priority Tasks Back Skip [PERSON_NAME] CRM Match Found Matched to cons…" at bounding box center [446, 224] width 563 height 358
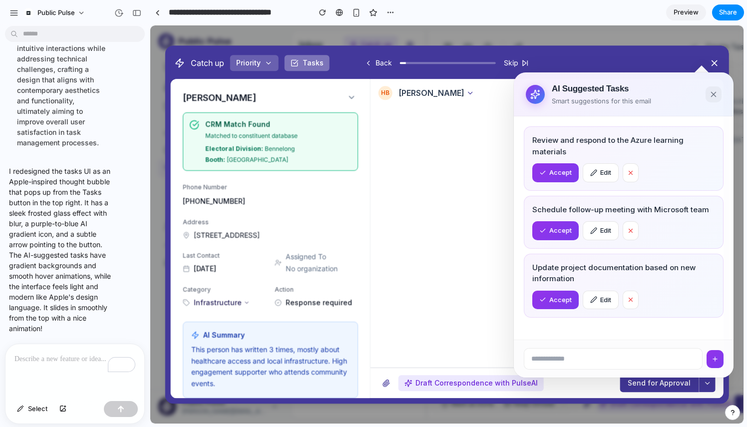
click at [310, 61] on button "Tasks" at bounding box center [306, 63] width 45 height 16
click at [601, 93] on span "[DATE] 16:36 ([DATE])" at bounding box center [637, 93] width 73 height 10
click at [459, 328] on div at bounding box center [546, 220] width 353 height 227
click at [561, 361] on div "[PERSON_NAME] BM [DATE] 16:36 ([DATE]) from: [PERSON_NAME] <[EMAIL_ADDRESS][DOM…" at bounding box center [546, 223] width 353 height 288
click at [553, 352] on div "[PERSON_NAME] BM [DATE] 16:36 ([DATE]) from: [PERSON_NAME] <[EMAIL_ADDRESS][DOM…" at bounding box center [546, 223] width 353 height 288
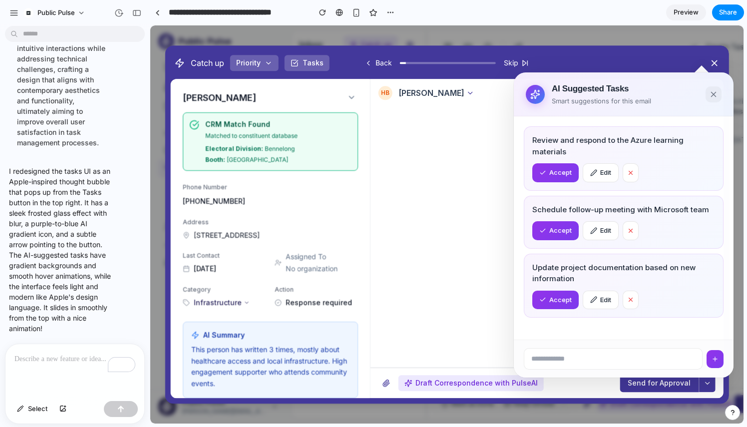
click at [553, 358] on div "[PERSON_NAME] BM [DATE] 16:36 ([DATE]) from: [PERSON_NAME] <[EMAIL_ADDRESS][DOM…" at bounding box center [546, 223] width 353 height 288
click at [369, 97] on div "Hugo BM CRM Match Found Matched to constituent database Electoral Division: Ben…" at bounding box center [271, 238] width 200 height 319
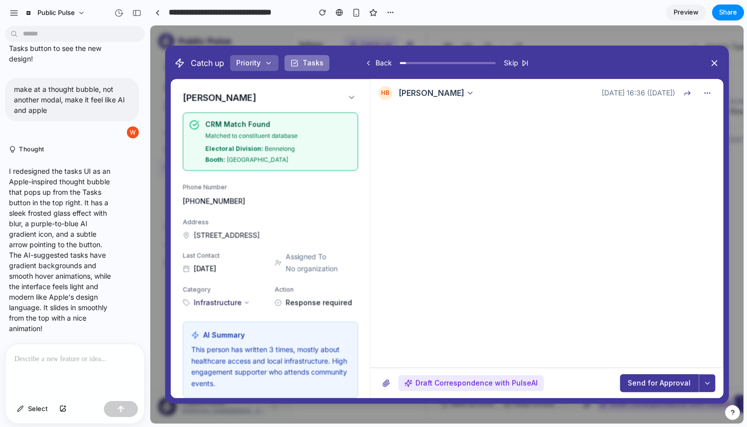
click at [299, 60] on button "Tasks" at bounding box center [306, 63] width 45 height 16
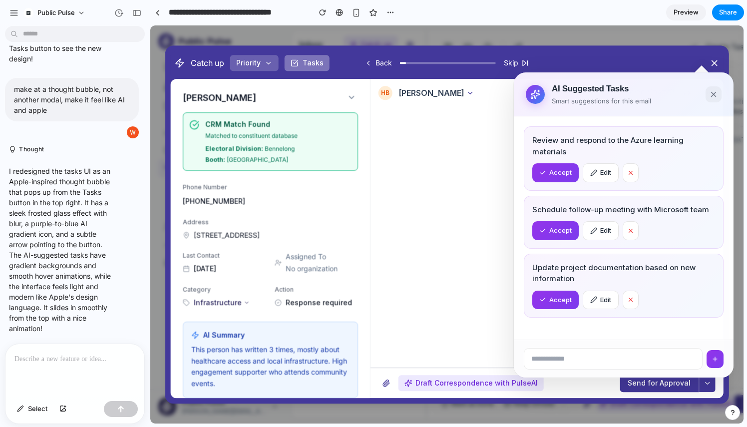
click at [299, 60] on button "Tasks" at bounding box center [306, 63] width 45 height 16
click at [710, 89] on button "button" at bounding box center [707, 93] width 16 height 16
click at [714, 98] on button "button" at bounding box center [707, 93] width 16 height 16
click at [714, 64] on icon at bounding box center [714, 63] width 10 height 10
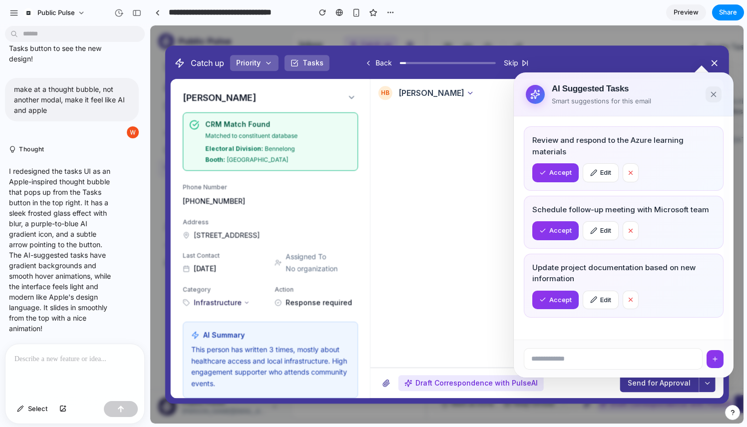
click at [713, 109] on div "from: [PERSON_NAME] <[EMAIL_ADDRESS][DOMAIN_NAME]>" at bounding box center [557, 111] width 319 height 8
click at [621, 370] on div "Draft Correspondence with PulseAI Send for Approval" at bounding box center [546, 382] width 353 height 30
click at [586, 368] on div "Draft Correspondence with PulseAI Send for Approval" at bounding box center [546, 382] width 353 height 30
click at [581, 362] on div "[PERSON_NAME] BM [DATE] 16:36 ([DATE]) from: [PERSON_NAME] <[EMAIL_ADDRESS][DOM…" at bounding box center [546, 223] width 353 height 288
click at [581, 360] on div "[PERSON_NAME] BM [DATE] 16:36 ([DATE]) from: [PERSON_NAME] <[EMAIL_ADDRESS][DOM…" at bounding box center [546, 223] width 353 height 288
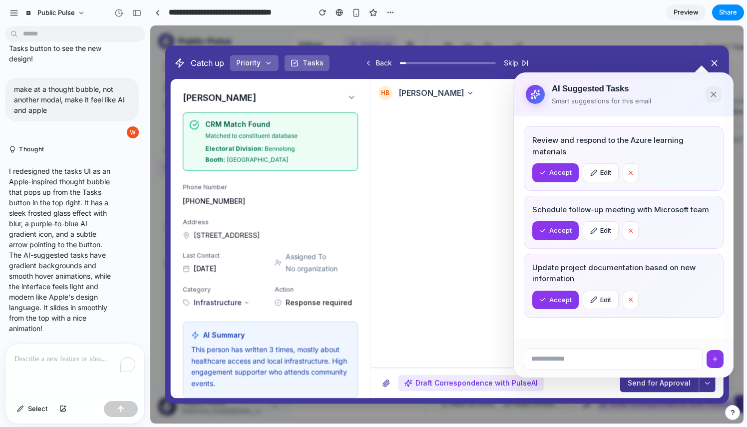
click at [62, 357] on p "To enrich screen reader interactions, please activate Accessibility in Grammarl…" at bounding box center [74, 359] width 121 height 12
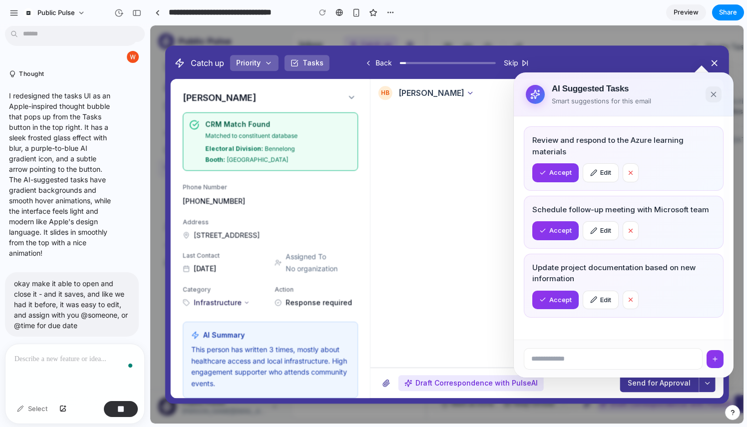
scroll to position [3312, 0]
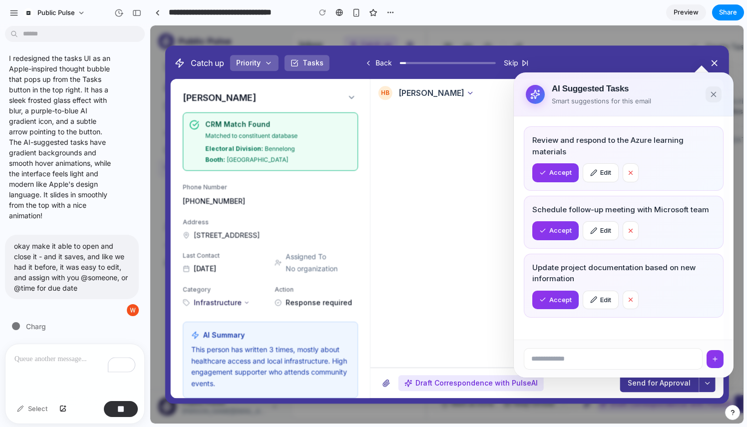
click at [604, 361] on div "[PERSON_NAME] BM [DATE] 16:36 ([DATE]) from: [PERSON_NAME] <[EMAIL_ADDRESS][DOM…" at bounding box center [546, 223] width 353 height 288
click at [714, 97] on button "button" at bounding box center [707, 93] width 16 height 16
click at [577, 363] on div "[PERSON_NAME] BM [DATE] 16:36 ([DATE]) from: [PERSON_NAME] <[EMAIL_ADDRESS][DOM…" at bounding box center [546, 223] width 353 height 288
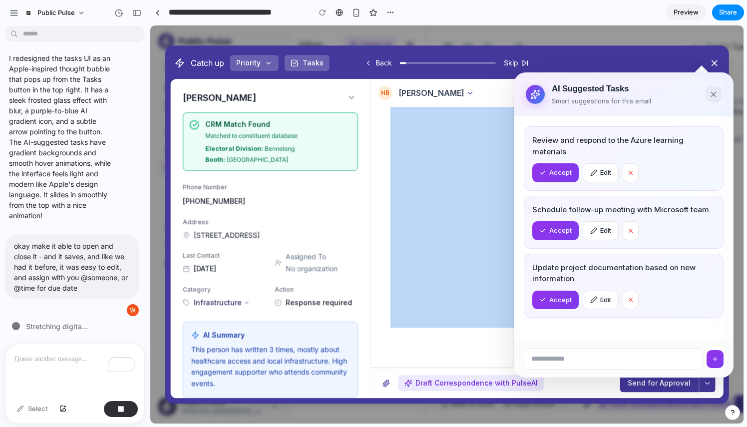
click at [577, 366] on div "[PERSON_NAME] BM [DATE] 16:36 ([DATE]) from: [PERSON_NAME] <[EMAIL_ADDRESS][DOM…" at bounding box center [546, 238] width 353 height 319
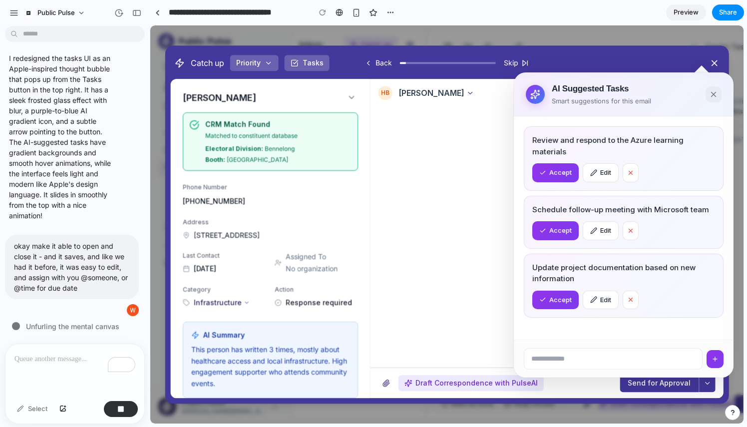
click at [554, 105] on div "[PERSON_NAME] BM [DATE] 16:36 ([DATE])" at bounding box center [546, 93] width 353 height 28
click at [538, 99] on div "[PERSON_NAME] BM" at bounding box center [487, 93] width 218 height 14
click at [711, 93] on button "button" at bounding box center [707, 93] width 16 height 16
click at [712, 62] on icon at bounding box center [713, 62] width 5 height 5
click at [712, 98] on button "button" at bounding box center [707, 93] width 16 height 16
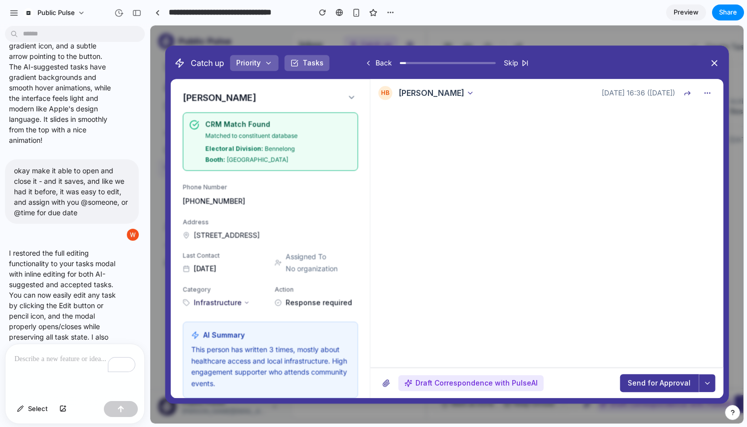
scroll to position [3695, 0]
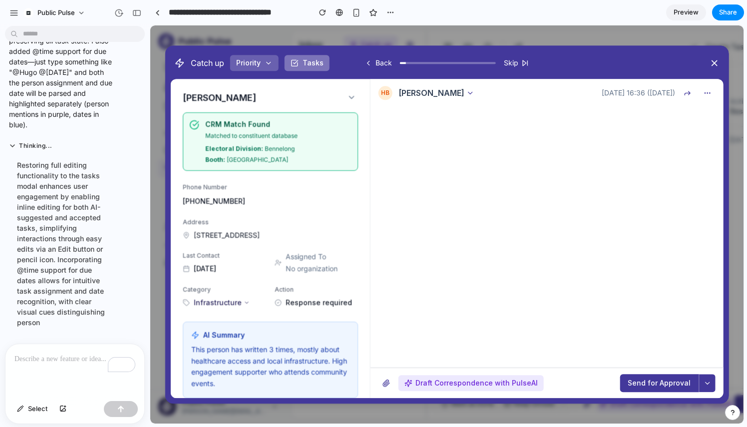
click at [309, 65] on button "Tasks" at bounding box center [306, 63] width 45 height 16
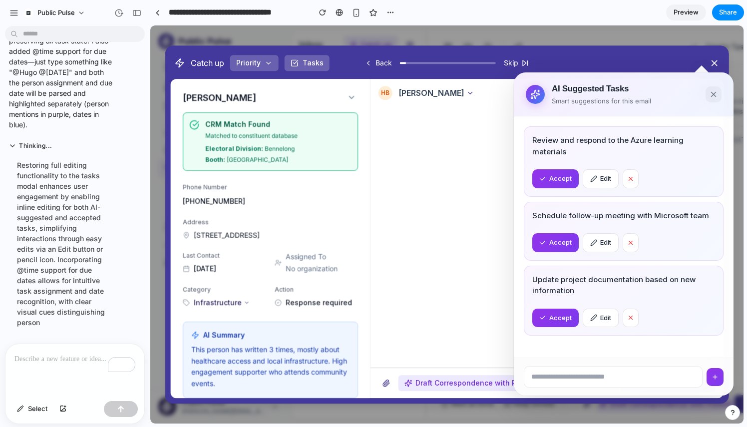
click at [712, 96] on button "button" at bounding box center [707, 93] width 16 height 16
click at [712, 95] on button "button" at bounding box center [707, 93] width 16 height 16
click at [588, 373] on div "Draft Correspondence with PulseAI Send for Approval" at bounding box center [546, 382] width 353 height 30
click at [713, 67] on div "Catch up Priority Tasks Back Skip" at bounding box center [447, 63] width 552 height 24
click at [713, 63] on icon at bounding box center [714, 63] width 10 height 10
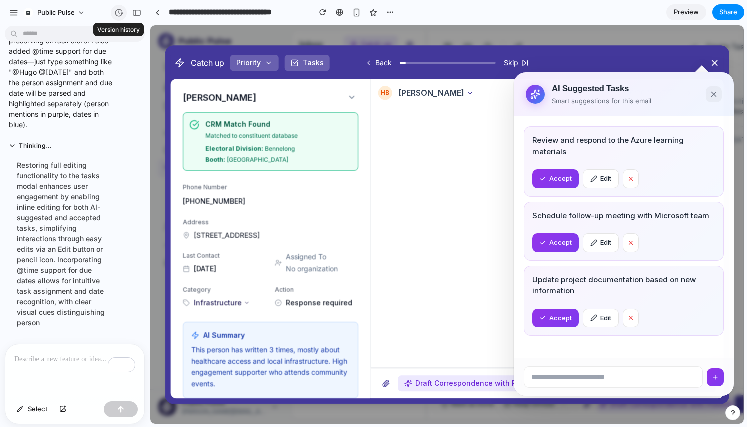
click at [119, 9] on div "button" at bounding box center [118, 12] width 9 height 9
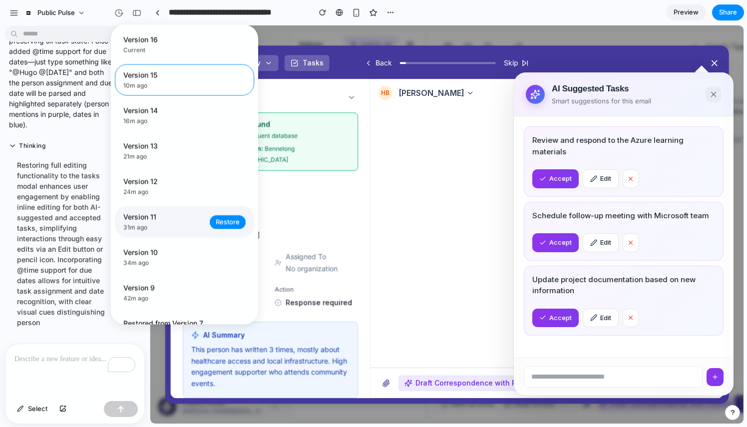
click at [163, 222] on span "Version 11" at bounding box center [163, 217] width 80 height 10
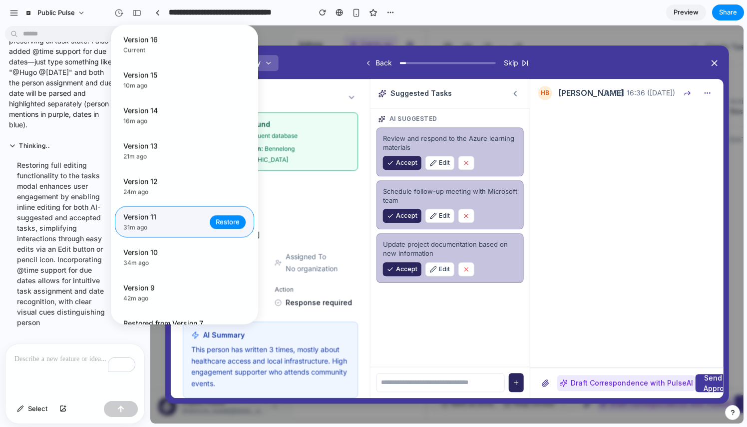
scroll to position [0, 0]
click at [549, 127] on div "Version 16 Current Version 15 10m ago Restore Version 14 16m ago Restore Versio…" at bounding box center [373, 213] width 747 height 427
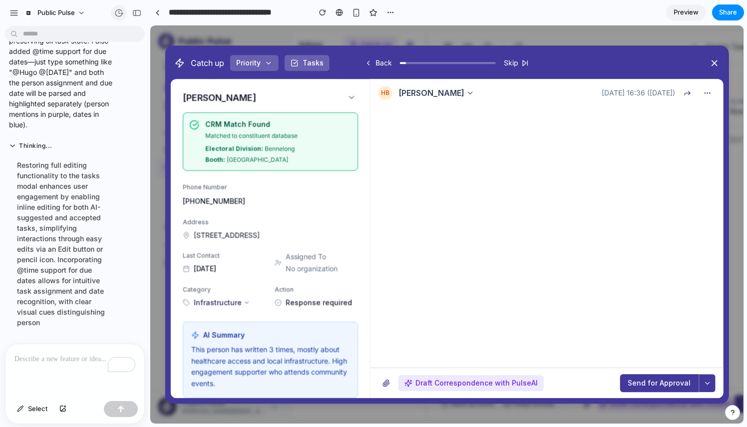
click at [124, 16] on button "button" at bounding box center [119, 13] width 16 height 16
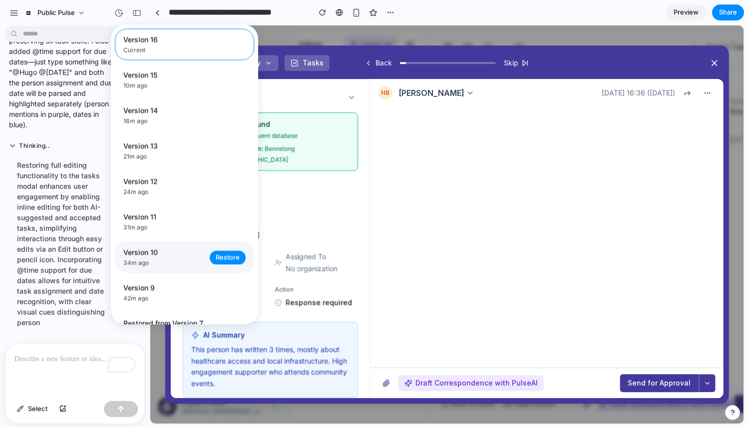
click at [162, 273] on div "Version 10 34m ago Restore" at bounding box center [184, 257] width 139 height 31
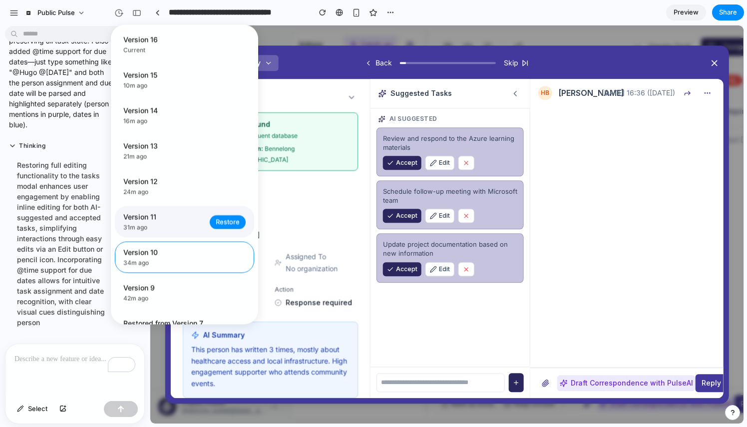
click at [212, 214] on div "Version 11 31m ago Restore" at bounding box center [184, 221] width 139 height 31
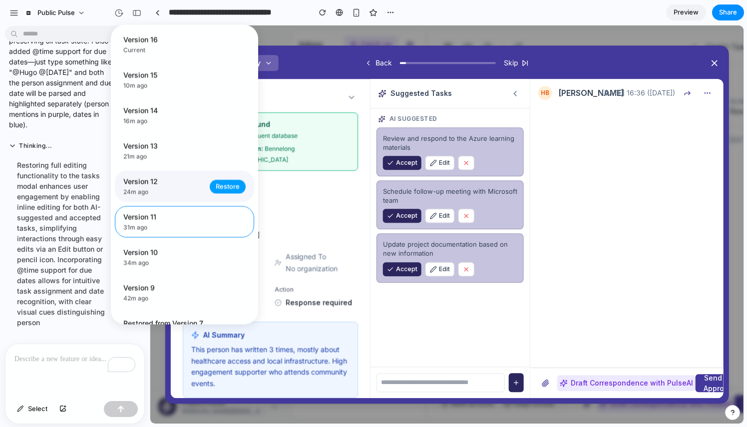
click at [214, 189] on button "Restore" at bounding box center [228, 186] width 36 height 14
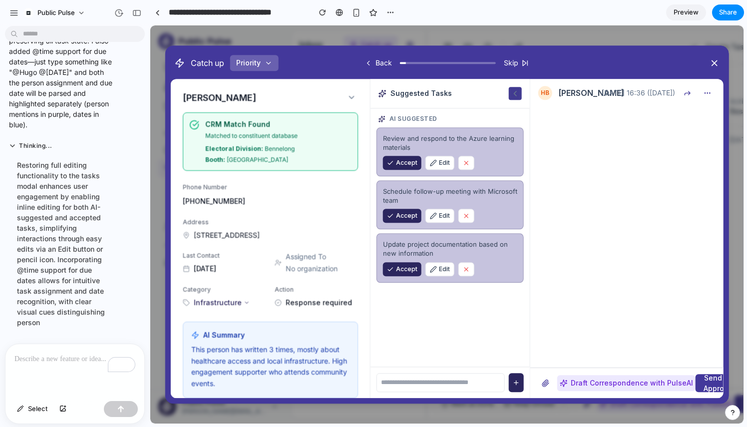
click at [514, 89] on icon at bounding box center [515, 93] width 9 height 9
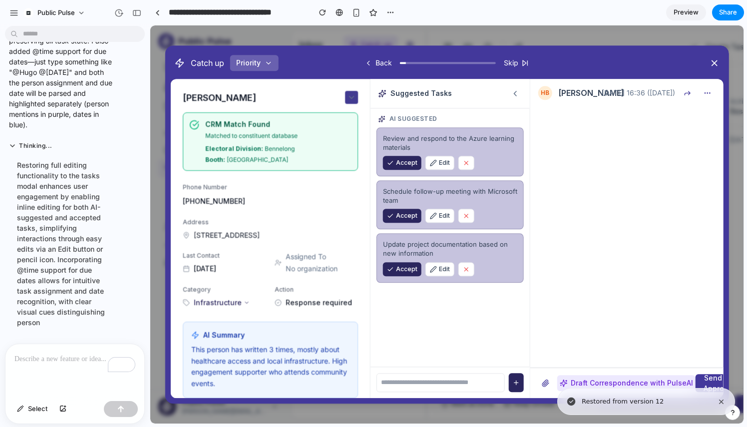
click at [351, 99] on icon at bounding box center [351, 97] width 9 height 9
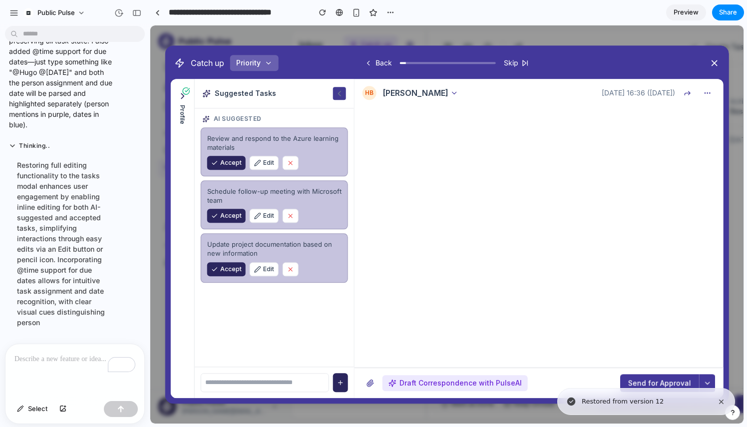
click at [335, 93] on icon at bounding box center [339, 93] width 9 height 9
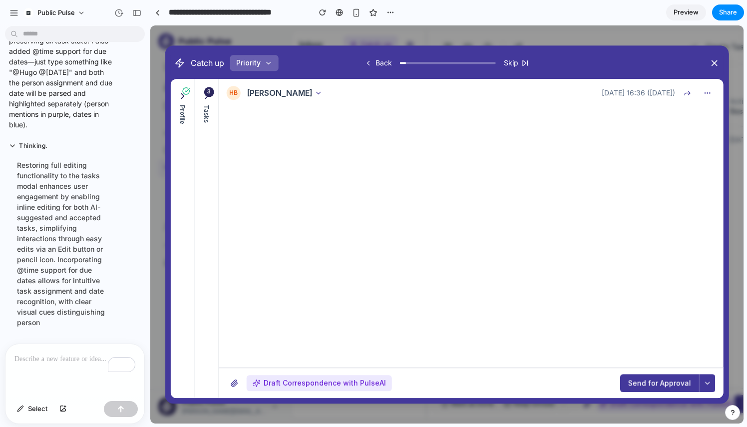
click at [212, 94] on div "3" at bounding box center [209, 92] width 10 height 10
click at [206, 93] on div "3" at bounding box center [209, 92] width 10 height 10
click at [205, 93] on div "3" at bounding box center [209, 92] width 10 height 10
click at [206, 95] on div "3" at bounding box center [209, 92] width 10 height 10
click at [206, 132] on div "Tasks 3" at bounding box center [207, 238] width 24 height 319
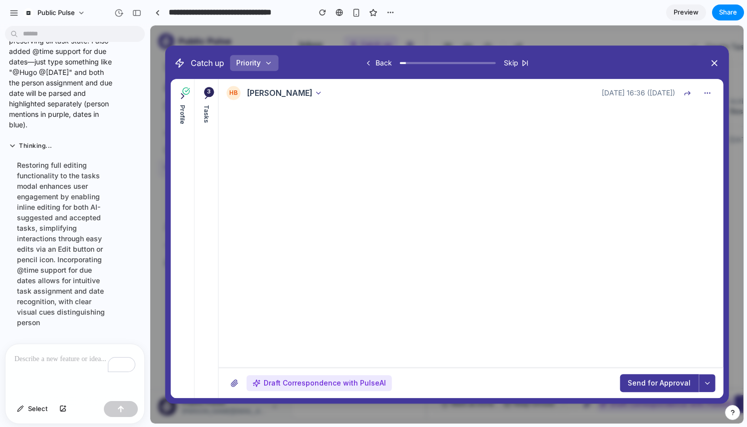
click at [210, 103] on button "Tasks" at bounding box center [206, 107] width 18 height 40
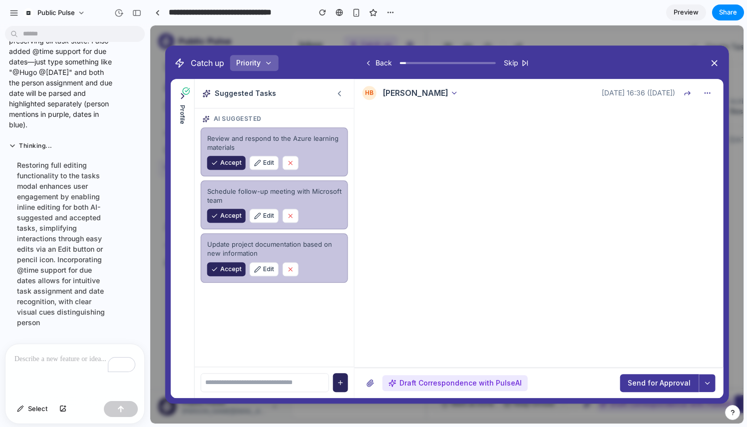
click at [259, 380] on input "text" at bounding box center [265, 382] width 128 height 19
type input "*******"
click at [177, 98] on button "Profile" at bounding box center [182, 107] width 18 height 41
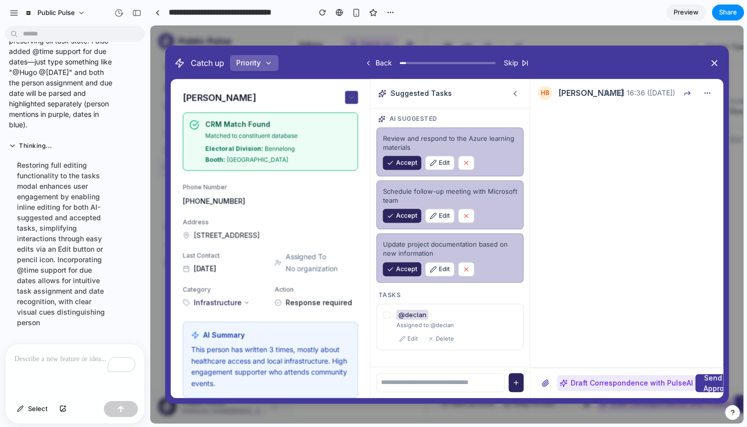
click at [348, 97] on icon at bounding box center [351, 97] width 9 height 9
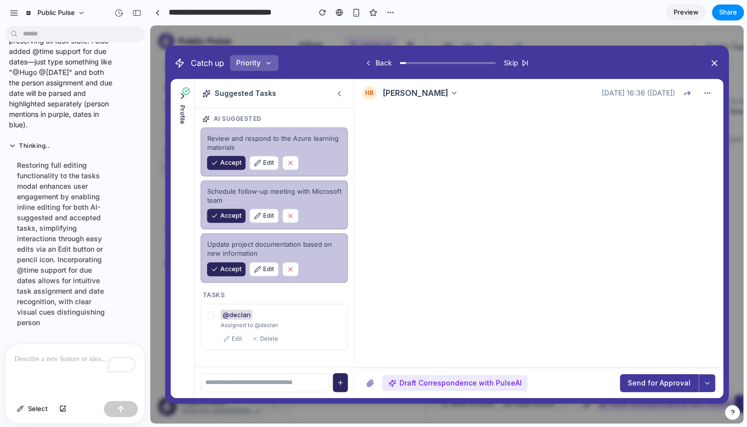
click at [254, 381] on input "text" at bounding box center [265, 382] width 128 height 19
type input "**********"
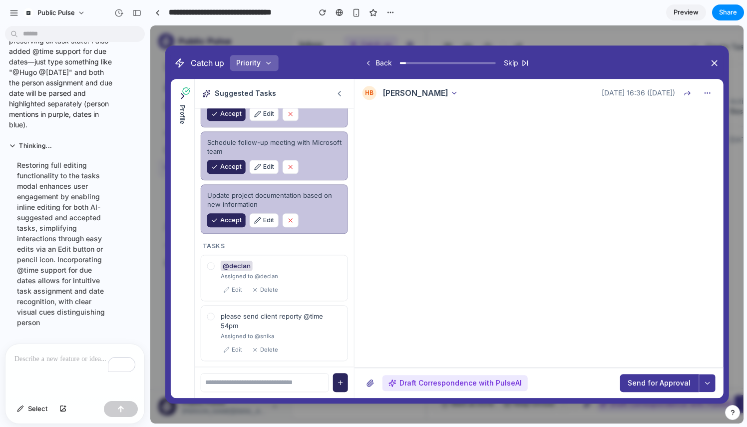
click at [187, 99] on icon at bounding box center [182, 96] width 10 height 10
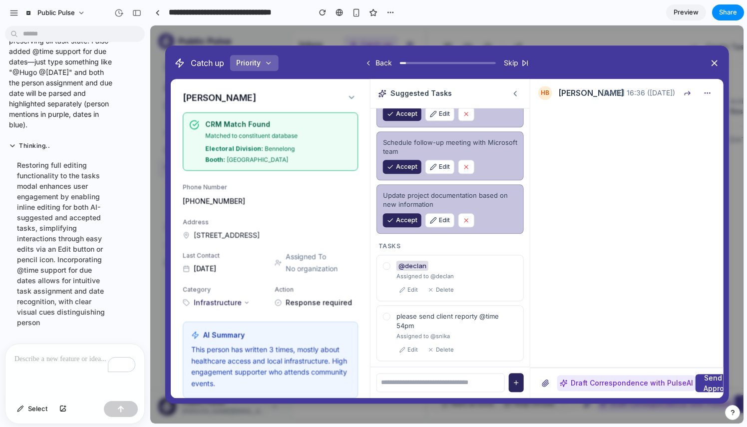
scroll to position [0, 0]
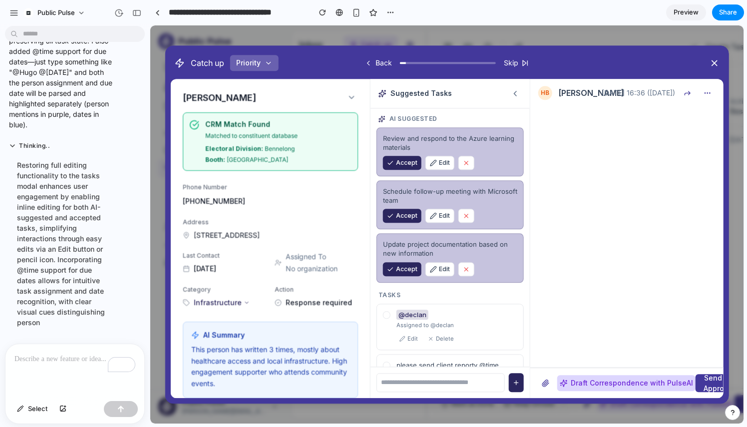
click at [586, 382] on span "Draft Correspondence with PulseAI" at bounding box center [631, 383] width 122 height 10
click at [703, 378] on button "Send for Approval" at bounding box center [718, 383] width 47 height 18
